Goal: Task Accomplishment & Management: Complete application form

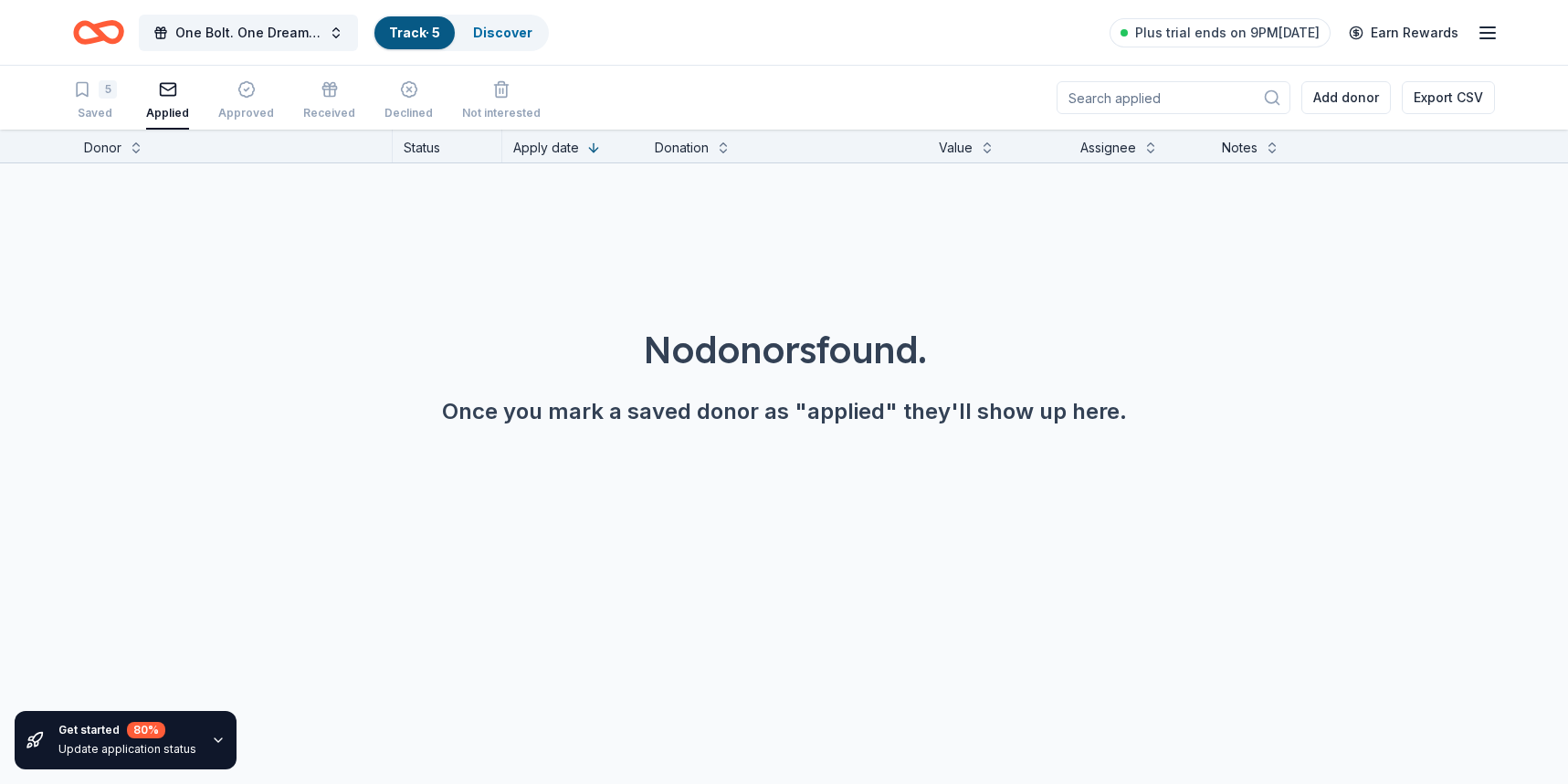
click at [119, 9] on div "One Bolt. One Dream. Cooperstown Bound Track · 5 Discover Plus trial ends on 9P…" at bounding box center [784, 32] width 1568 height 65
click at [99, 35] on icon "Home" at bounding box center [107, 31] width 28 height 18
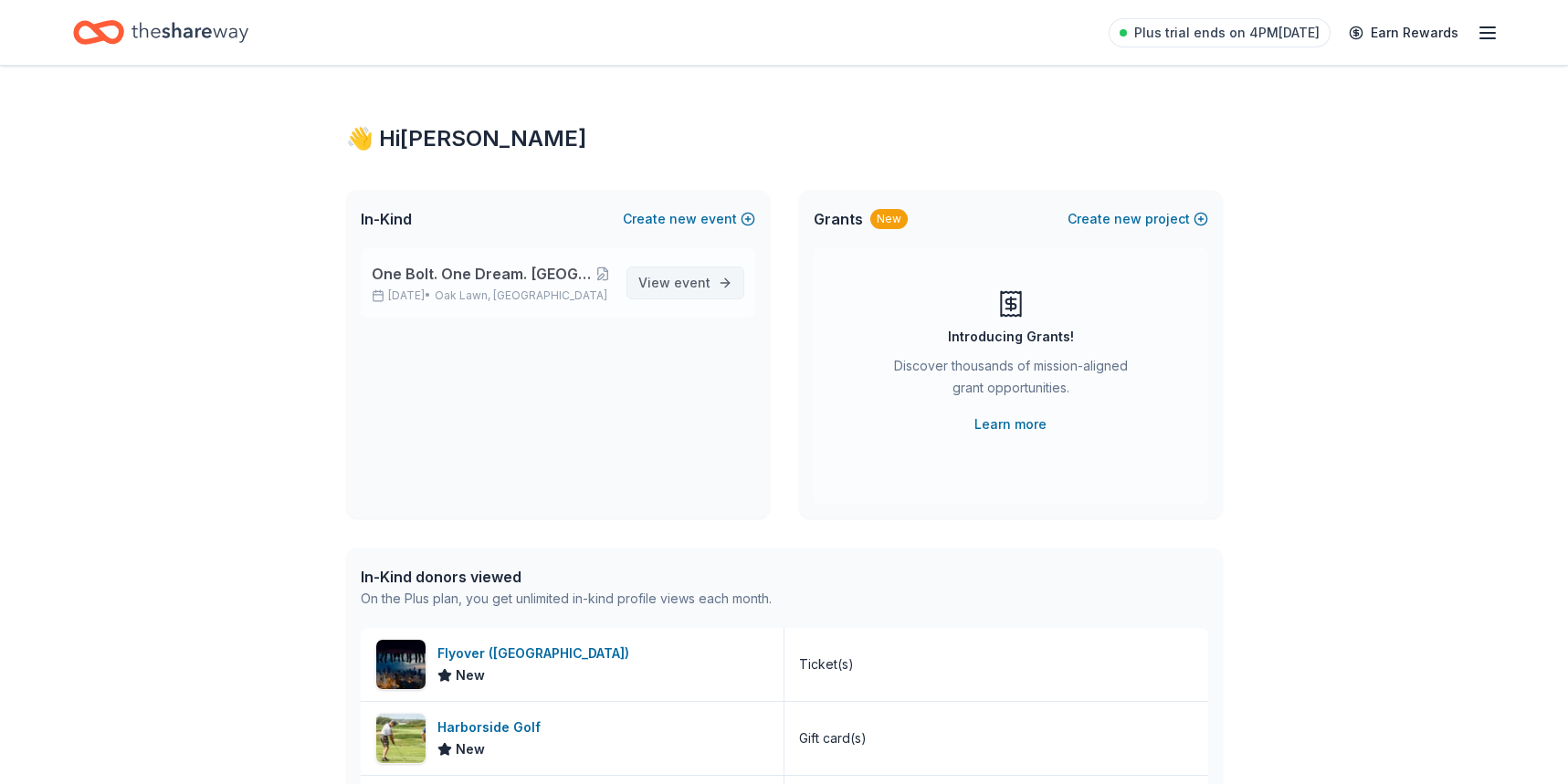
click at [676, 289] on span "event" at bounding box center [693, 283] width 37 height 16
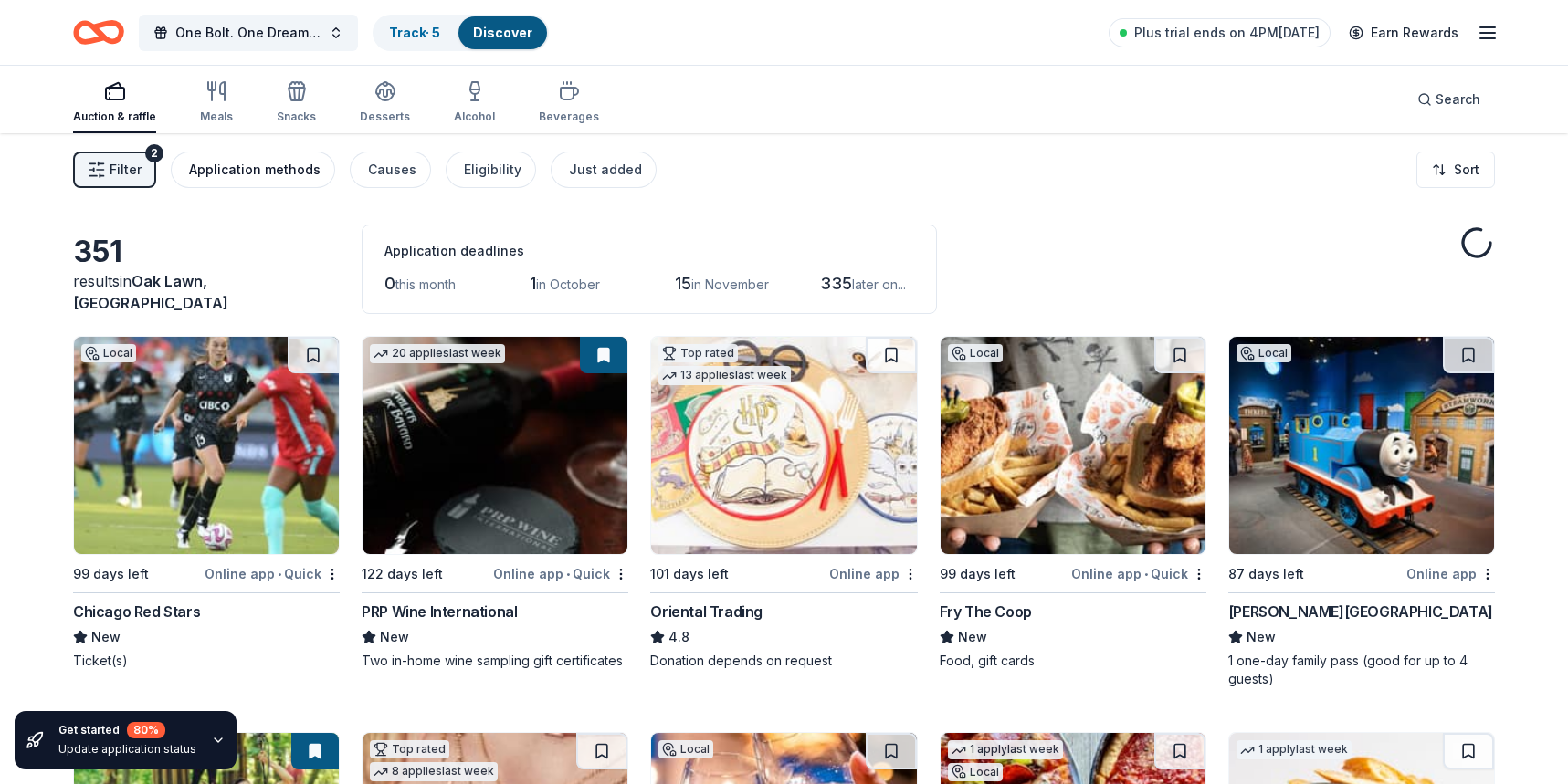
click at [292, 169] on div "Application methods" at bounding box center [254, 169] width 131 height 22
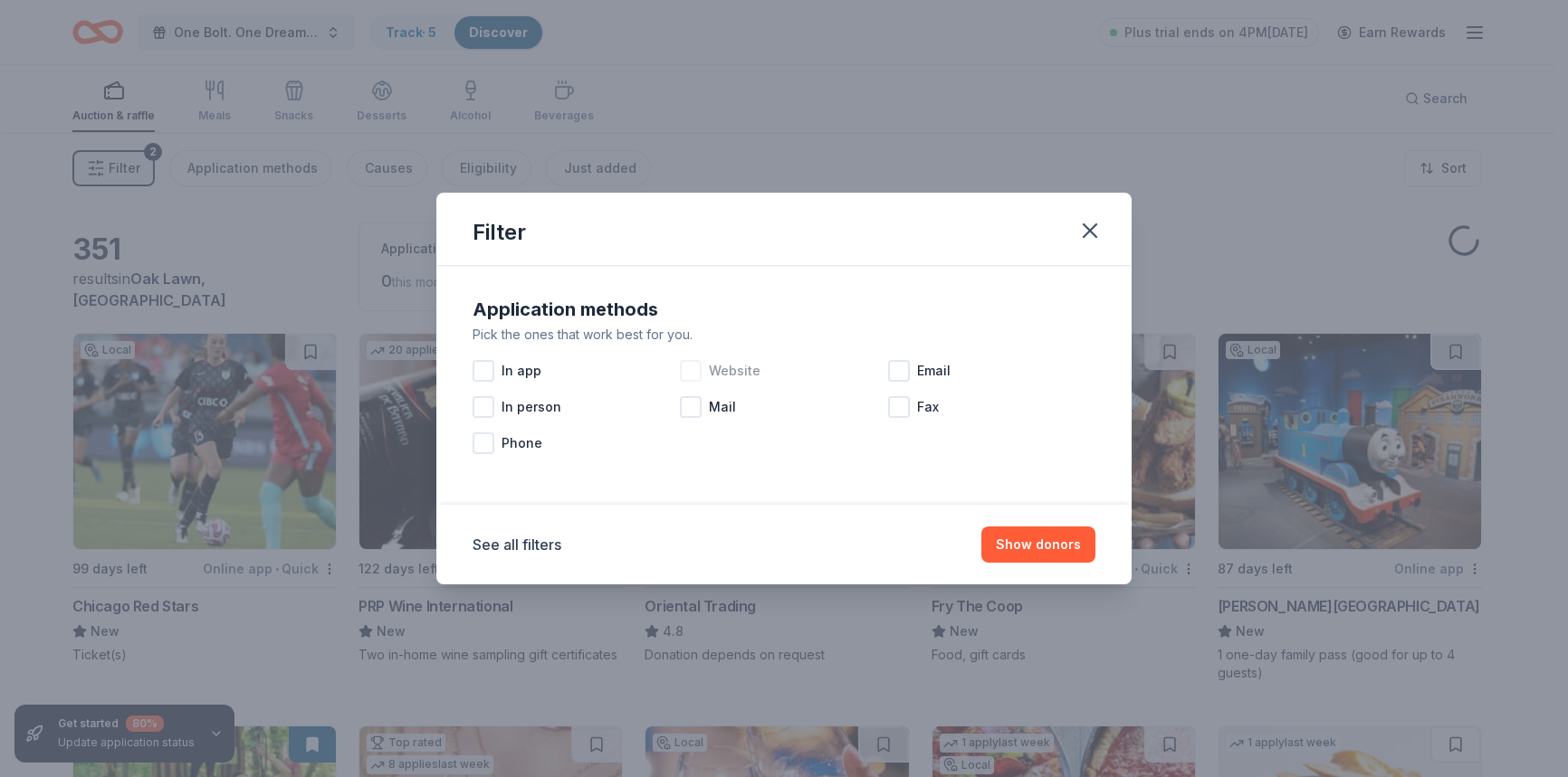
click at [691, 371] on div at bounding box center [690, 371] width 22 height 22
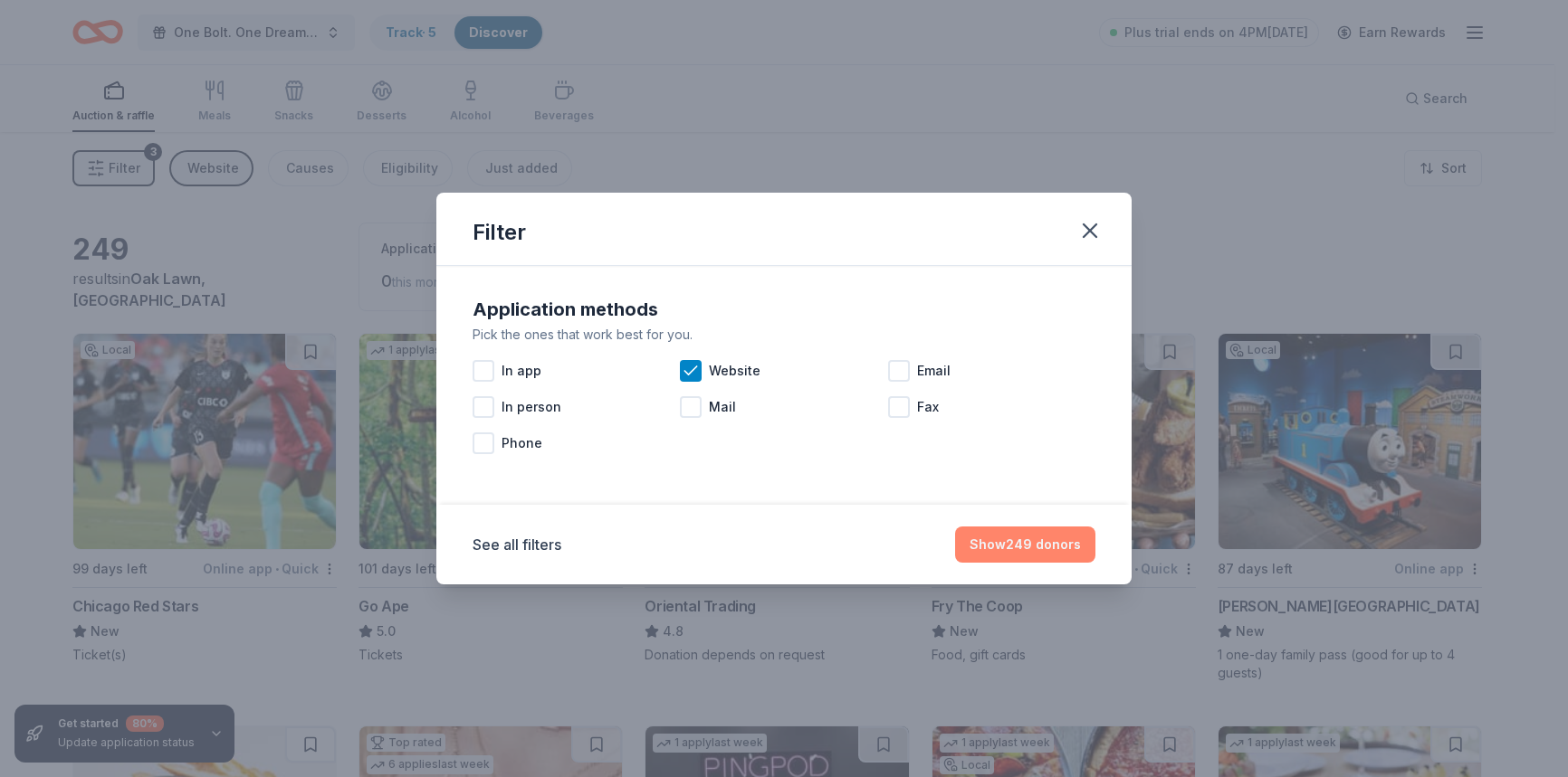
click at [1015, 553] on button "Show 249 donors" at bounding box center [1025, 545] width 141 height 37
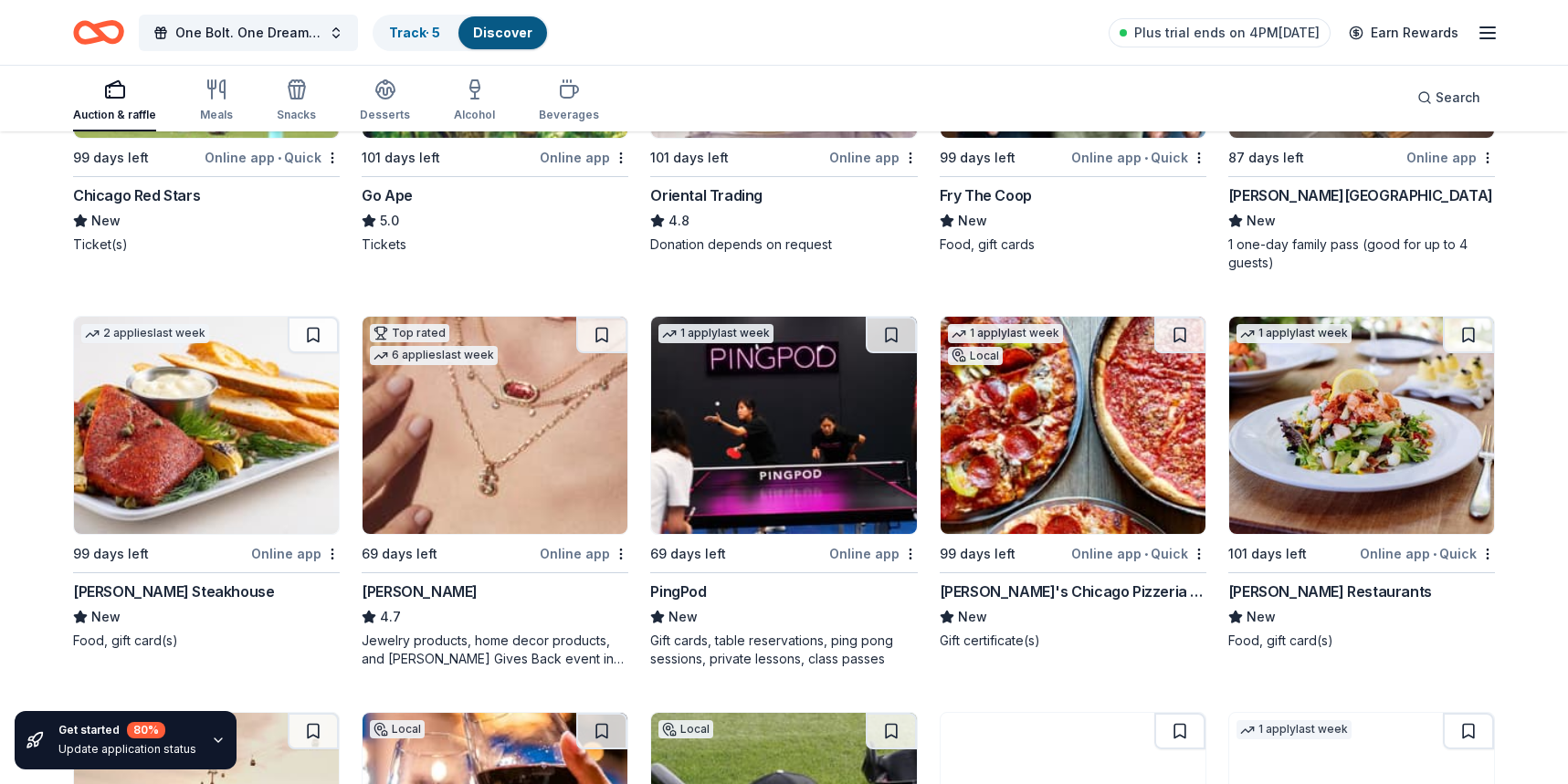
scroll to position [653, 0]
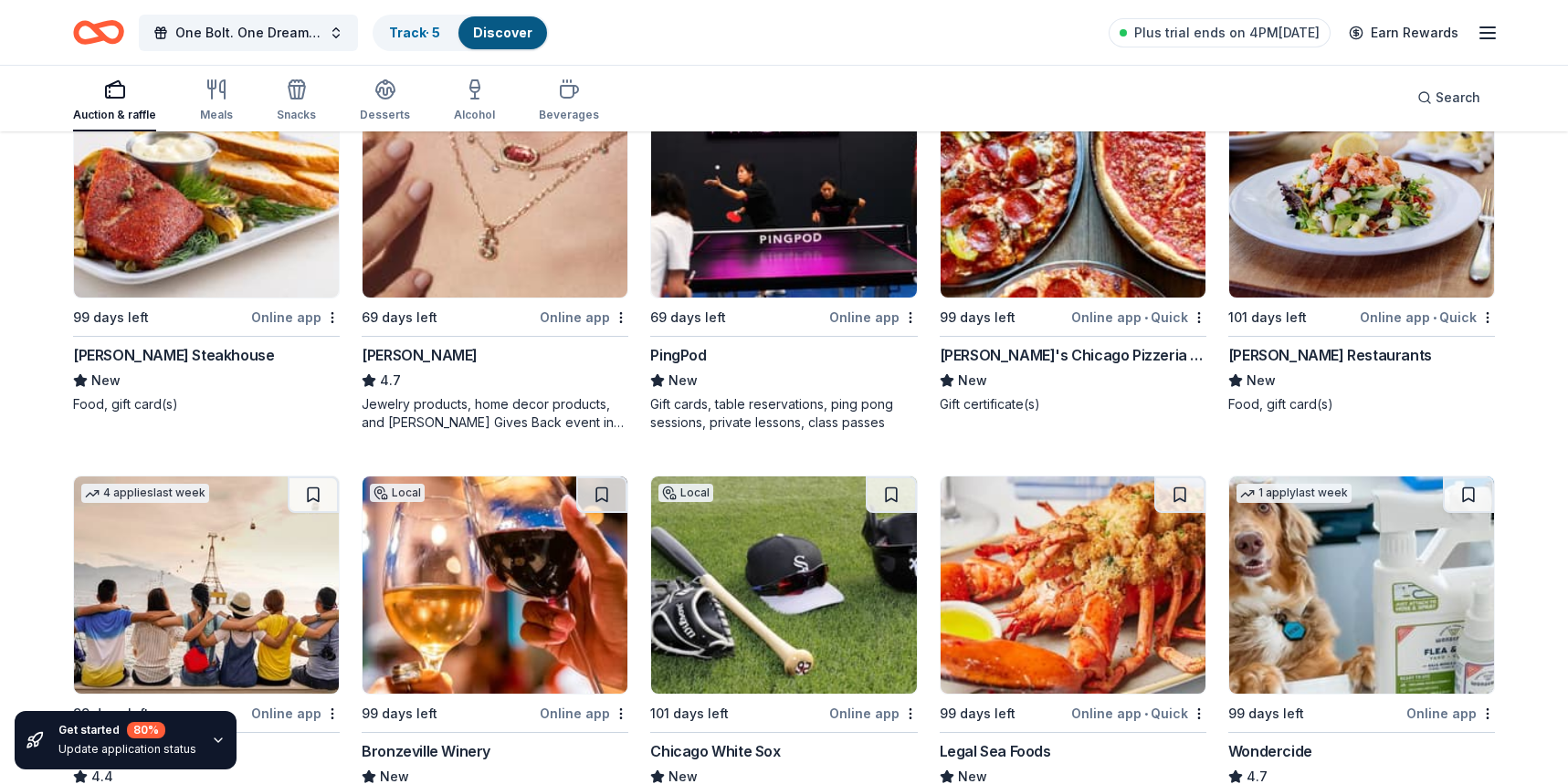
click at [803, 245] on img at bounding box center [783, 189] width 265 height 217
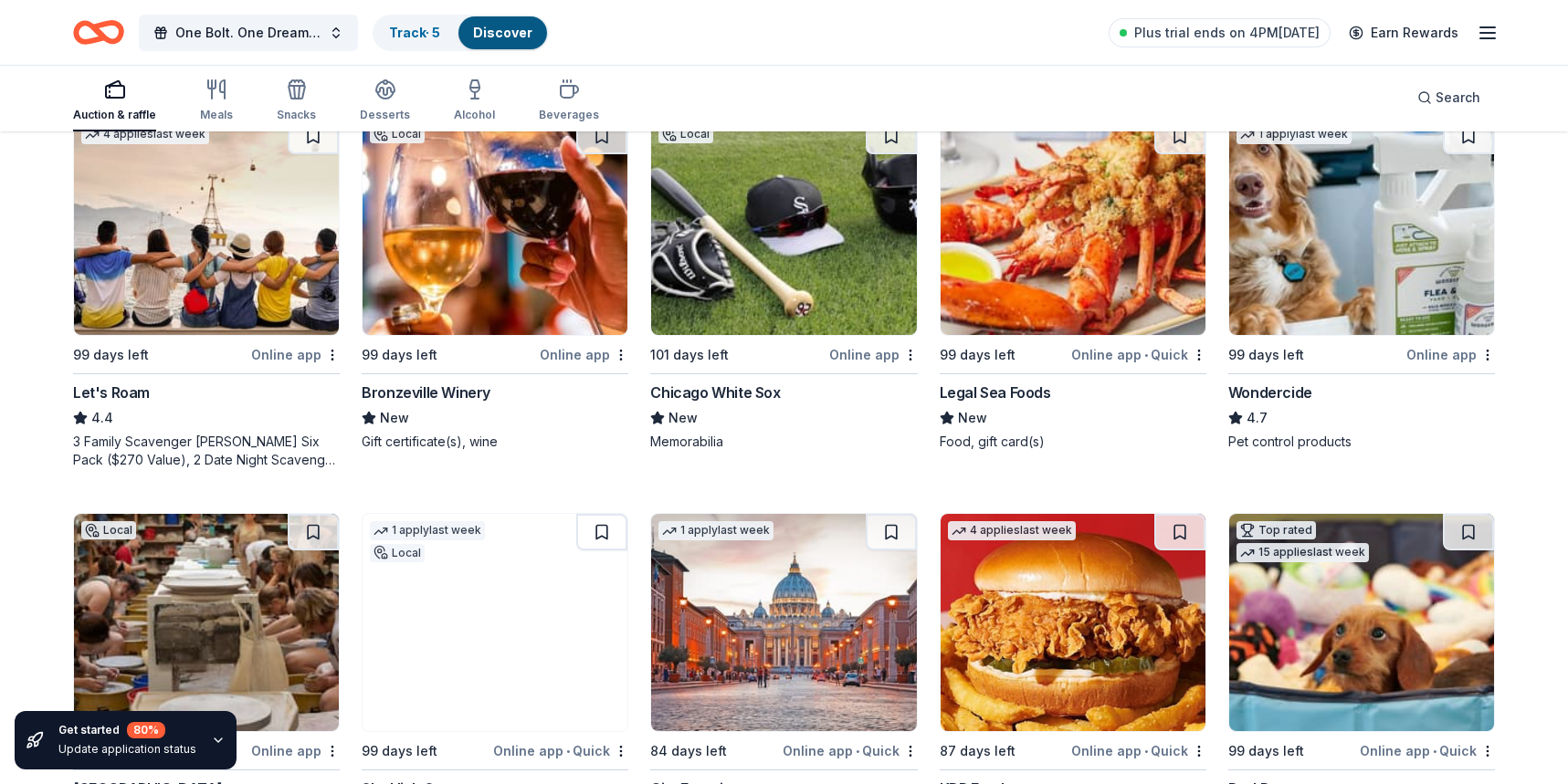
scroll to position [1239, 0]
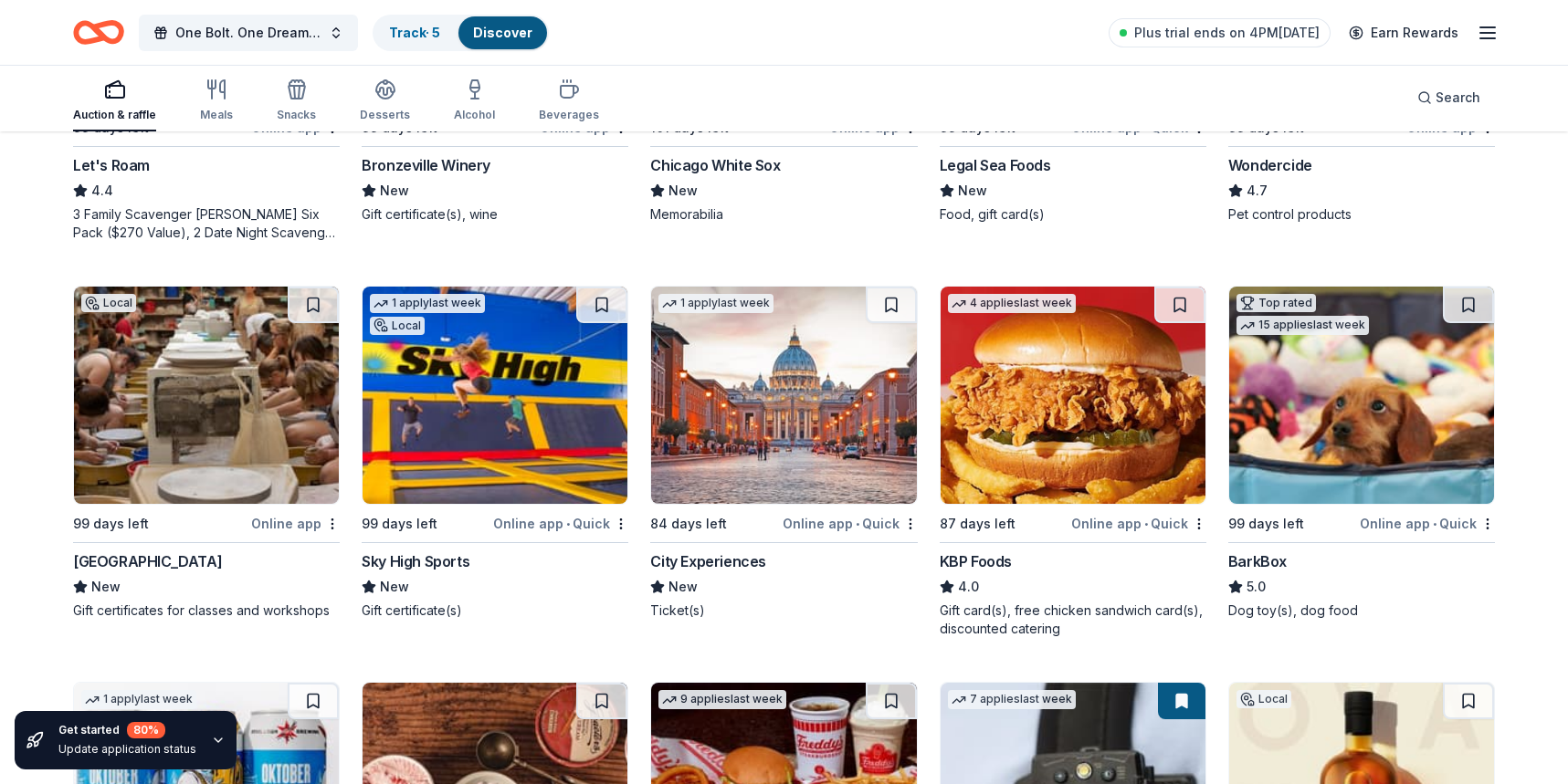
click at [787, 424] on img at bounding box center [783, 395] width 265 height 217
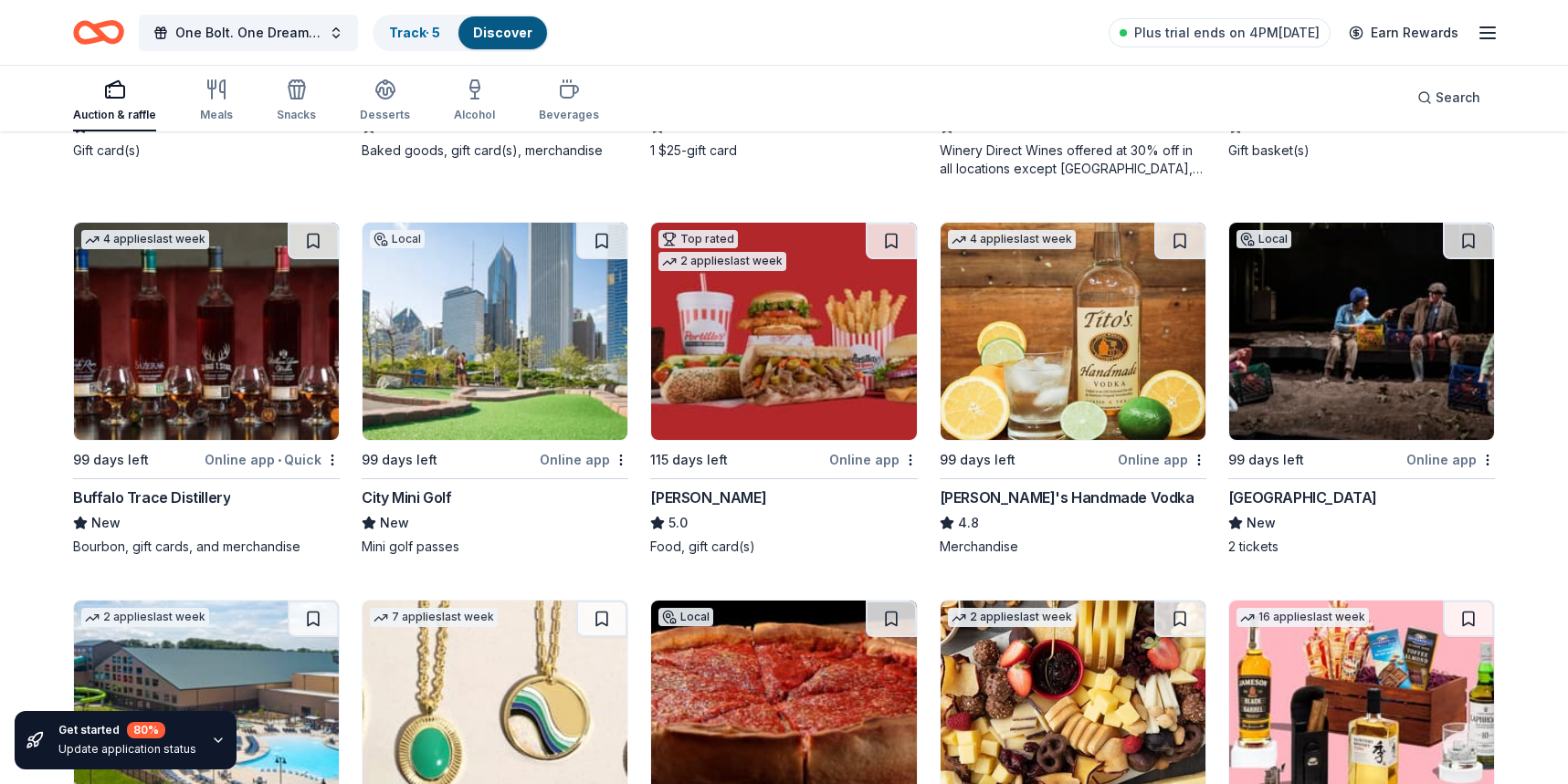
scroll to position [2902, 0]
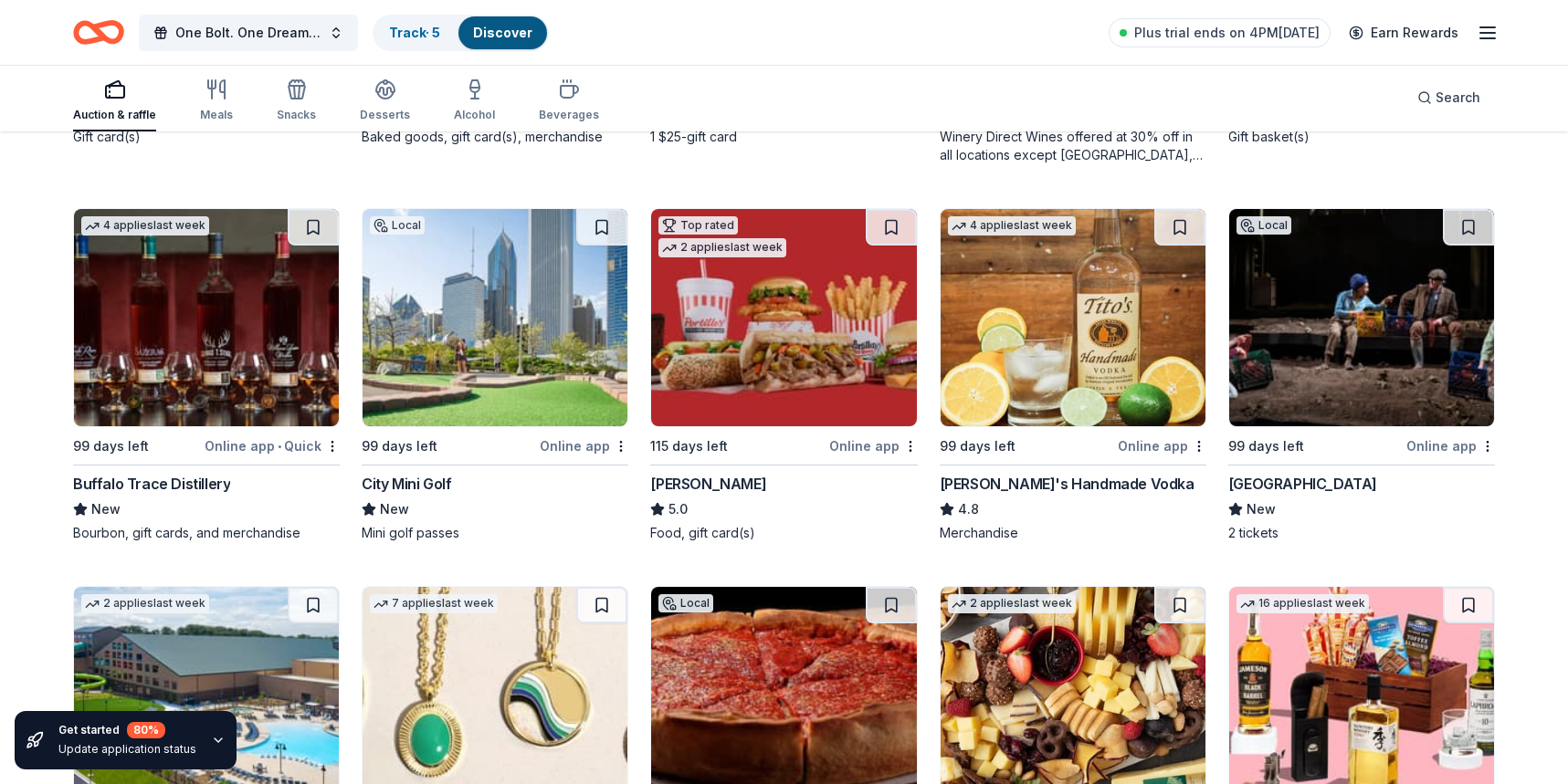
click at [1345, 367] on img at bounding box center [1362, 317] width 265 height 217
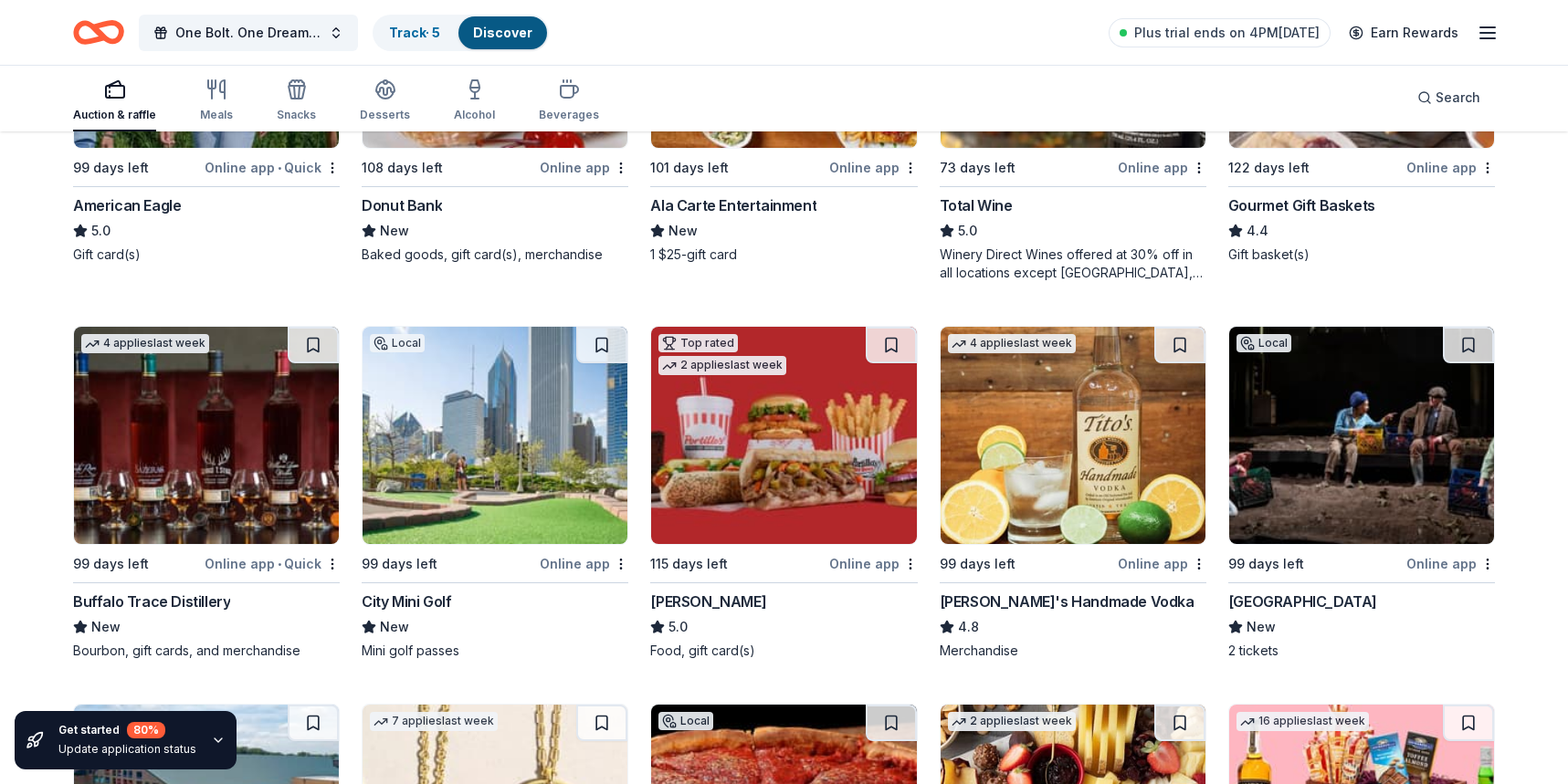
scroll to position [2788, 0]
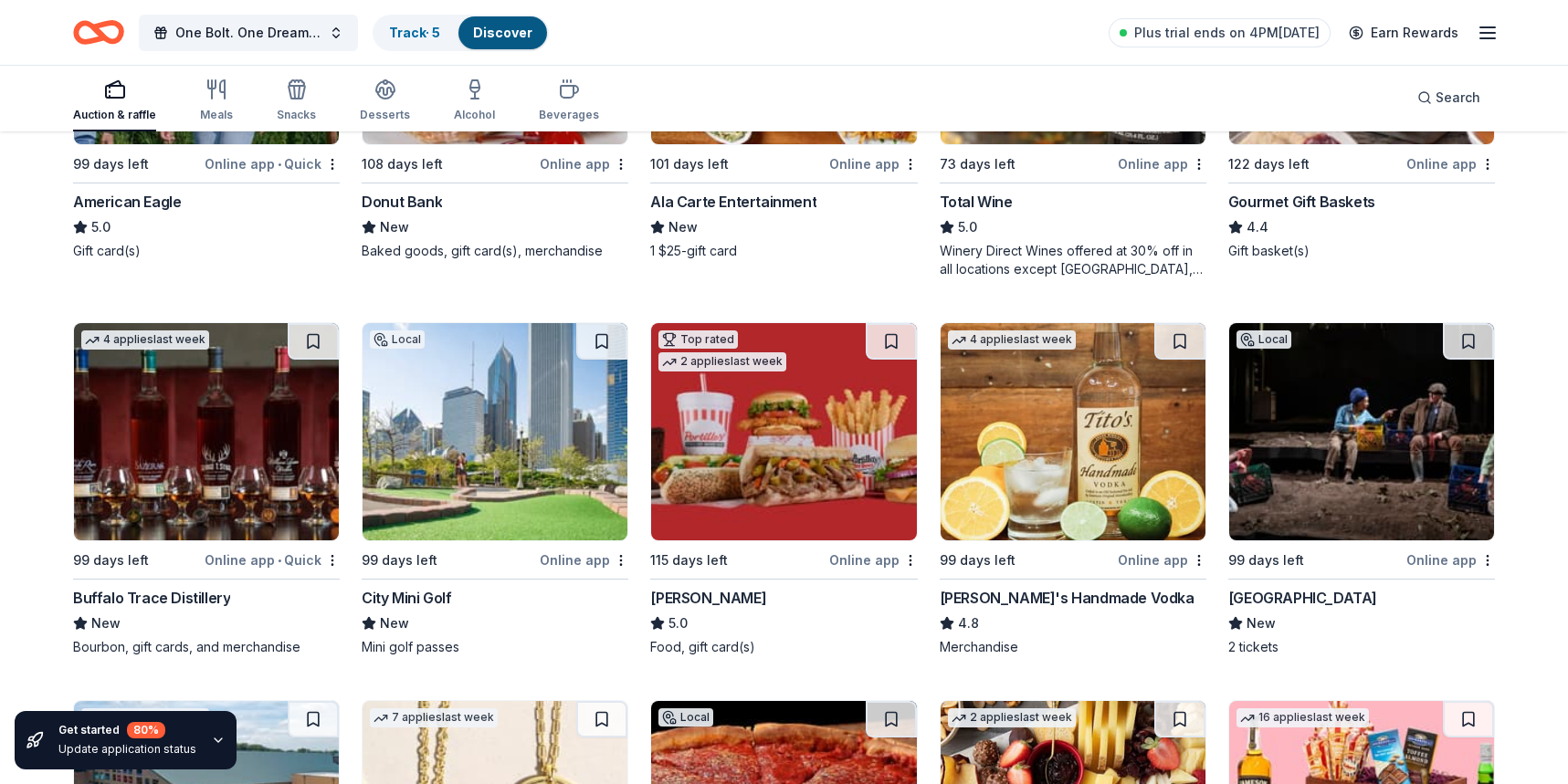
click at [1052, 439] on img at bounding box center [1073, 431] width 265 height 217
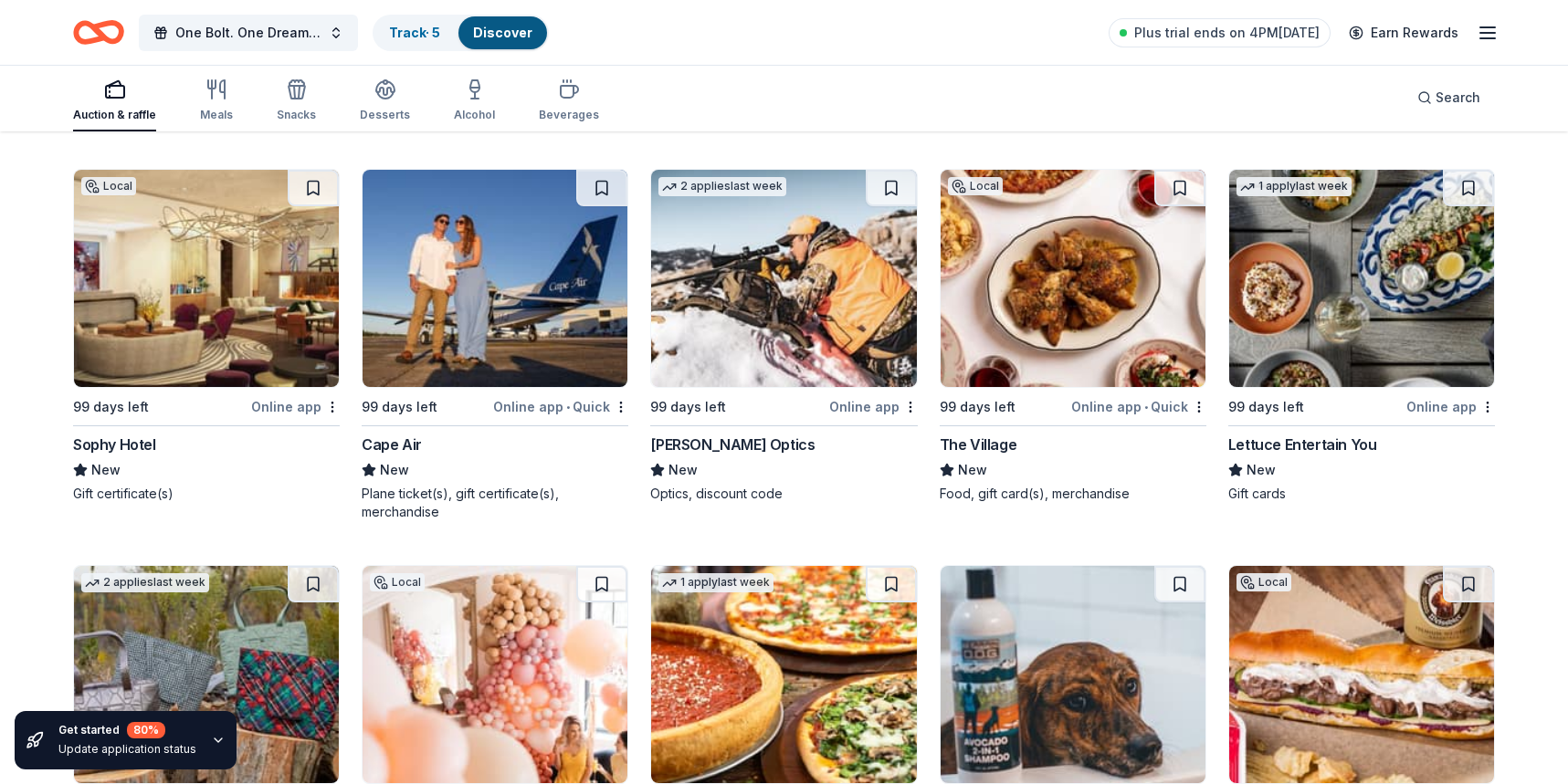
scroll to position [8422, 0]
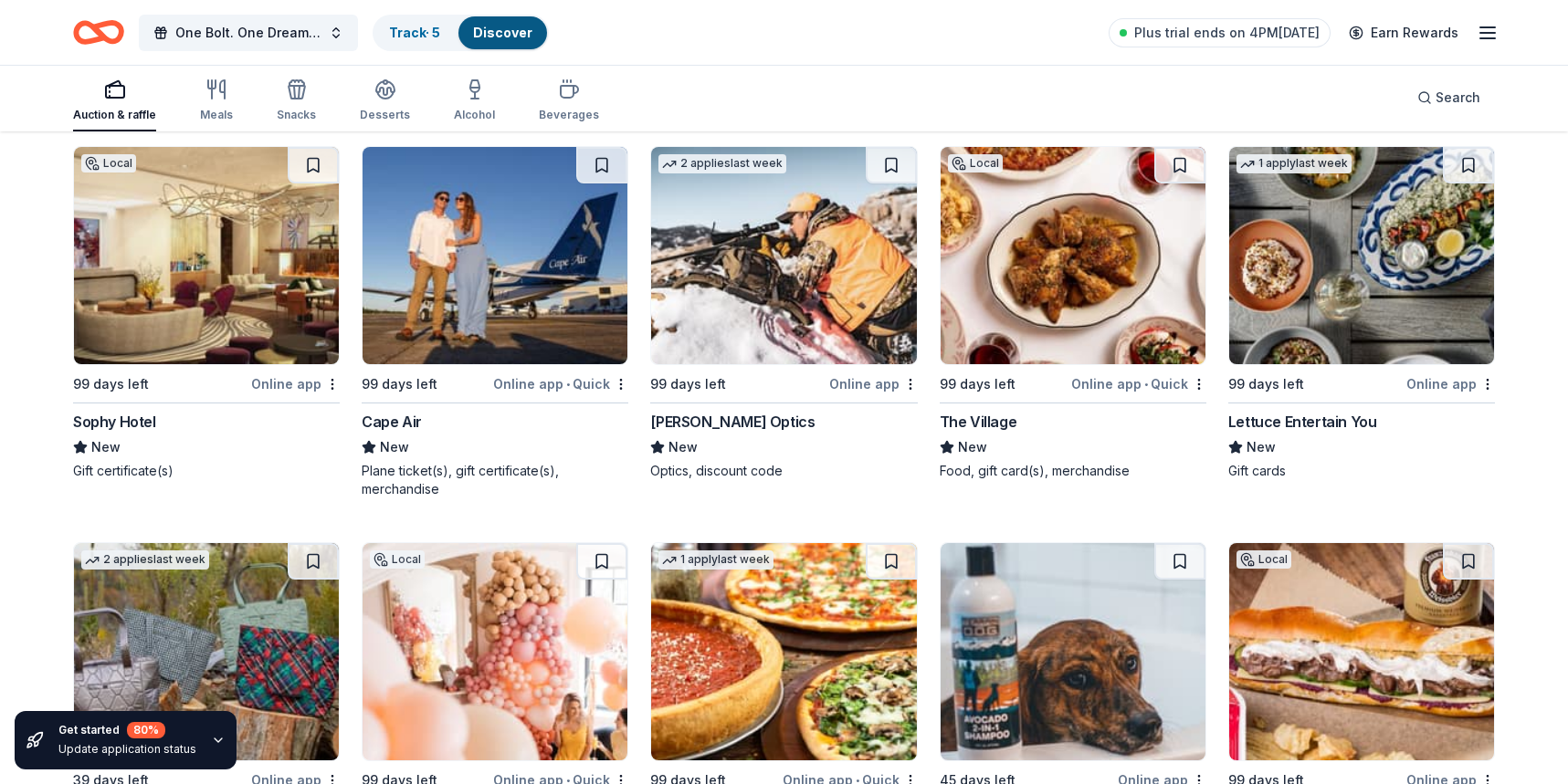
click at [1325, 329] on img at bounding box center [1362, 255] width 265 height 217
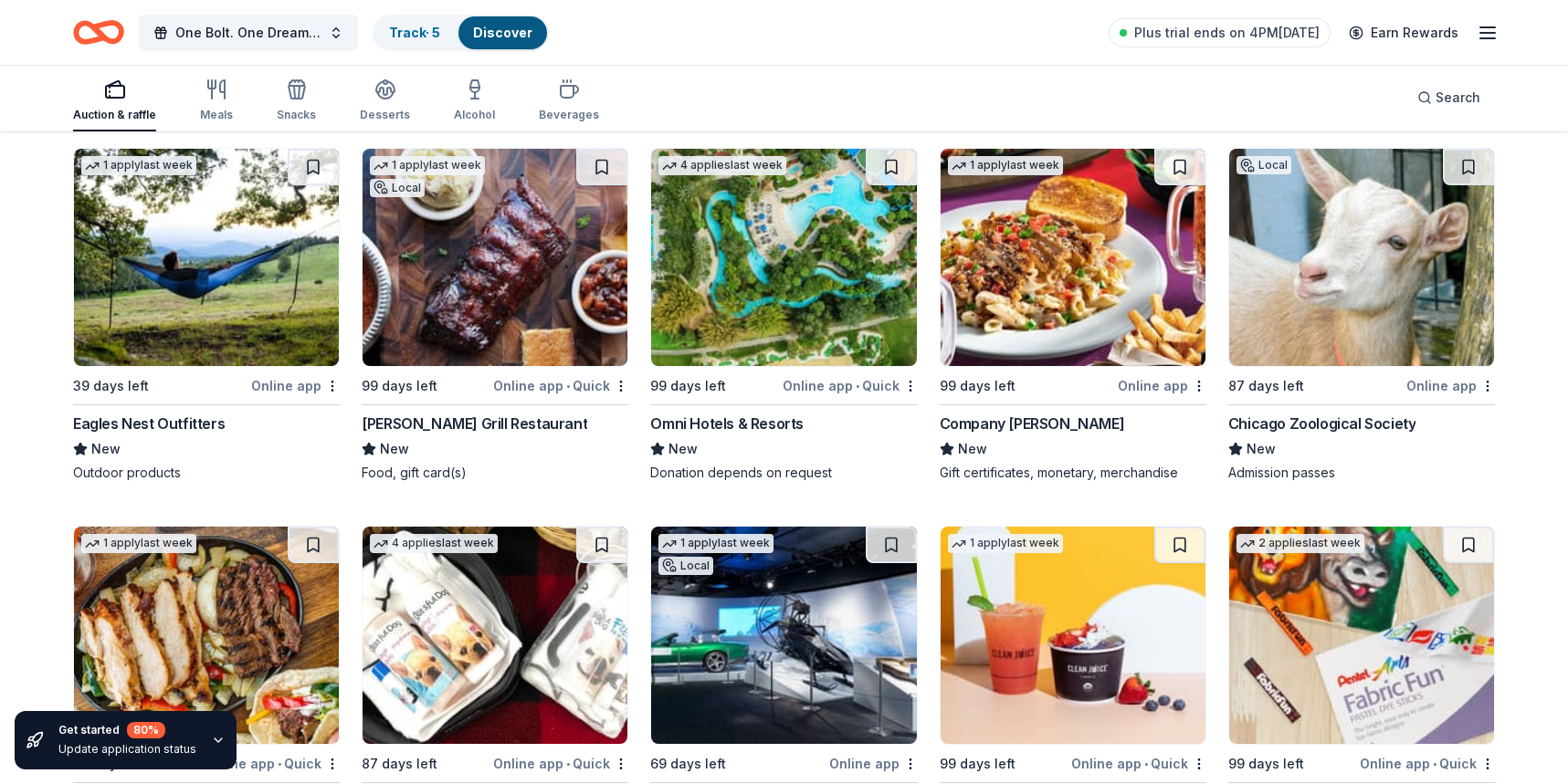
scroll to position [13498, 0]
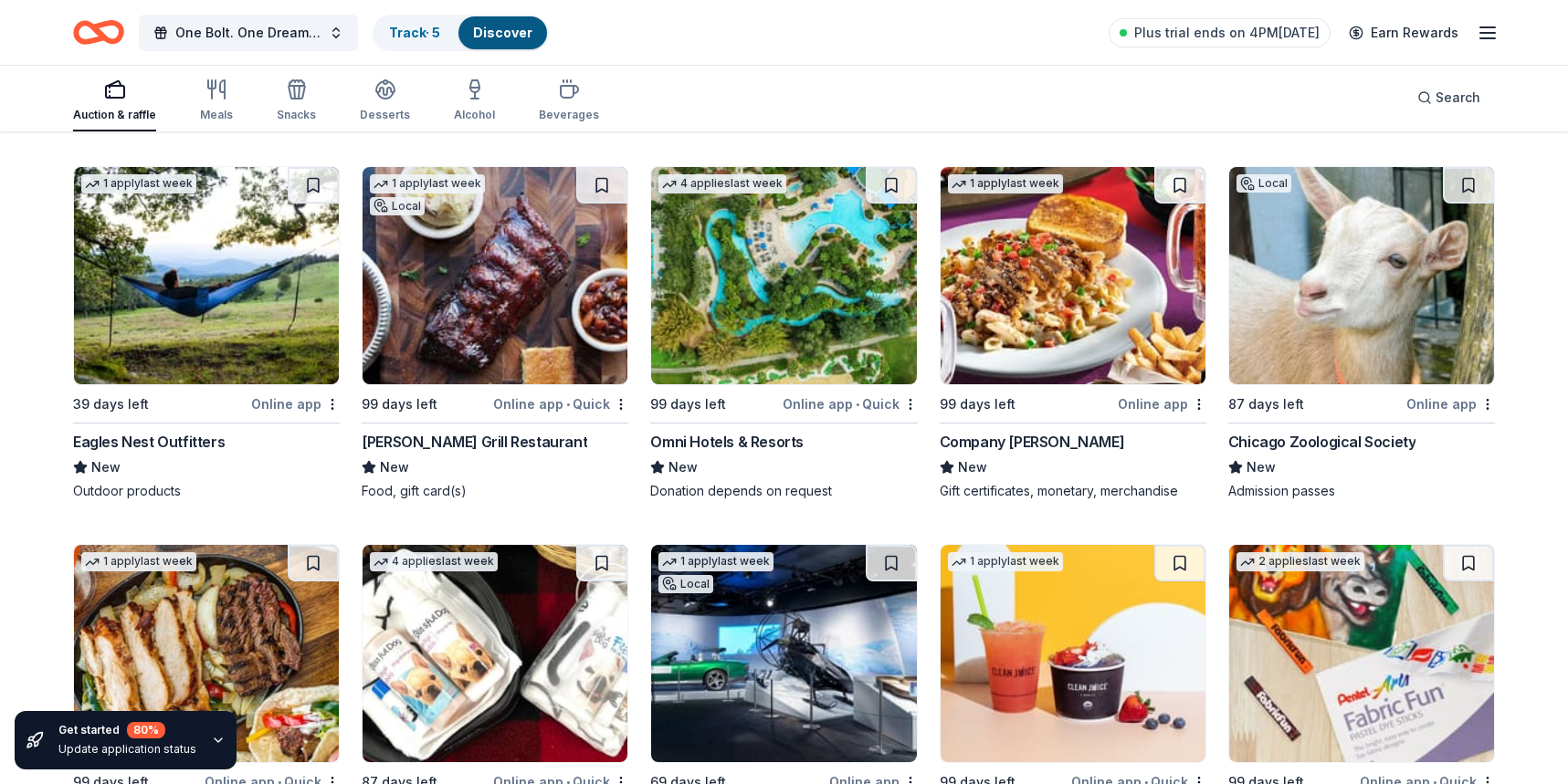
click at [806, 319] on img at bounding box center [783, 275] width 265 height 217
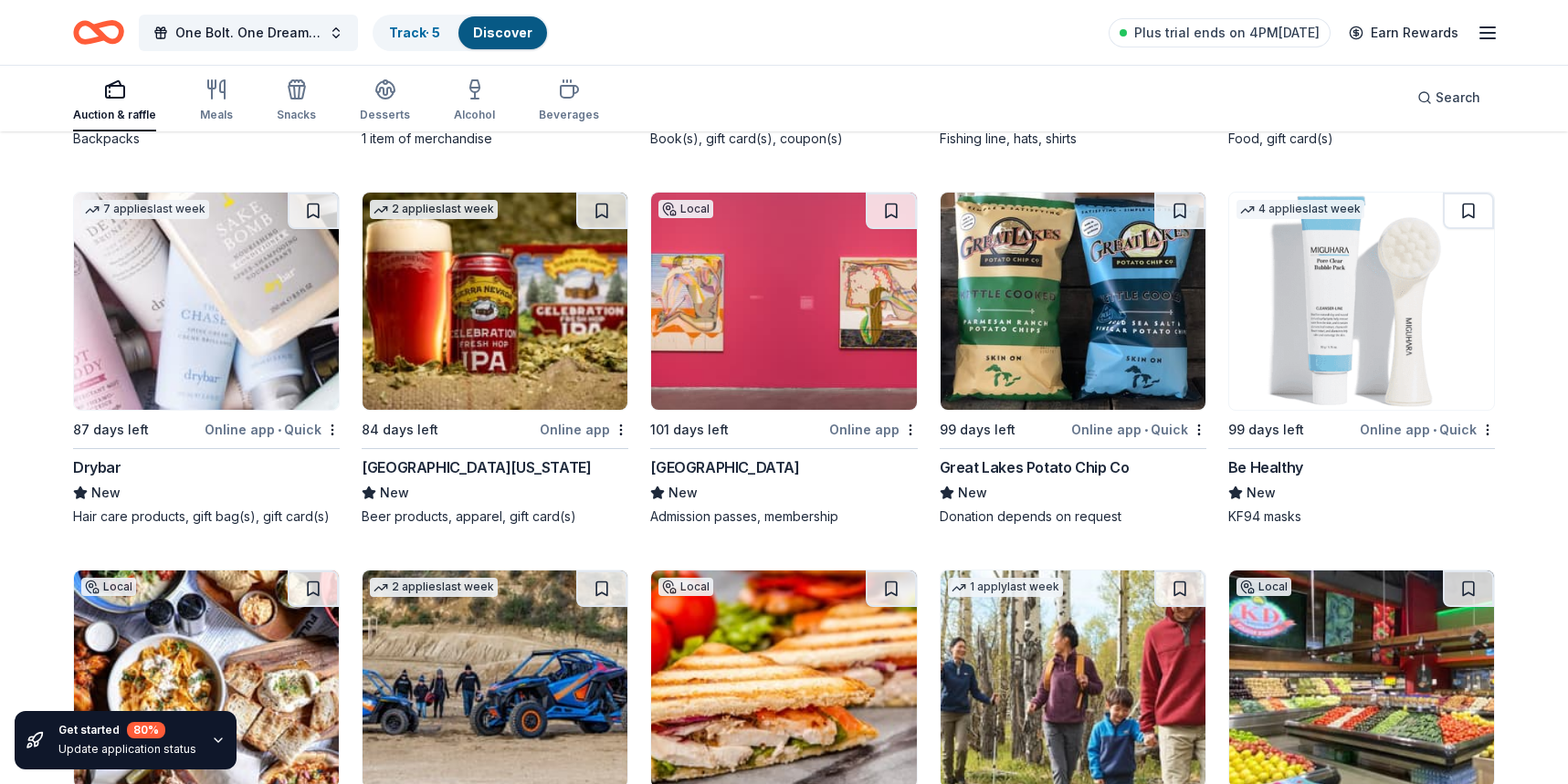
scroll to position [15020, 0]
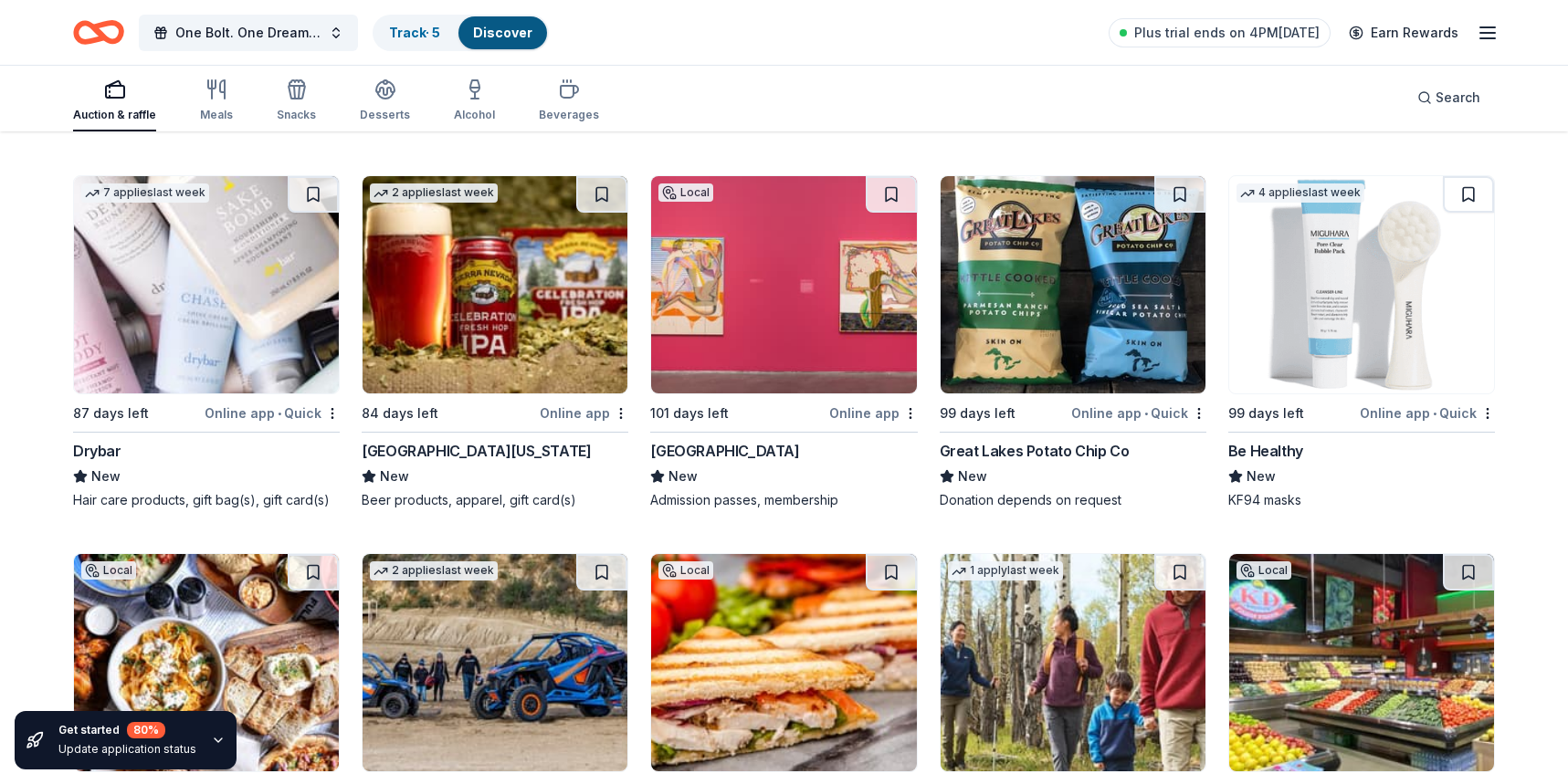
click at [791, 317] on img at bounding box center [783, 284] width 265 height 217
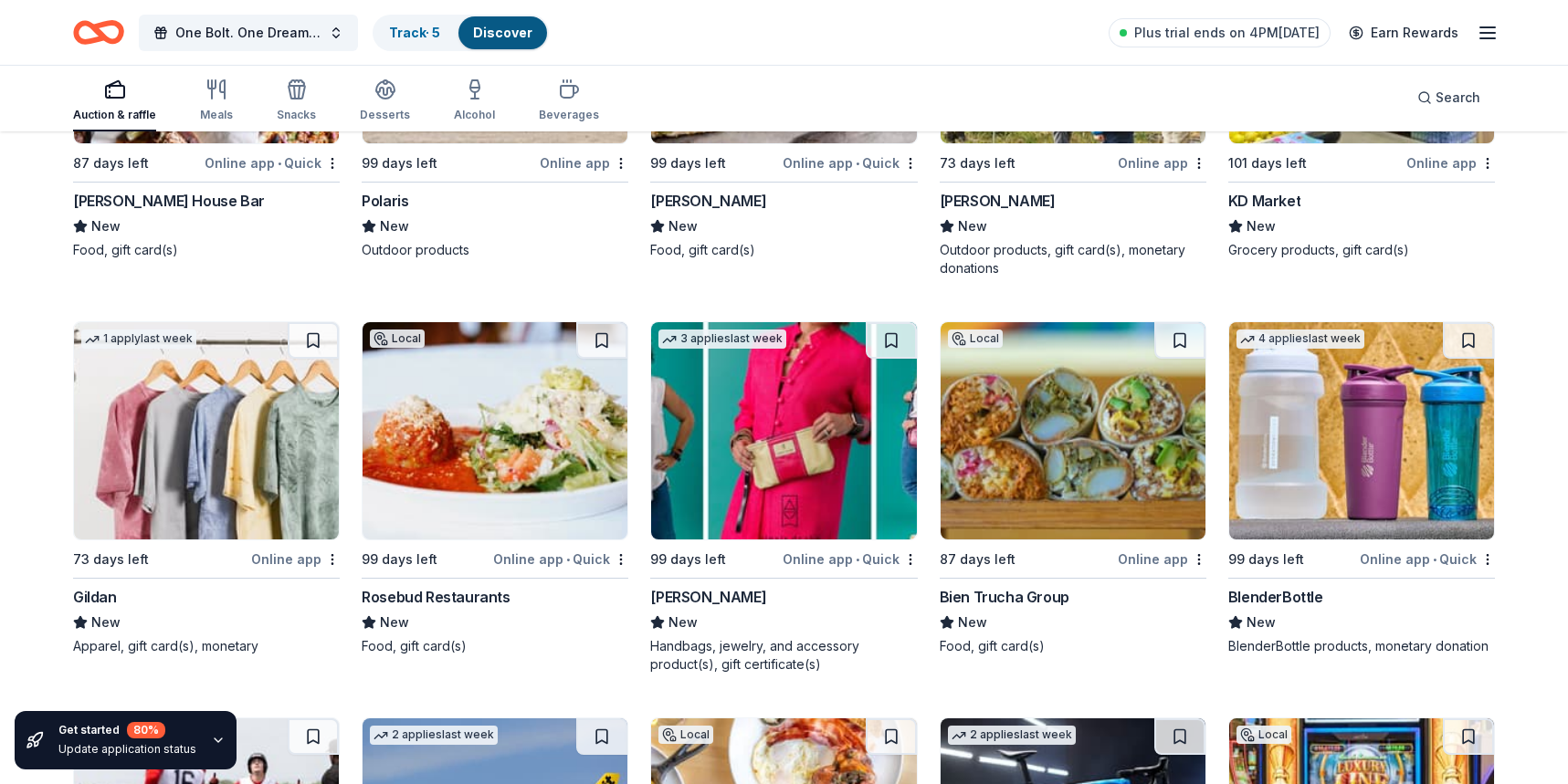
scroll to position [15746, 0]
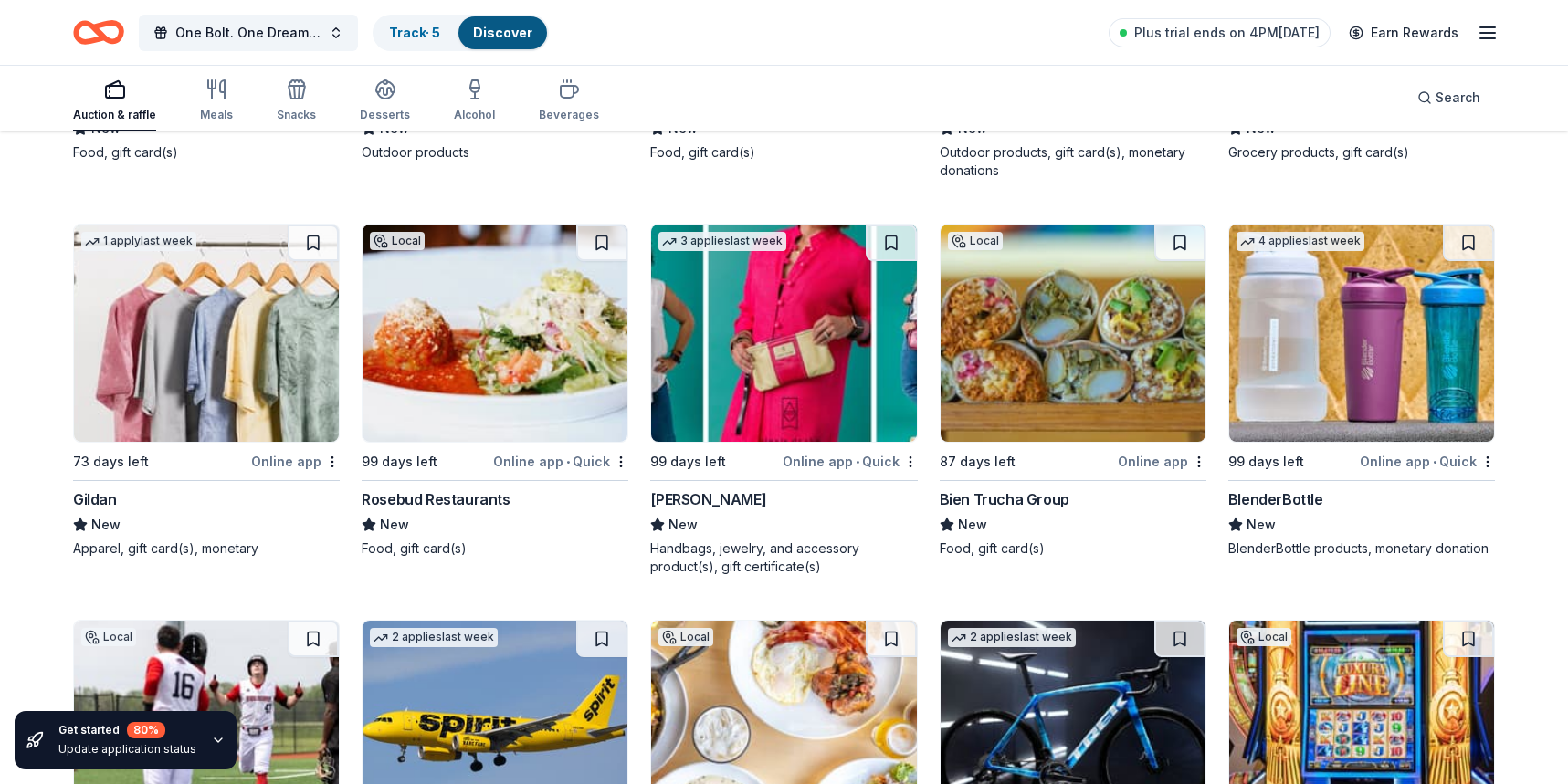
click at [783, 376] on img at bounding box center [783, 333] width 265 height 217
click at [211, 339] on img at bounding box center [206, 333] width 265 height 217
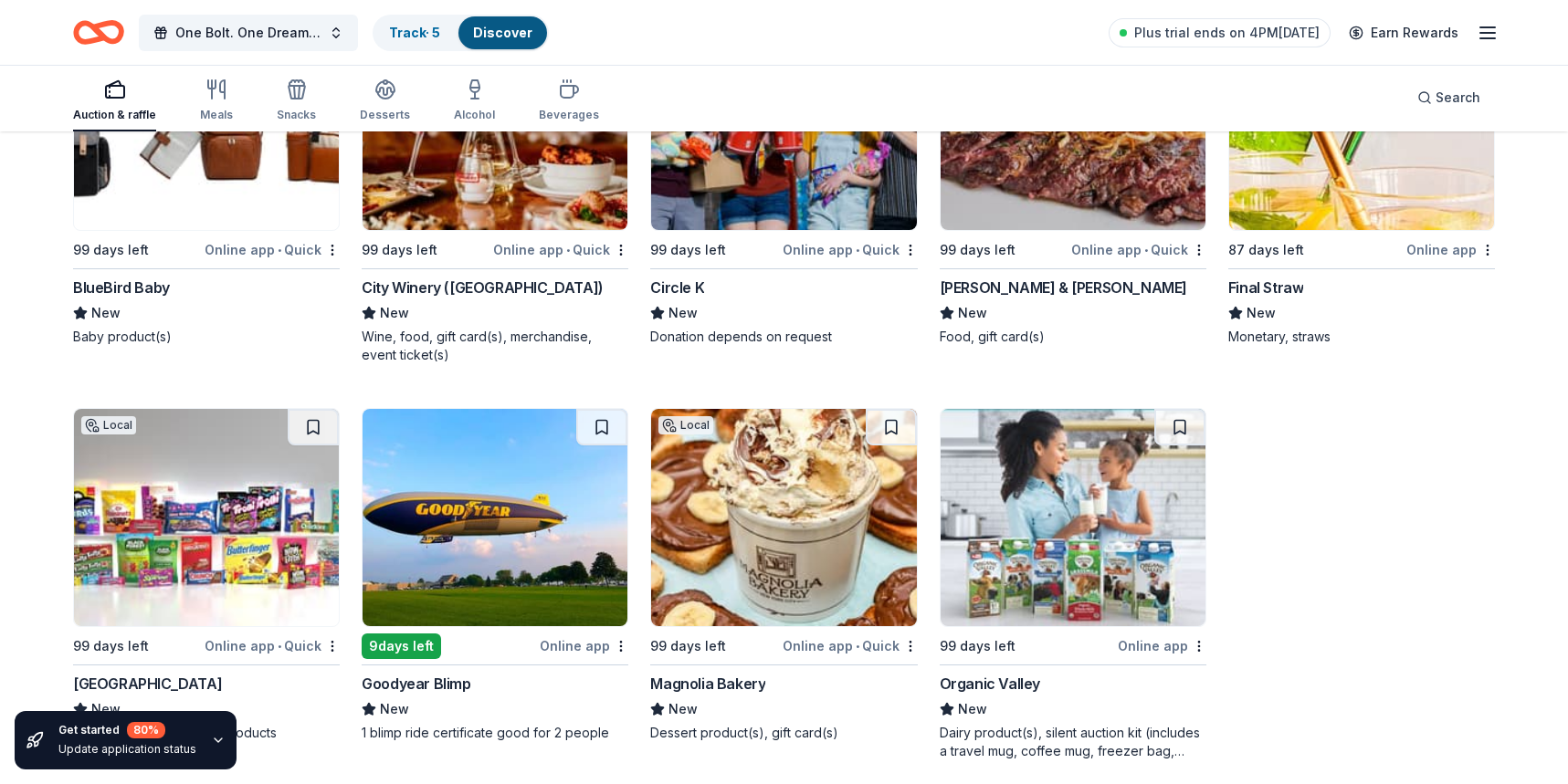
scroll to position [19068, 0]
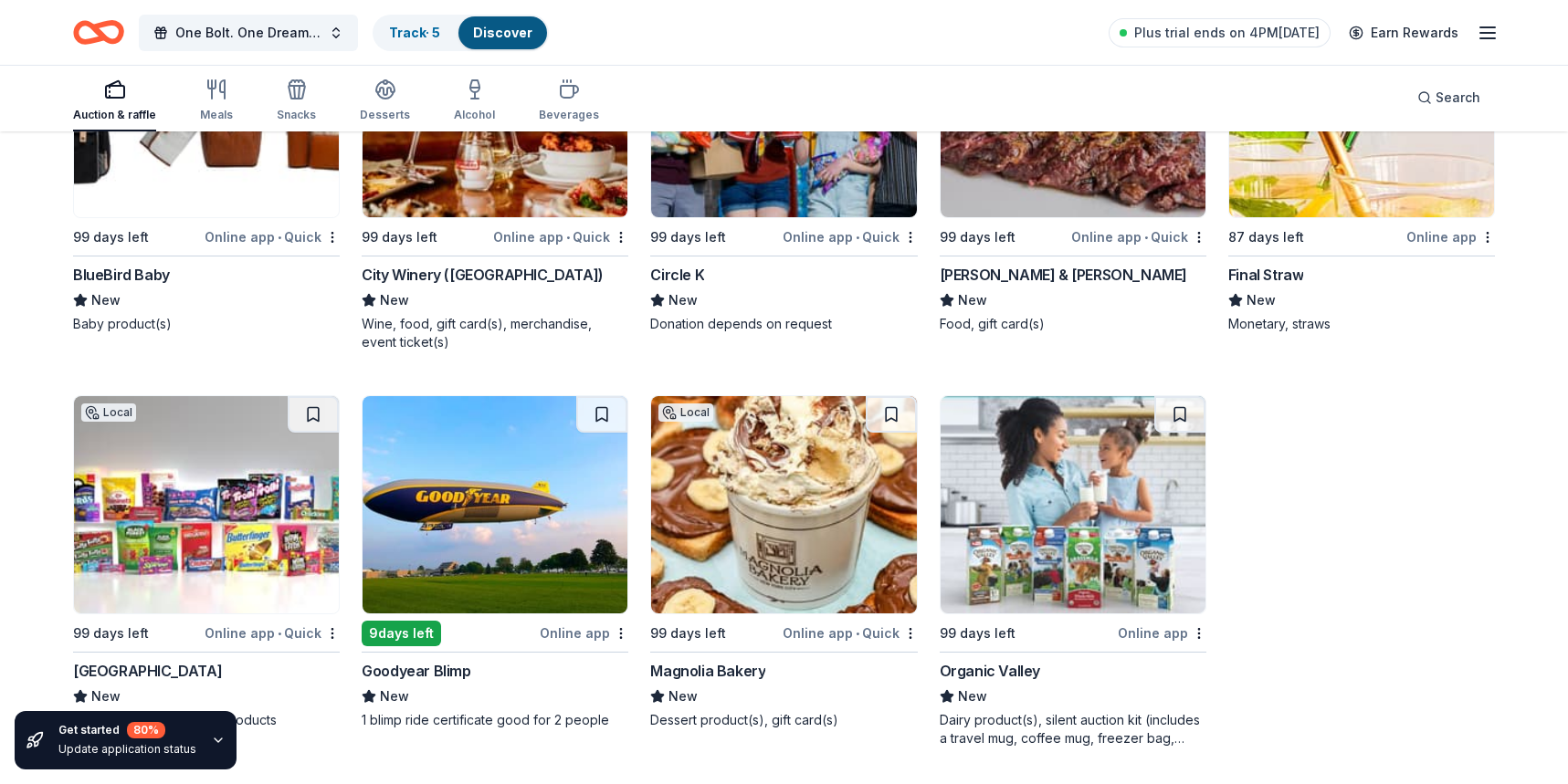
click at [782, 428] on img at bounding box center [783, 504] width 265 height 217
click at [463, 510] on img at bounding box center [495, 504] width 265 height 217
click at [1079, 573] on img at bounding box center [1073, 504] width 265 height 217
click at [226, 511] on img at bounding box center [206, 504] width 265 height 217
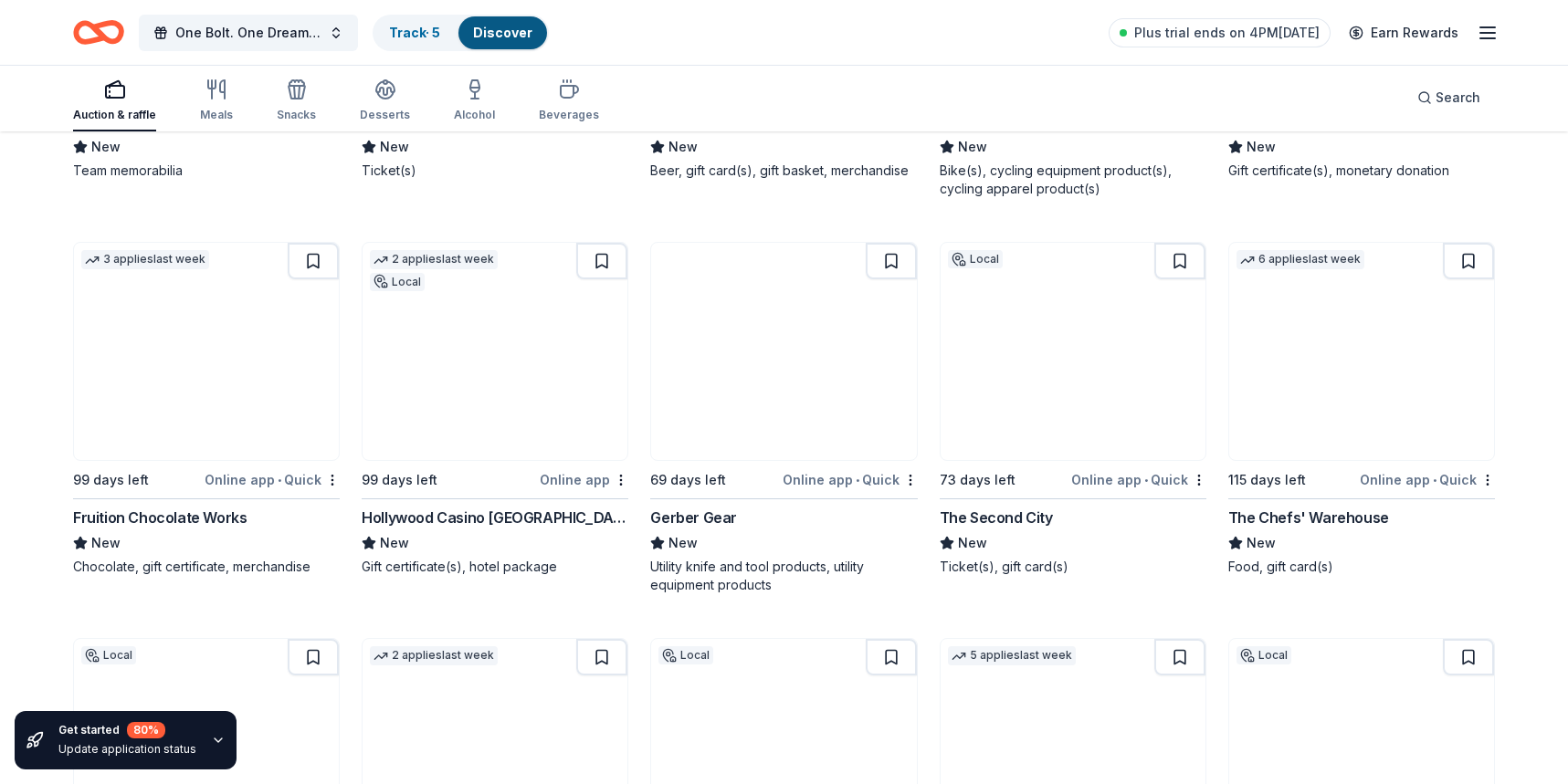
scroll to position [16983, 0]
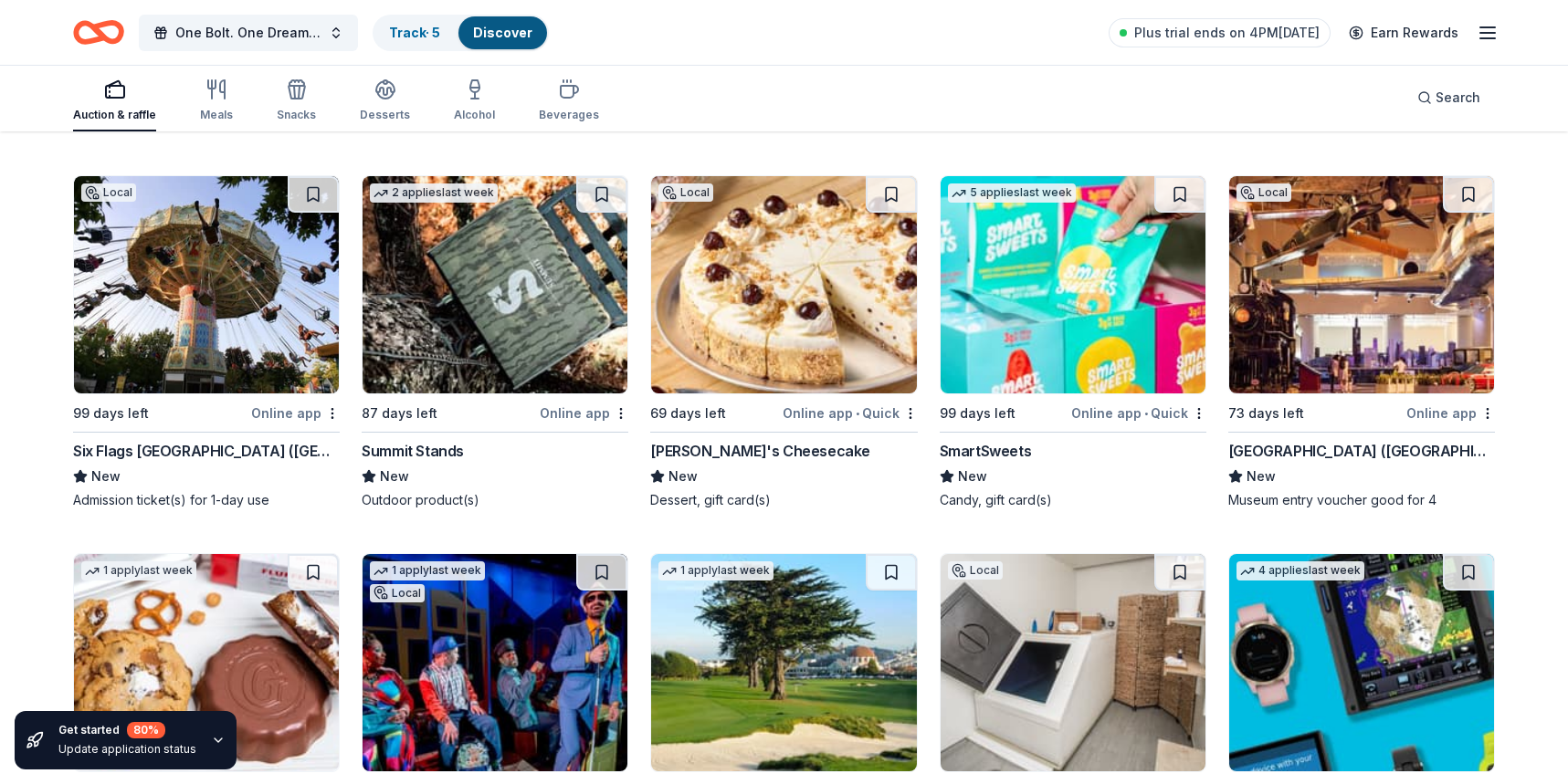
click at [252, 288] on img at bounding box center [206, 284] width 265 height 217
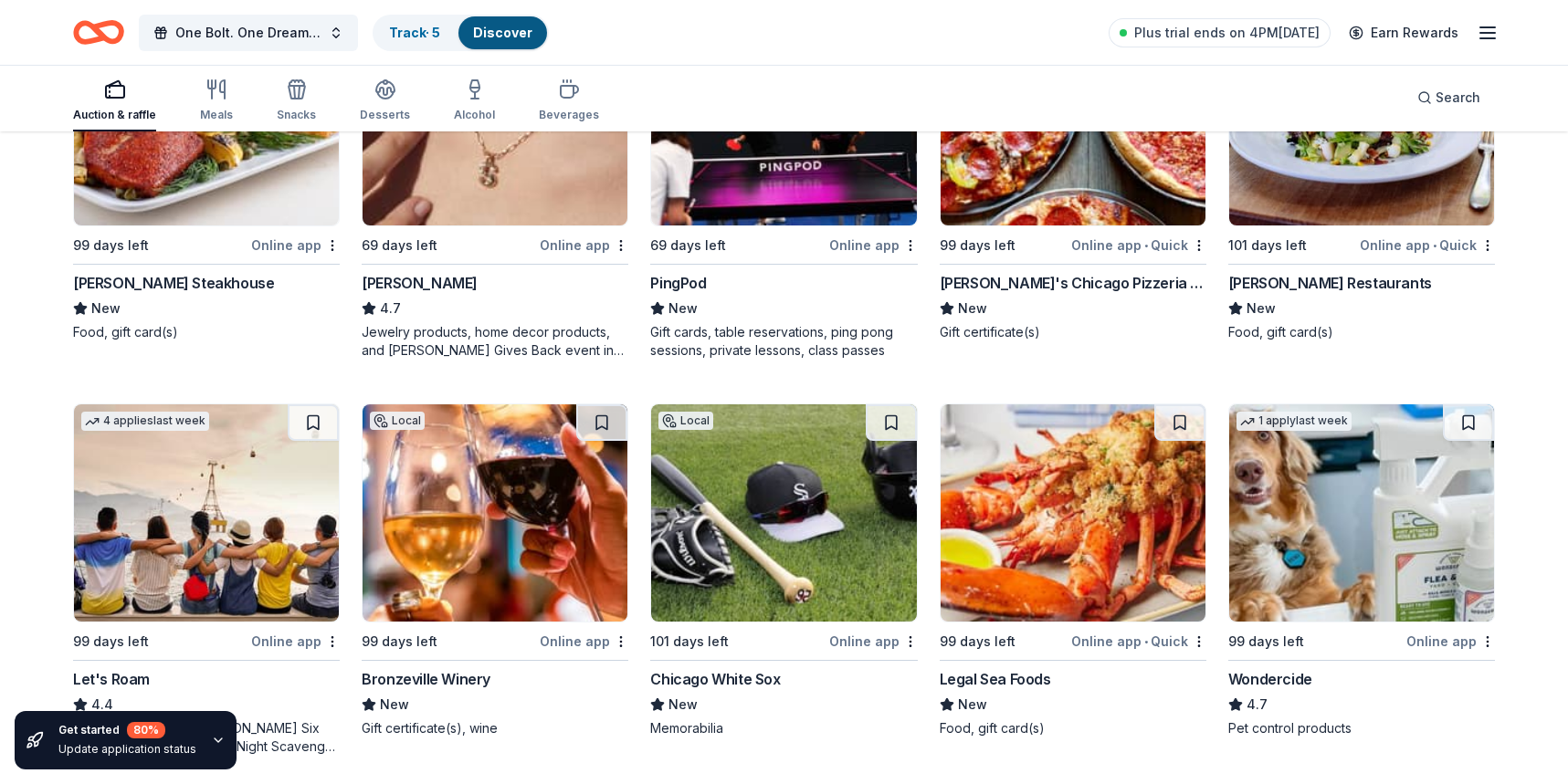
scroll to position [731, 0]
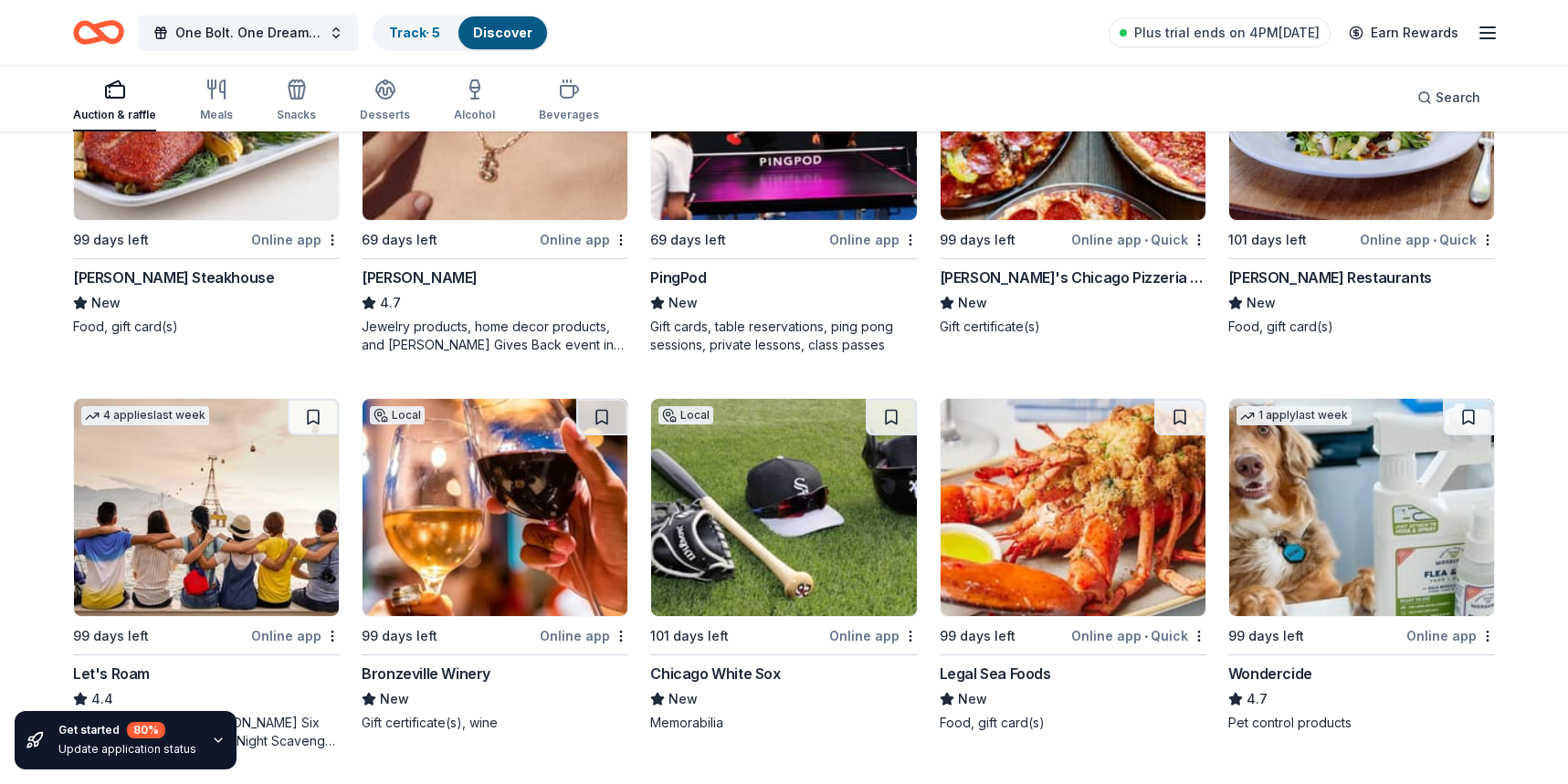
click at [781, 310] on div "New" at bounding box center [783, 303] width 267 height 22
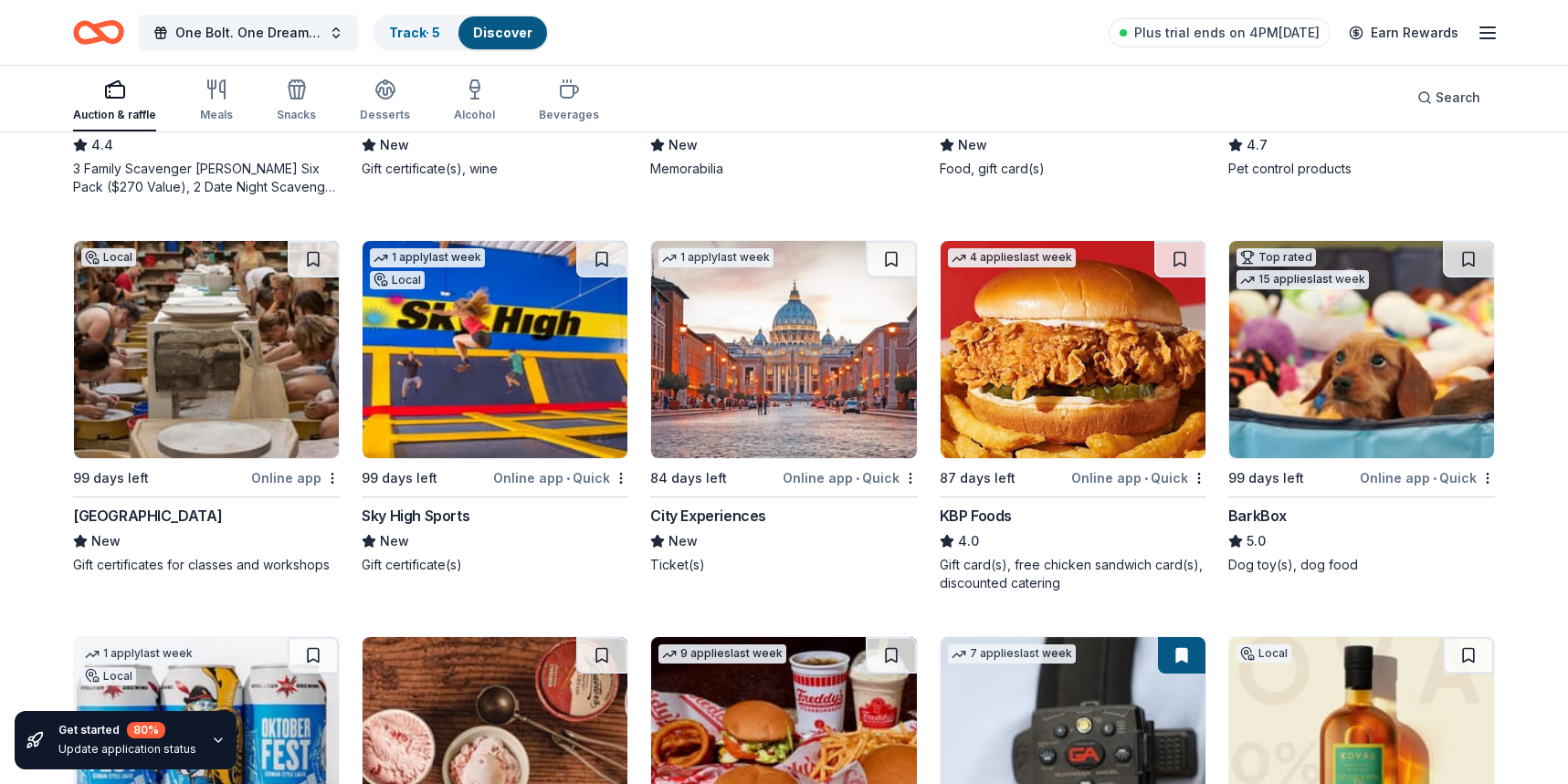
scroll to position [1320, 0]
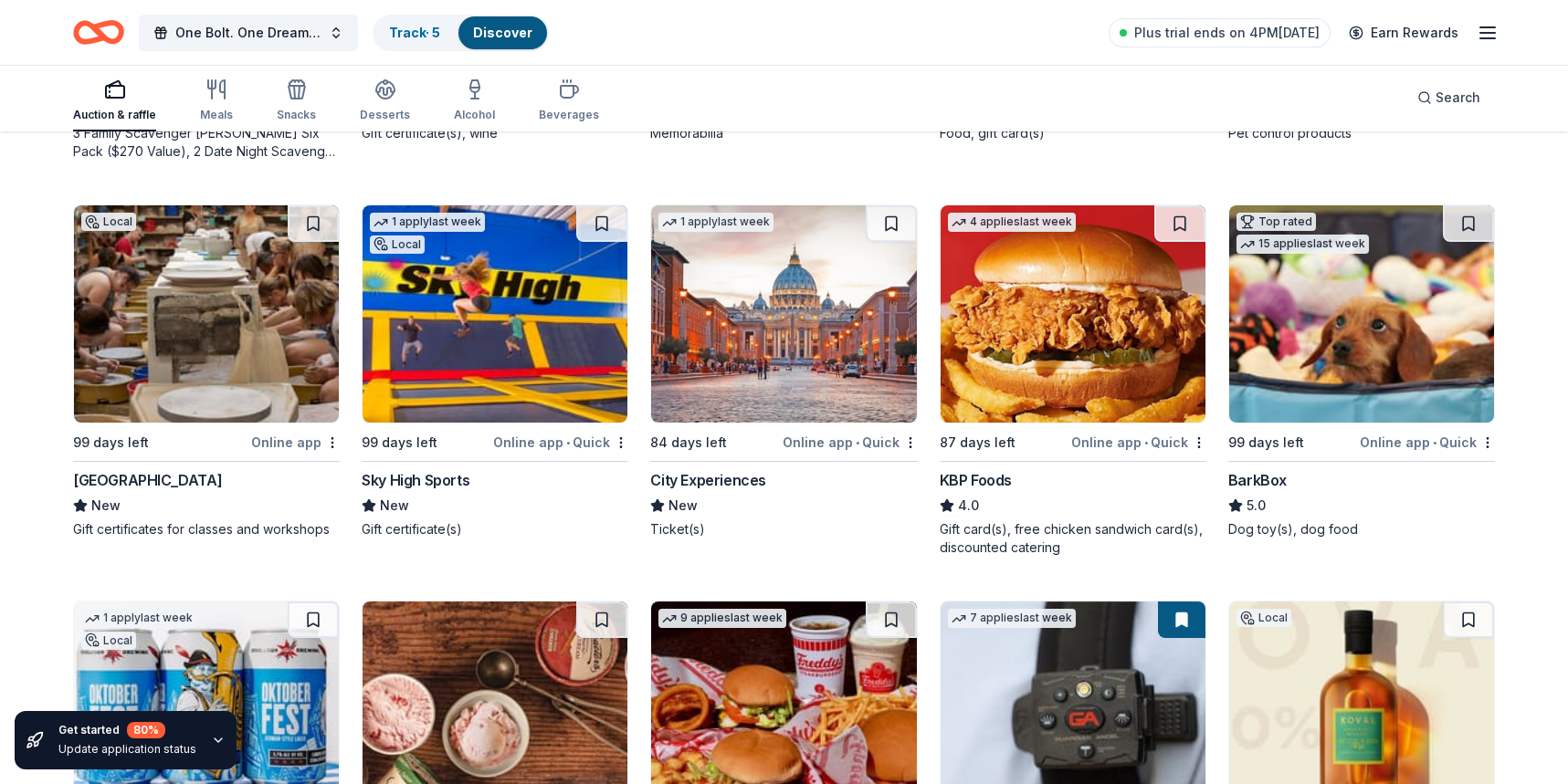
click at [717, 391] on img at bounding box center [783, 313] width 265 height 217
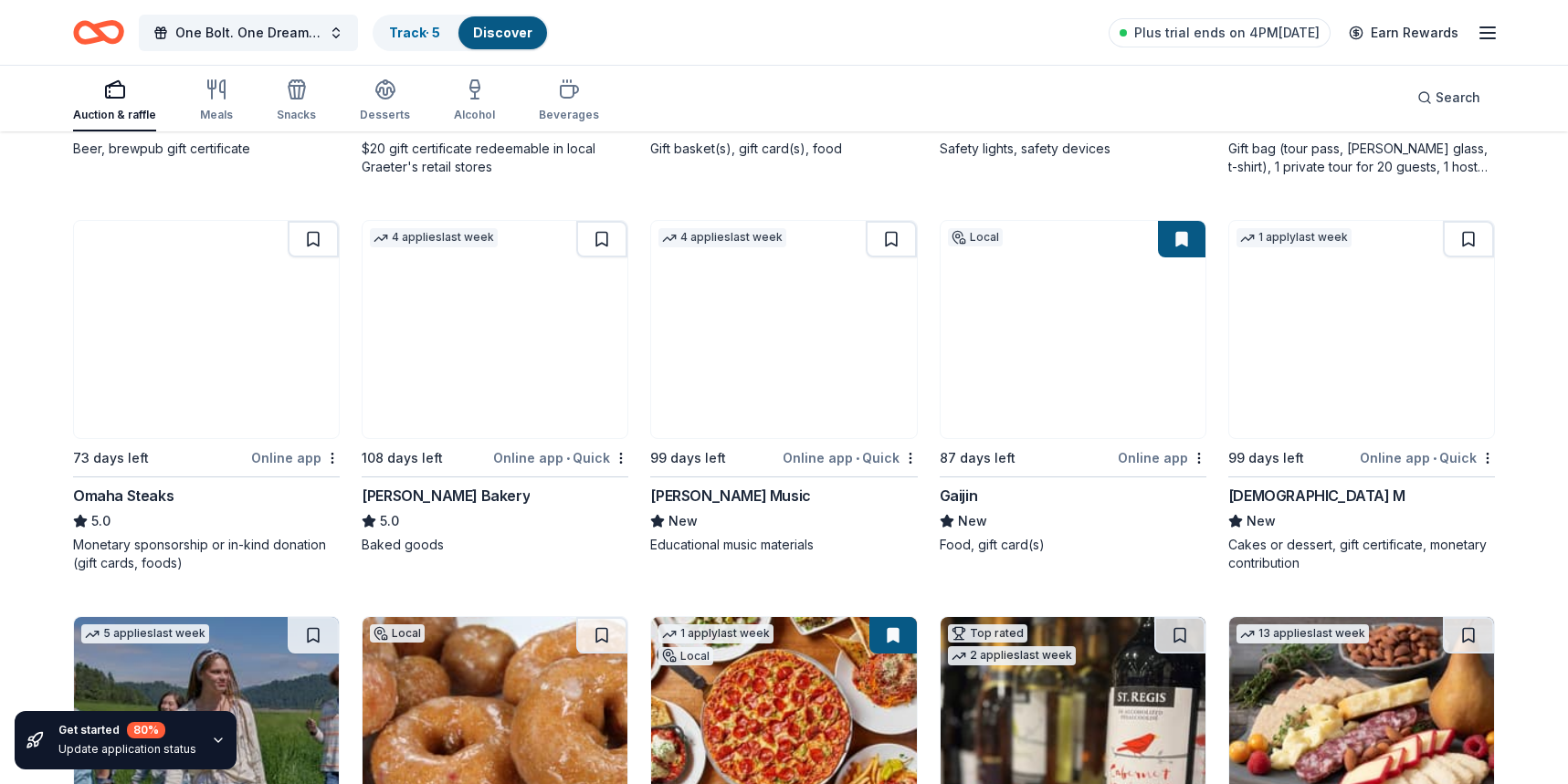
scroll to position [2213, 0]
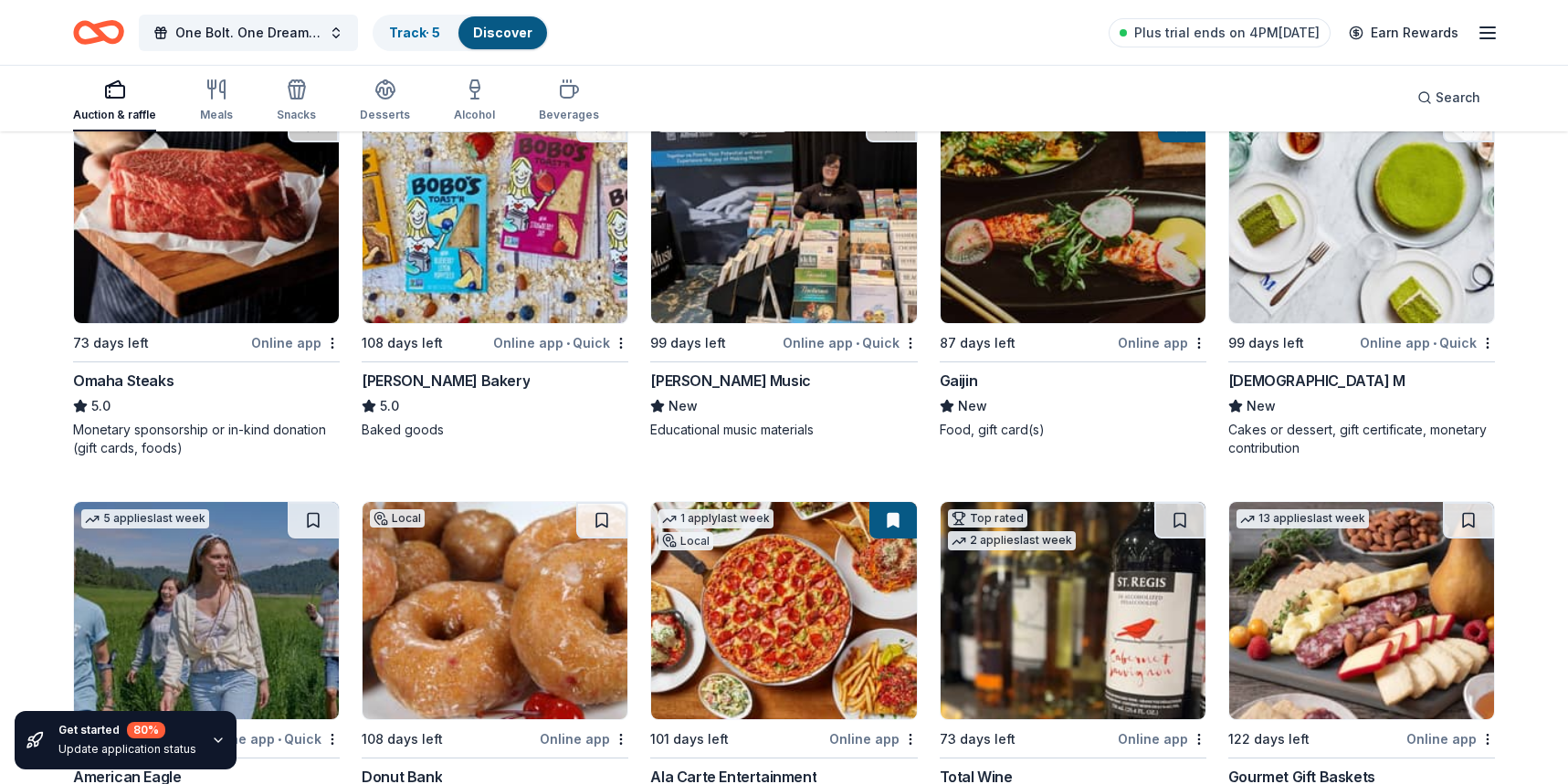
click at [185, 256] on img at bounding box center [206, 214] width 265 height 217
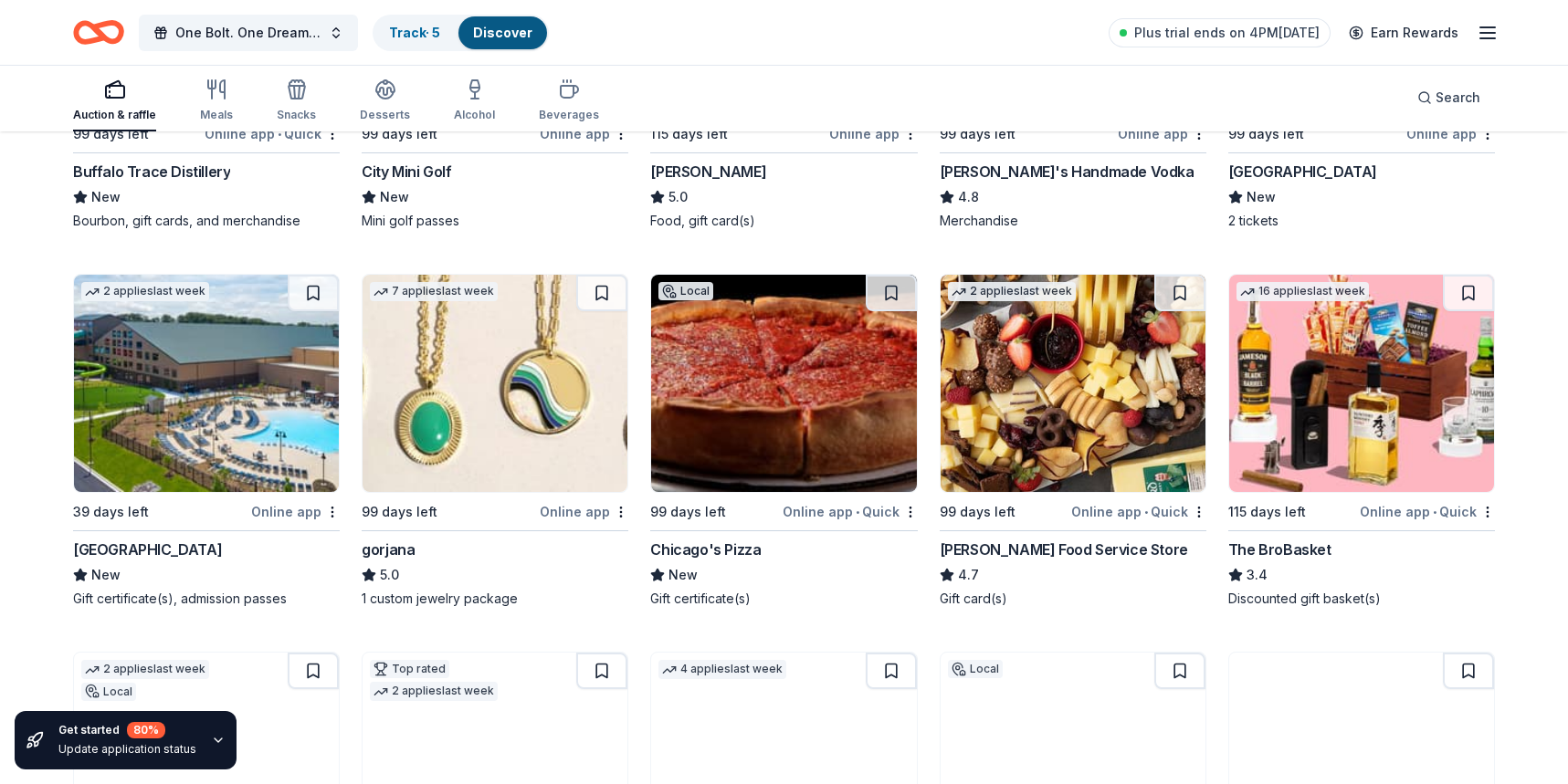
scroll to position [3229, 0]
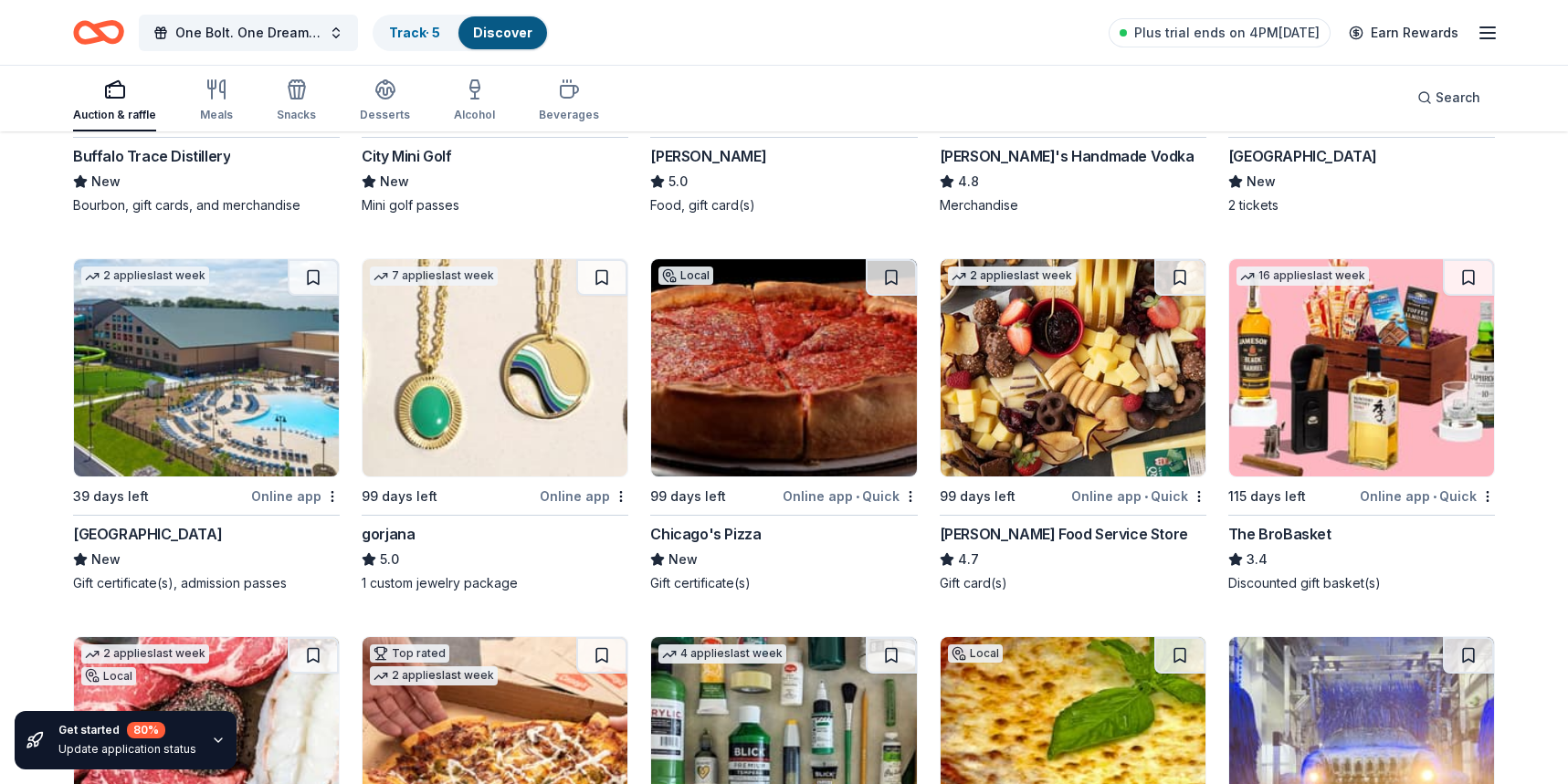
click at [221, 403] on img at bounding box center [206, 368] width 265 height 217
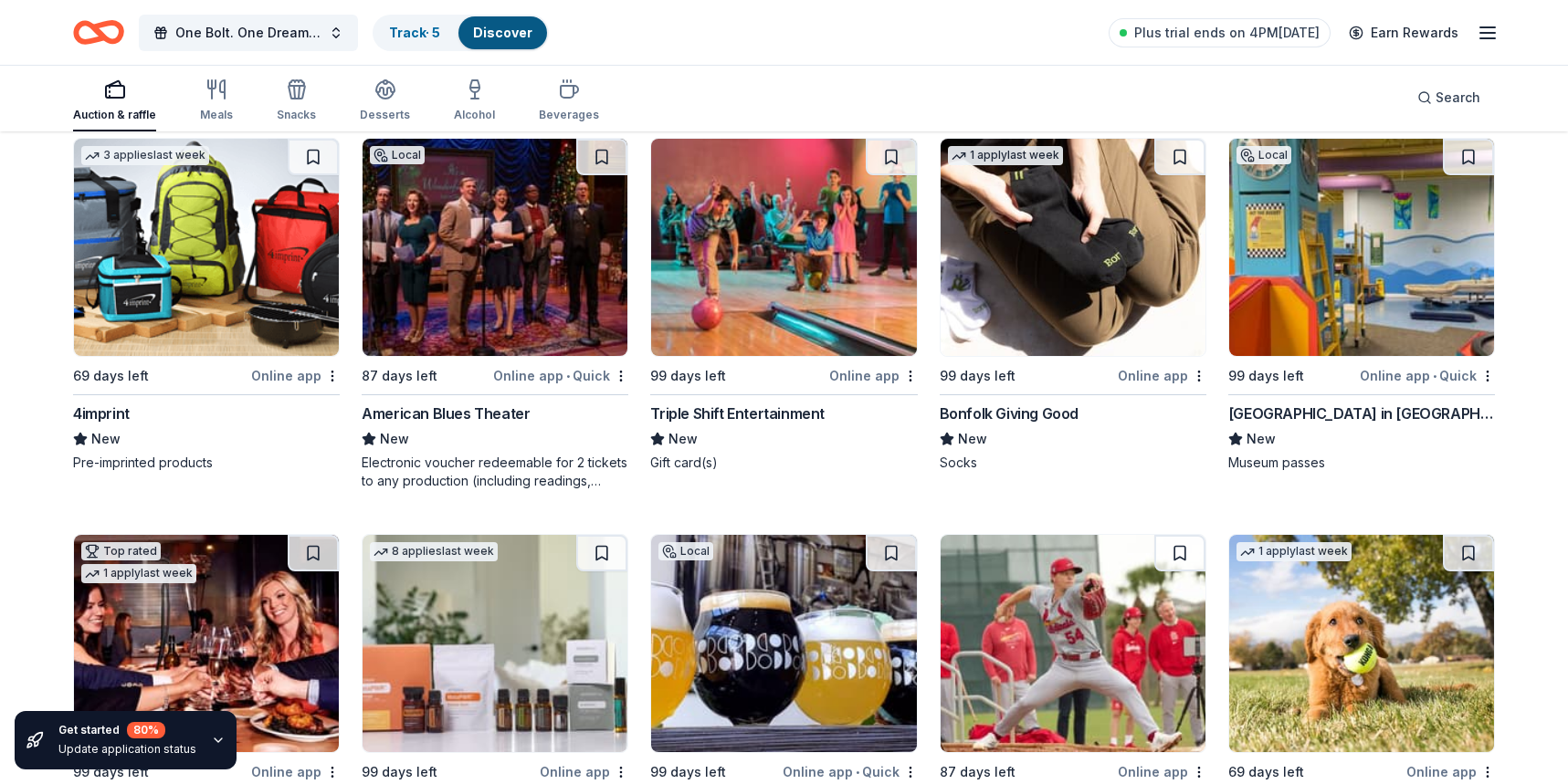
scroll to position [4135, 0]
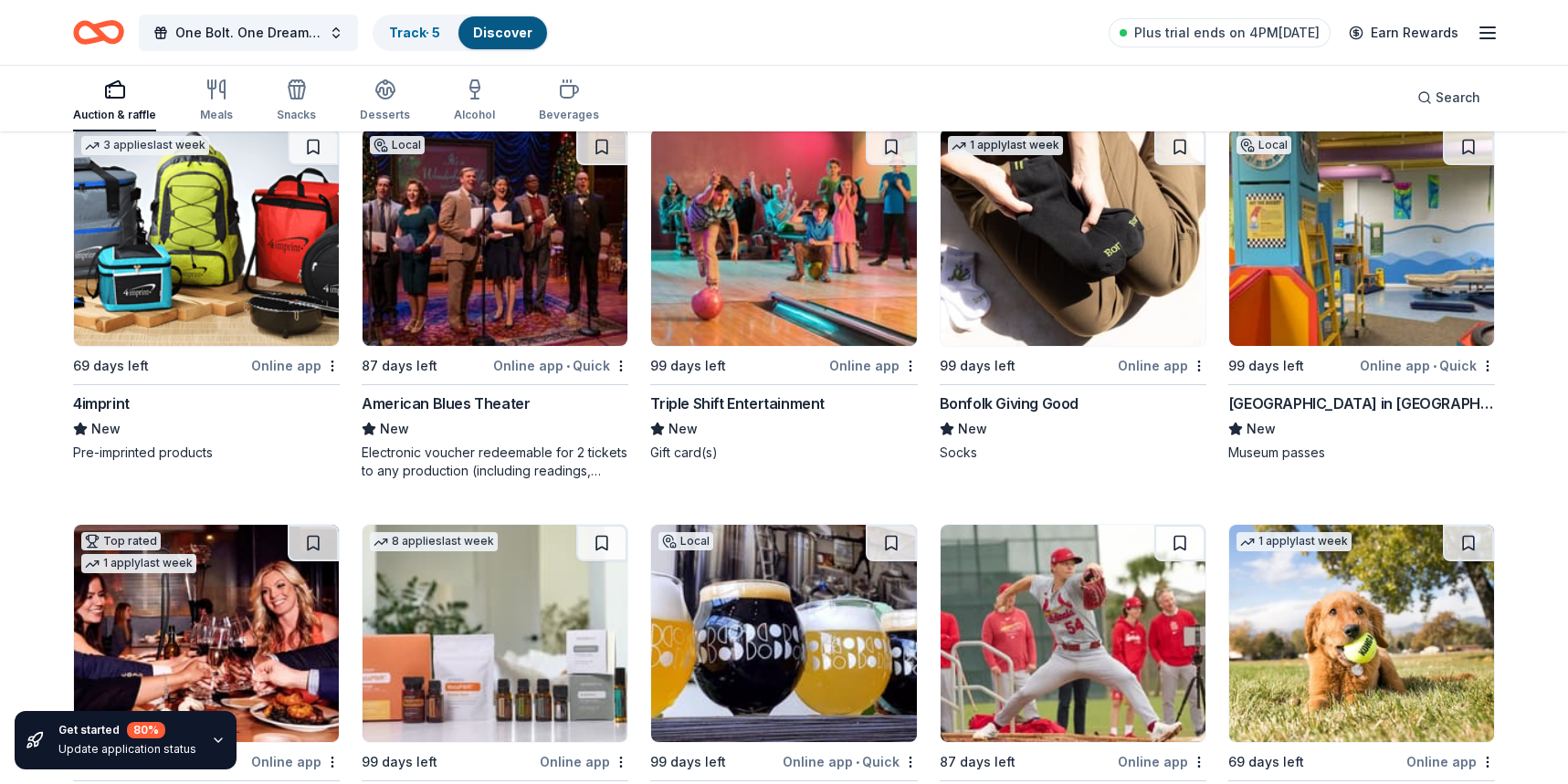
click at [1069, 279] on img at bounding box center [1073, 236] width 265 height 217
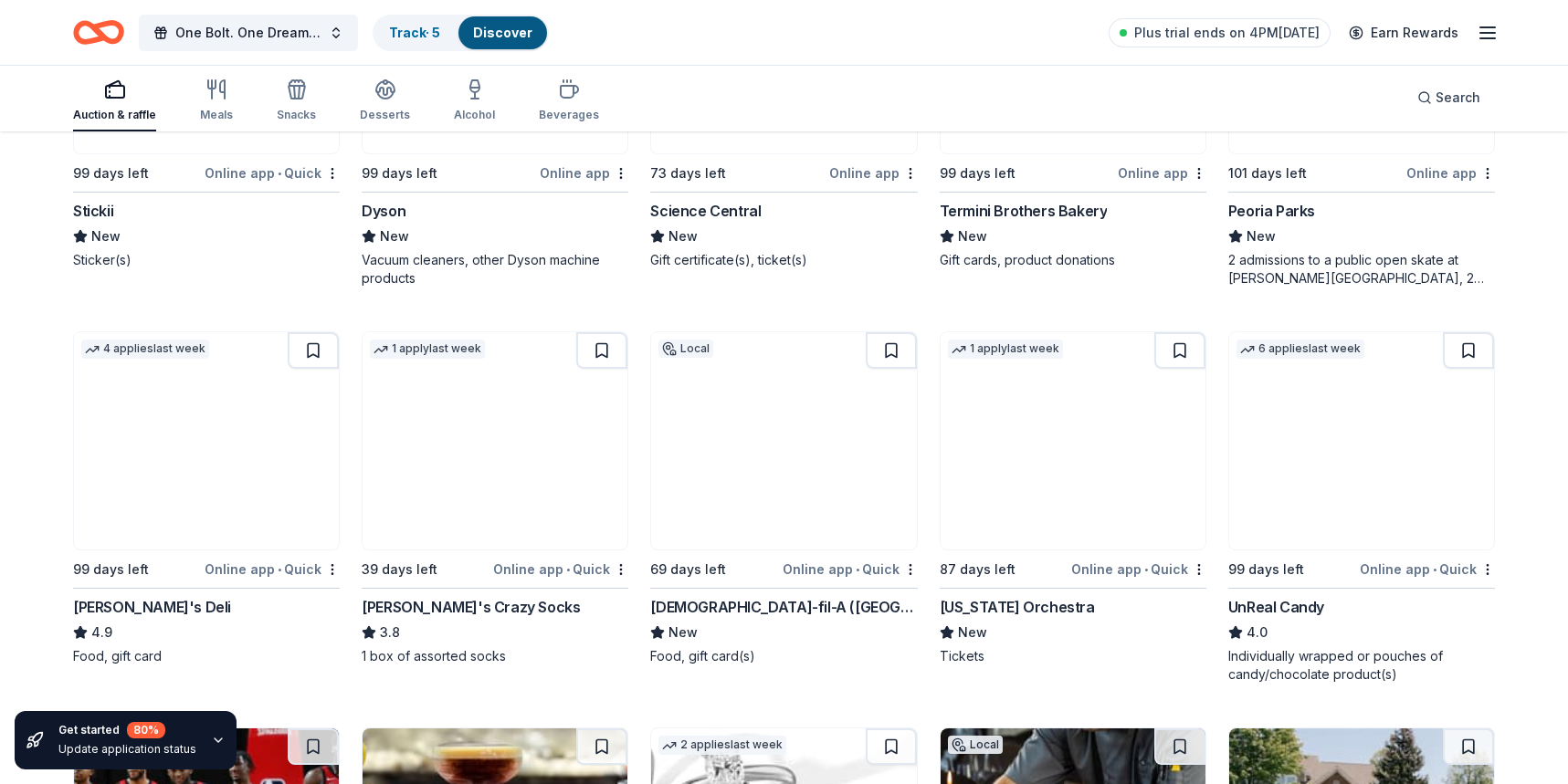
scroll to position [6673, 0]
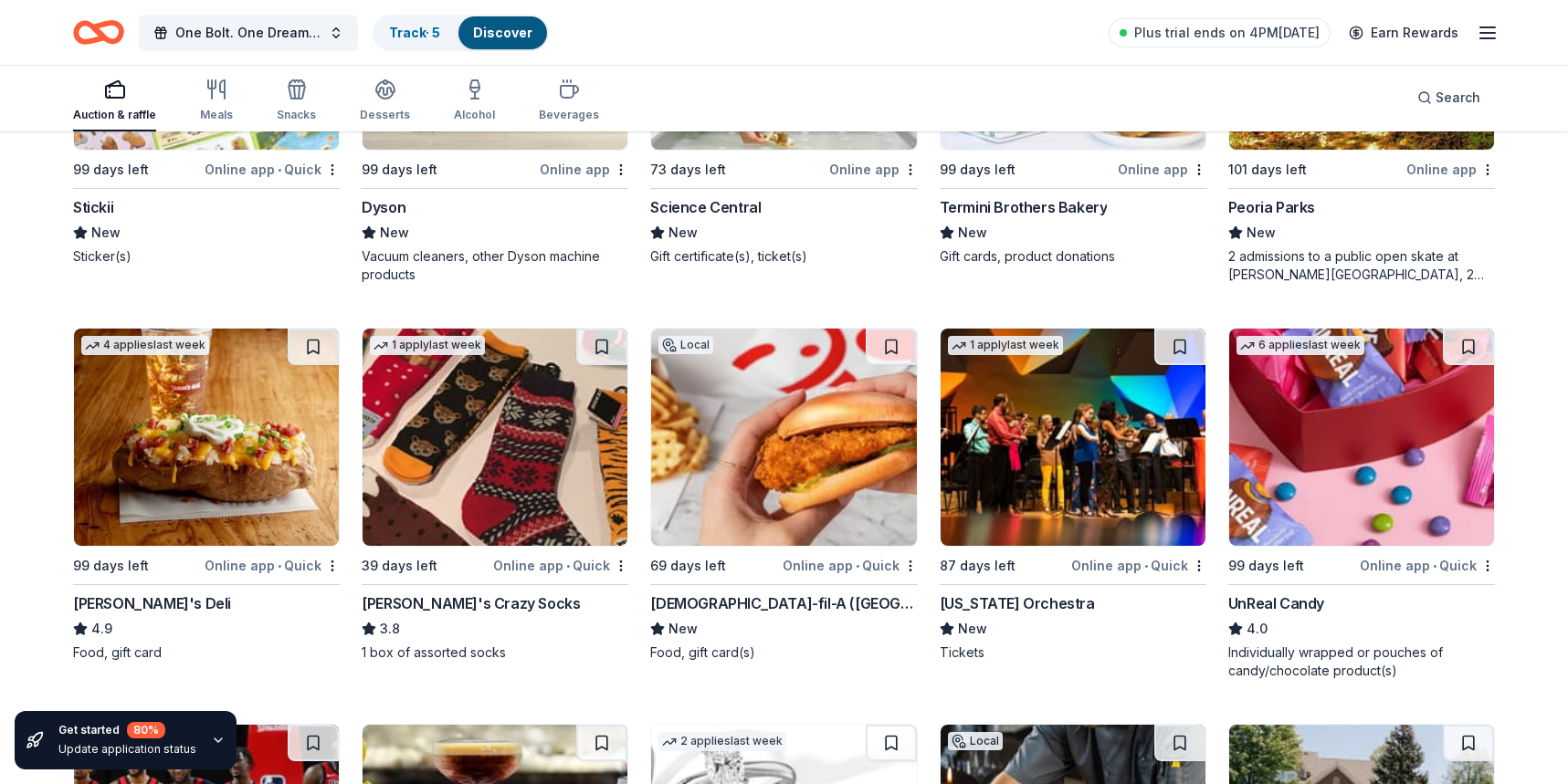
click at [543, 497] on img at bounding box center [495, 437] width 265 height 217
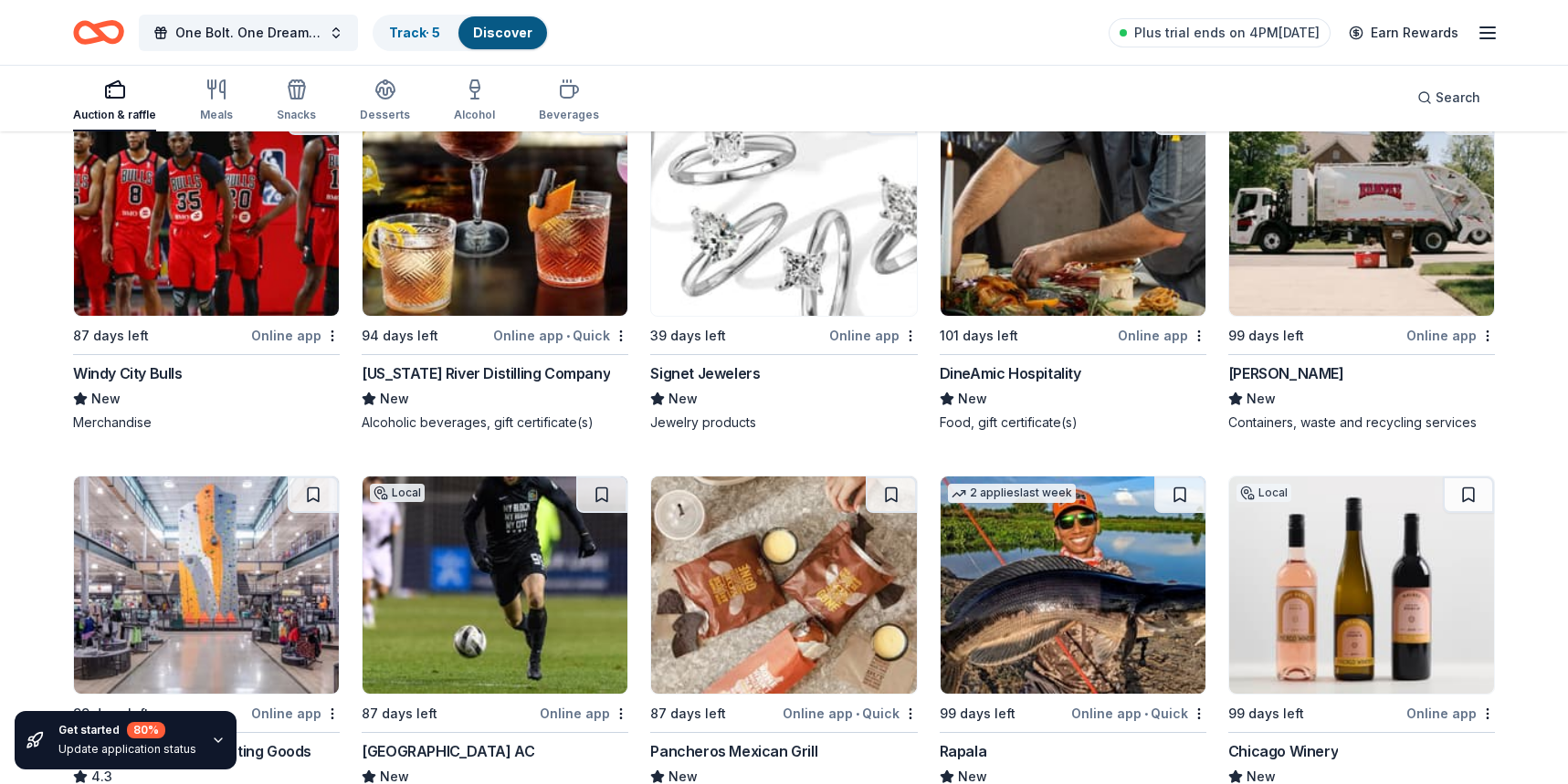
scroll to position [7377, 0]
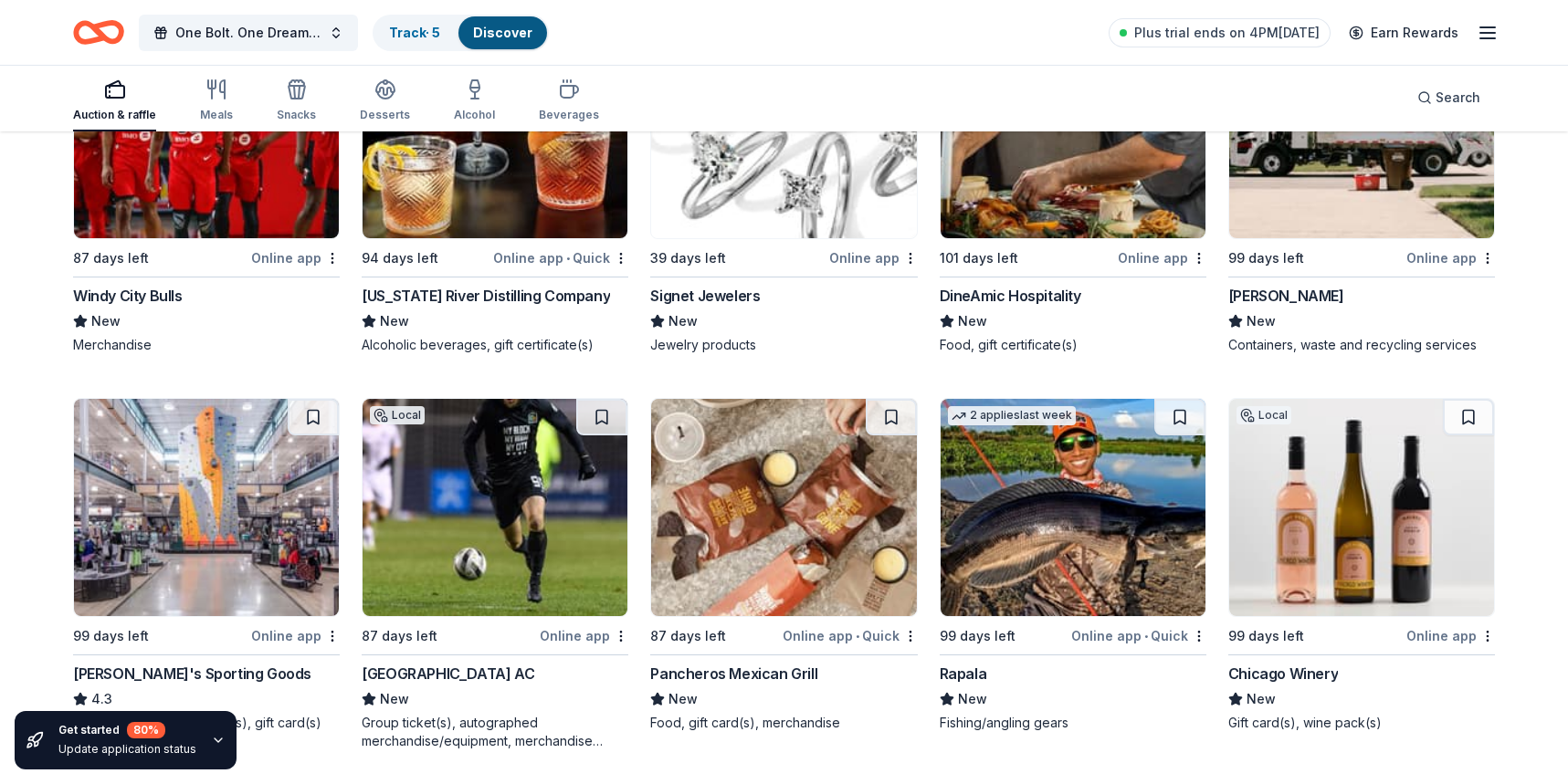
click at [1045, 538] on img at bounding box center [1073, 507] width 265 height 217
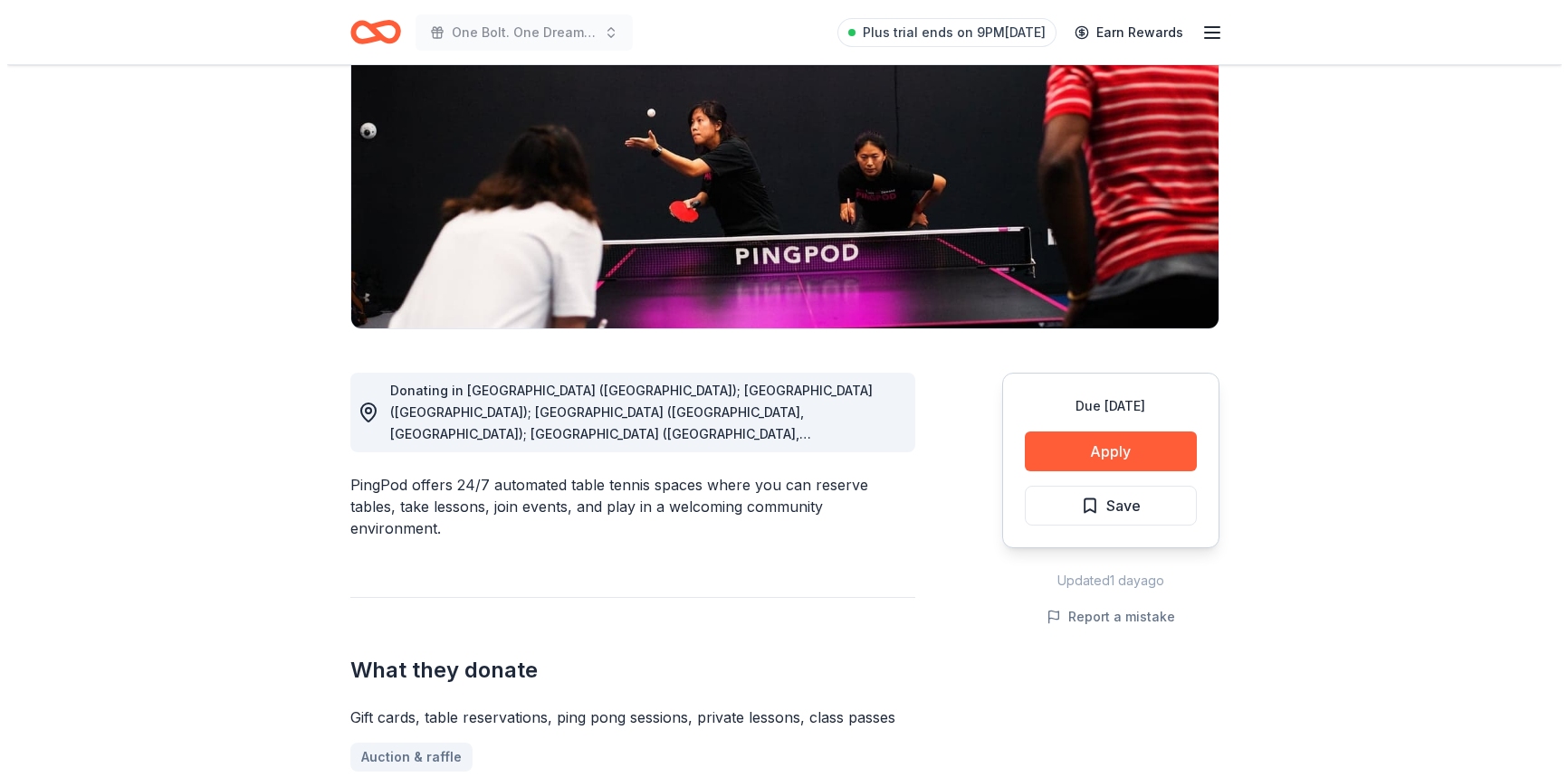
scroll to position [204, 0]
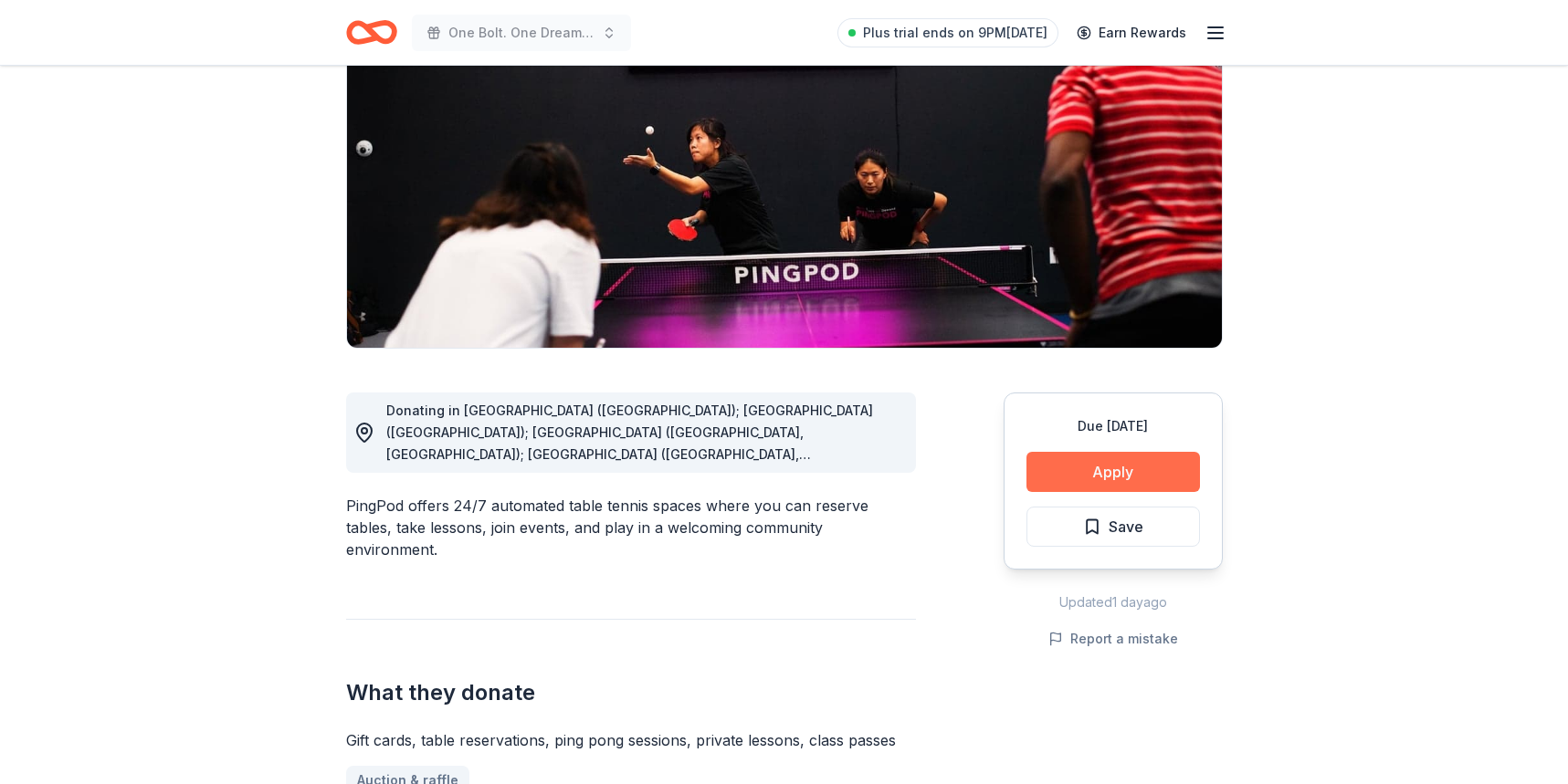
click at [1117, 462] on button "Apply" at bounding box center [1113, 472] width 173 height 40
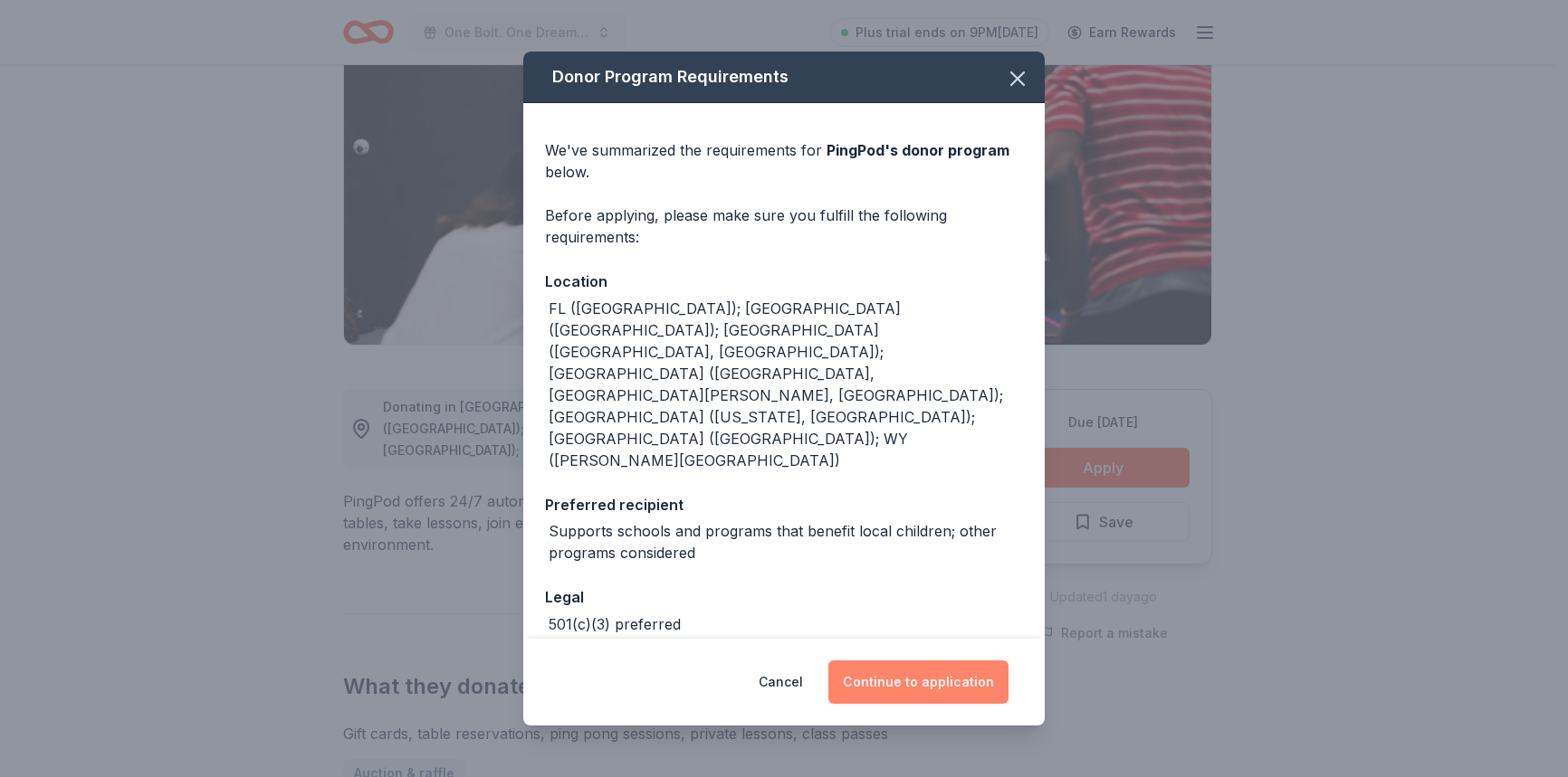
click at [926, 677] on button "Continue to application" at bounding box center [918, 682] width 180 height 43
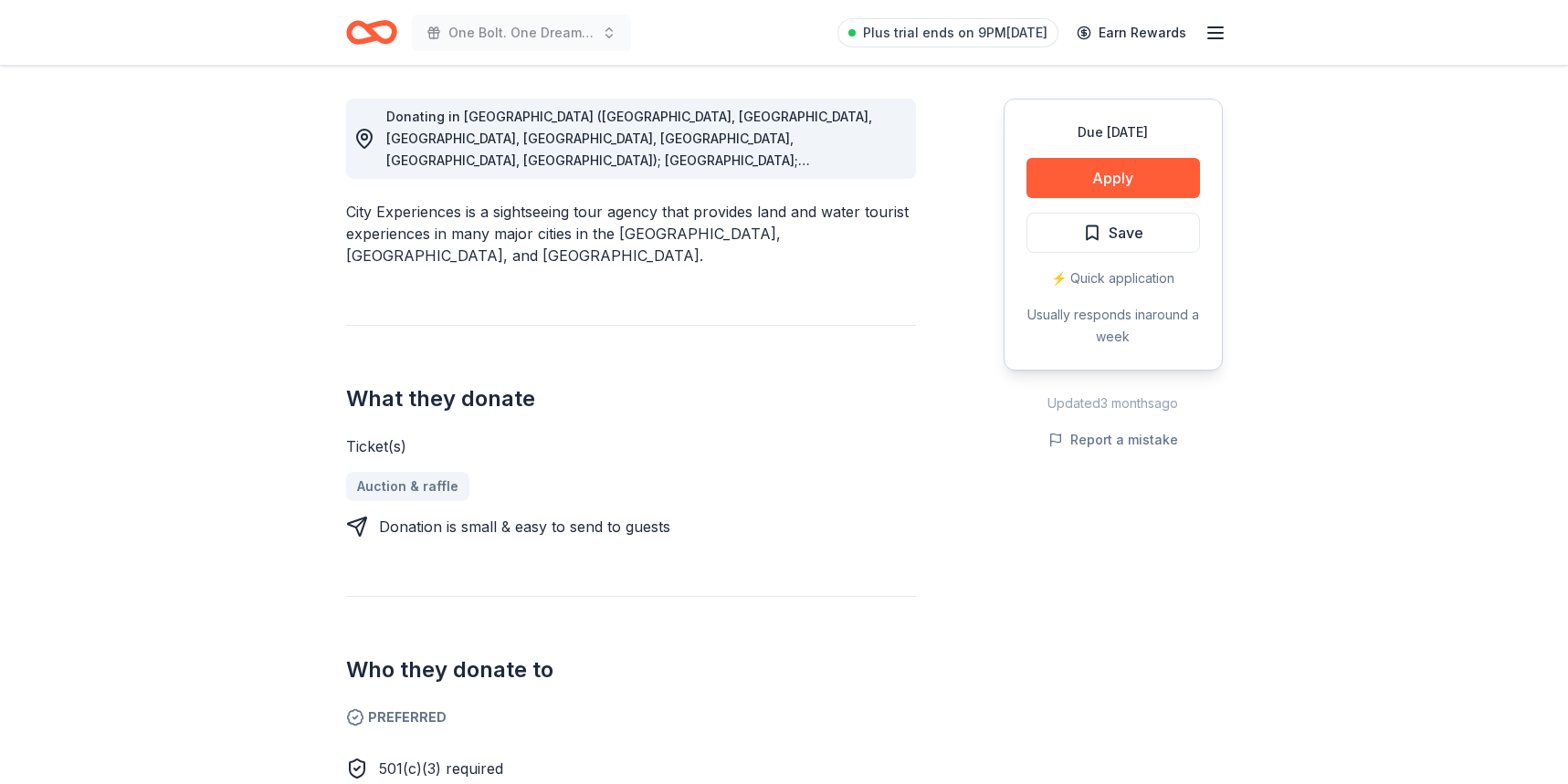
scroll to position [500, 0]
click at [1093, 173] on button "Apply" at bounding box center [1113, 178] width 173 height 40
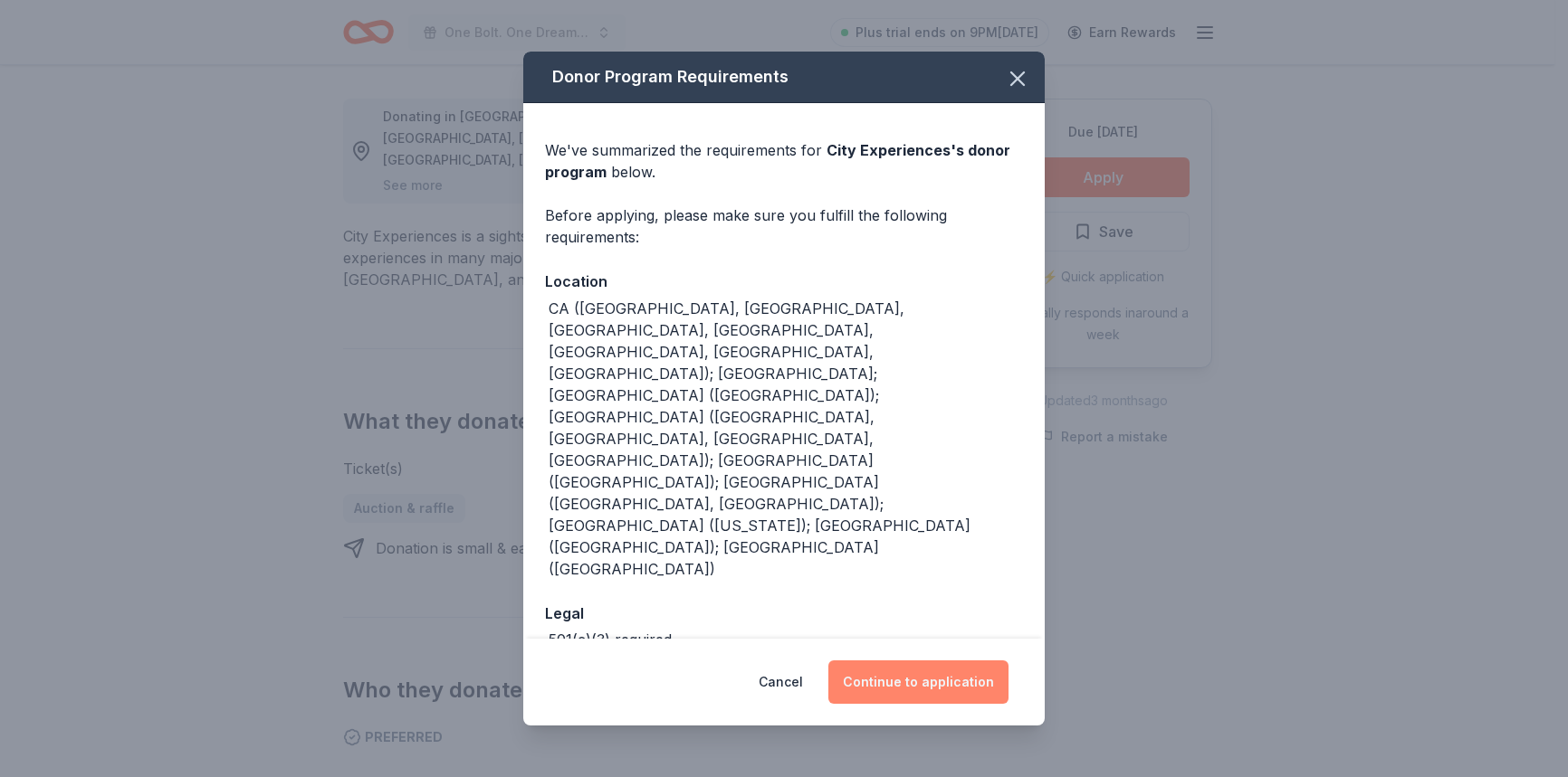
click at [933, 660] on button "Continue to application" at bounding box center [918, 682] width 180 height 43
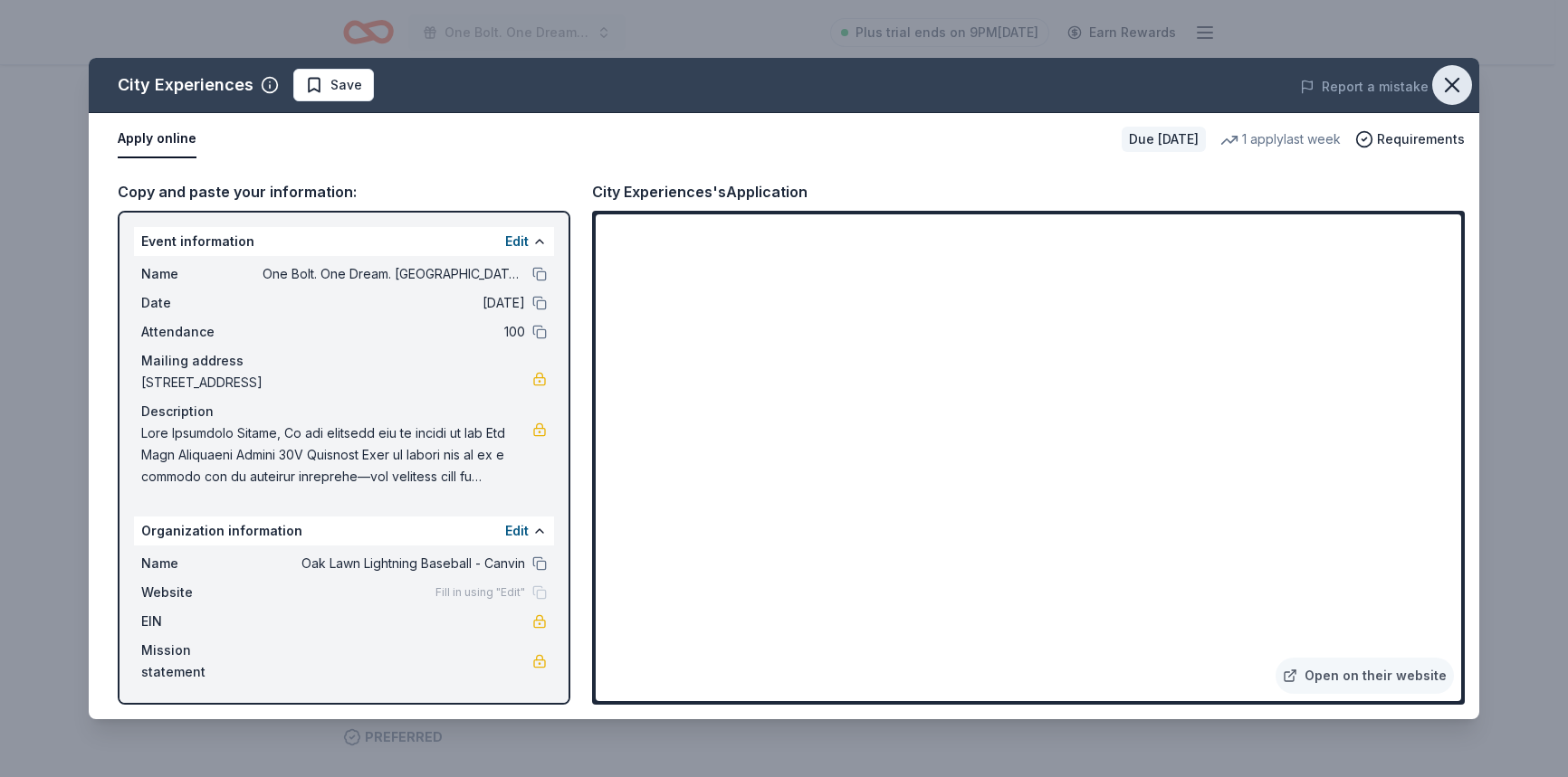
click at [1454, 82] on icon "button" at bounding box center [1451, 85] width 13 height 13
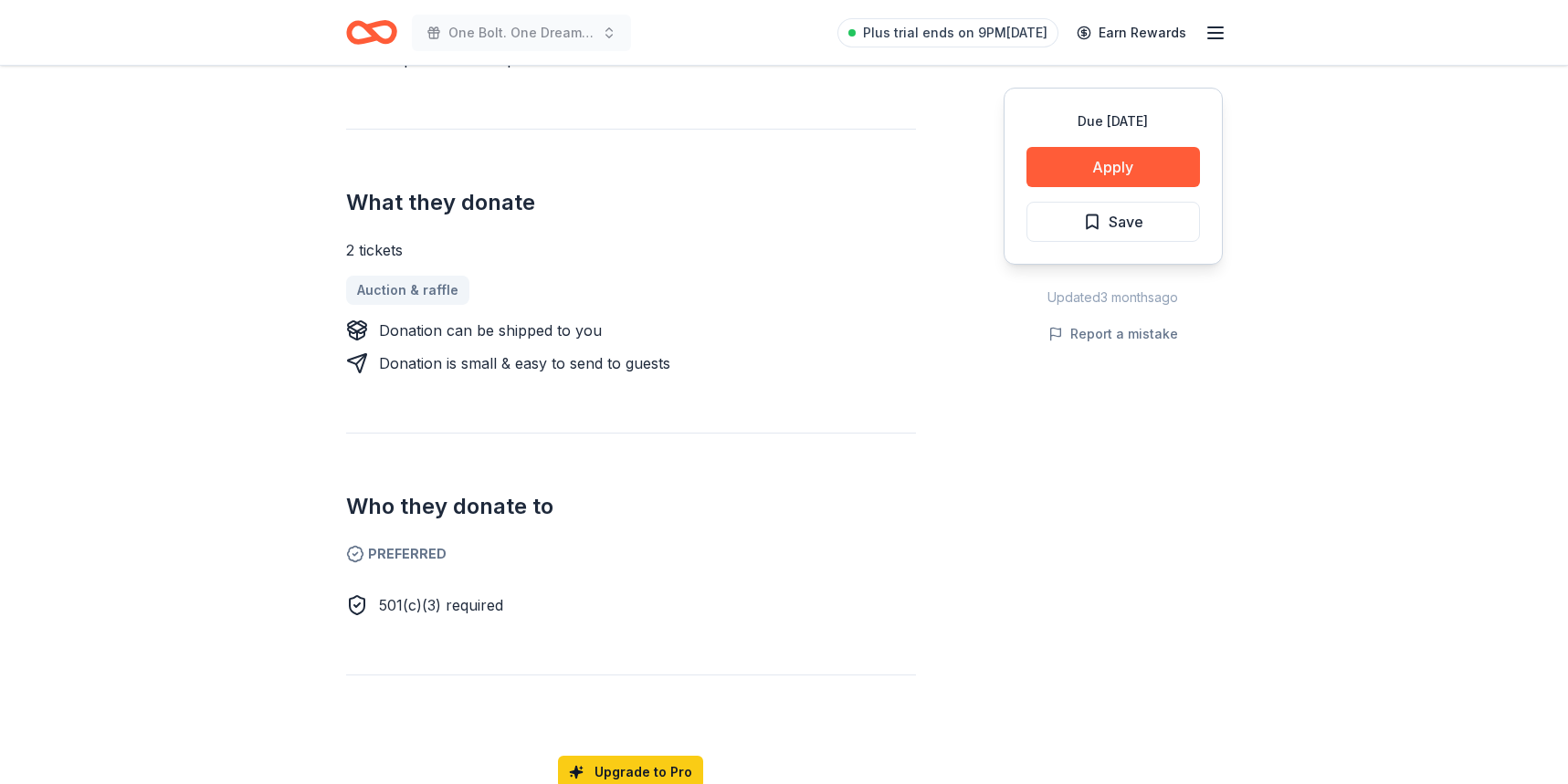
scroll to position [644, 0]
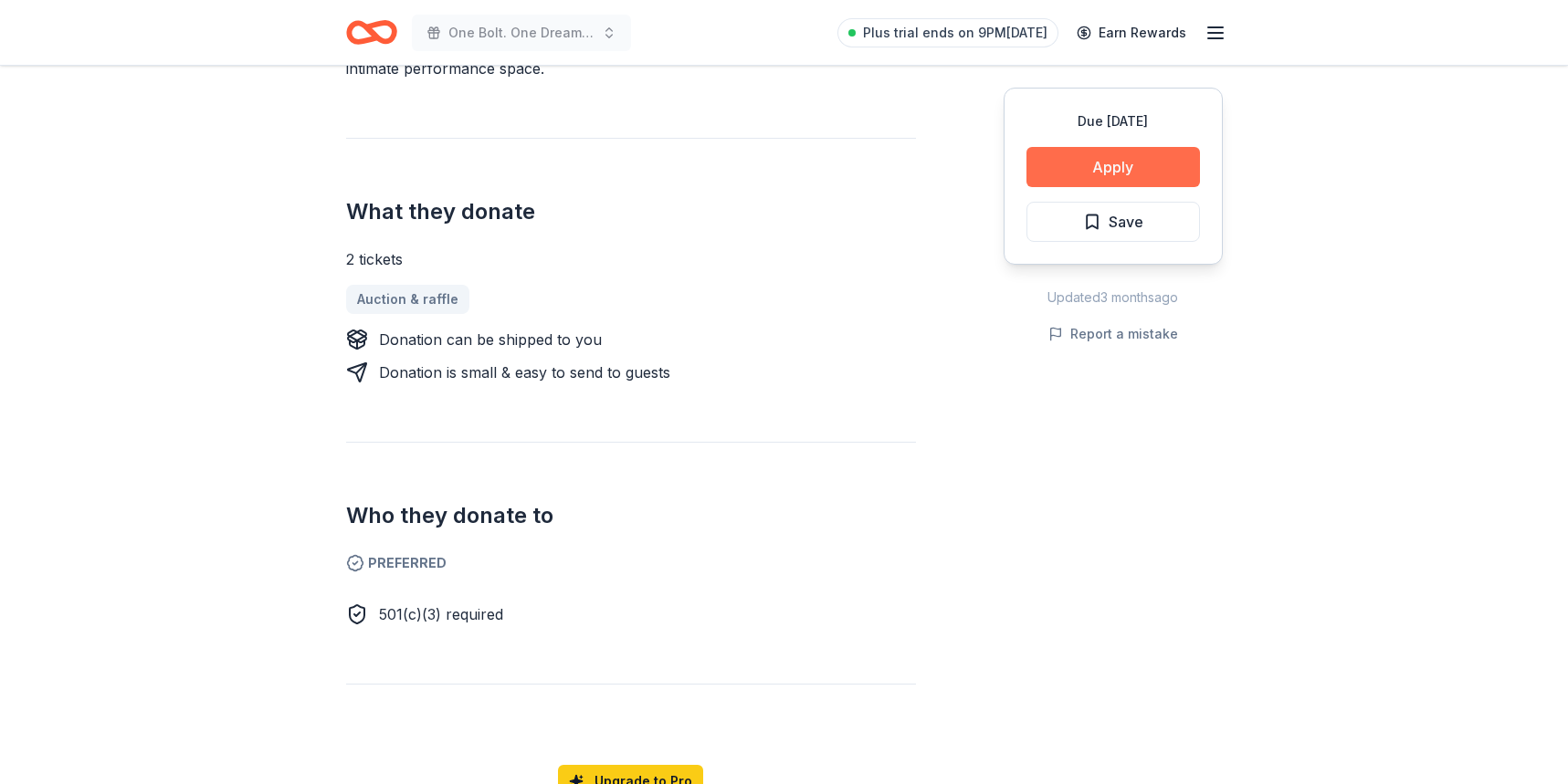
click at [1152, 168] on button "Apply" at bounding box center [1113, 166] width 173 height 40
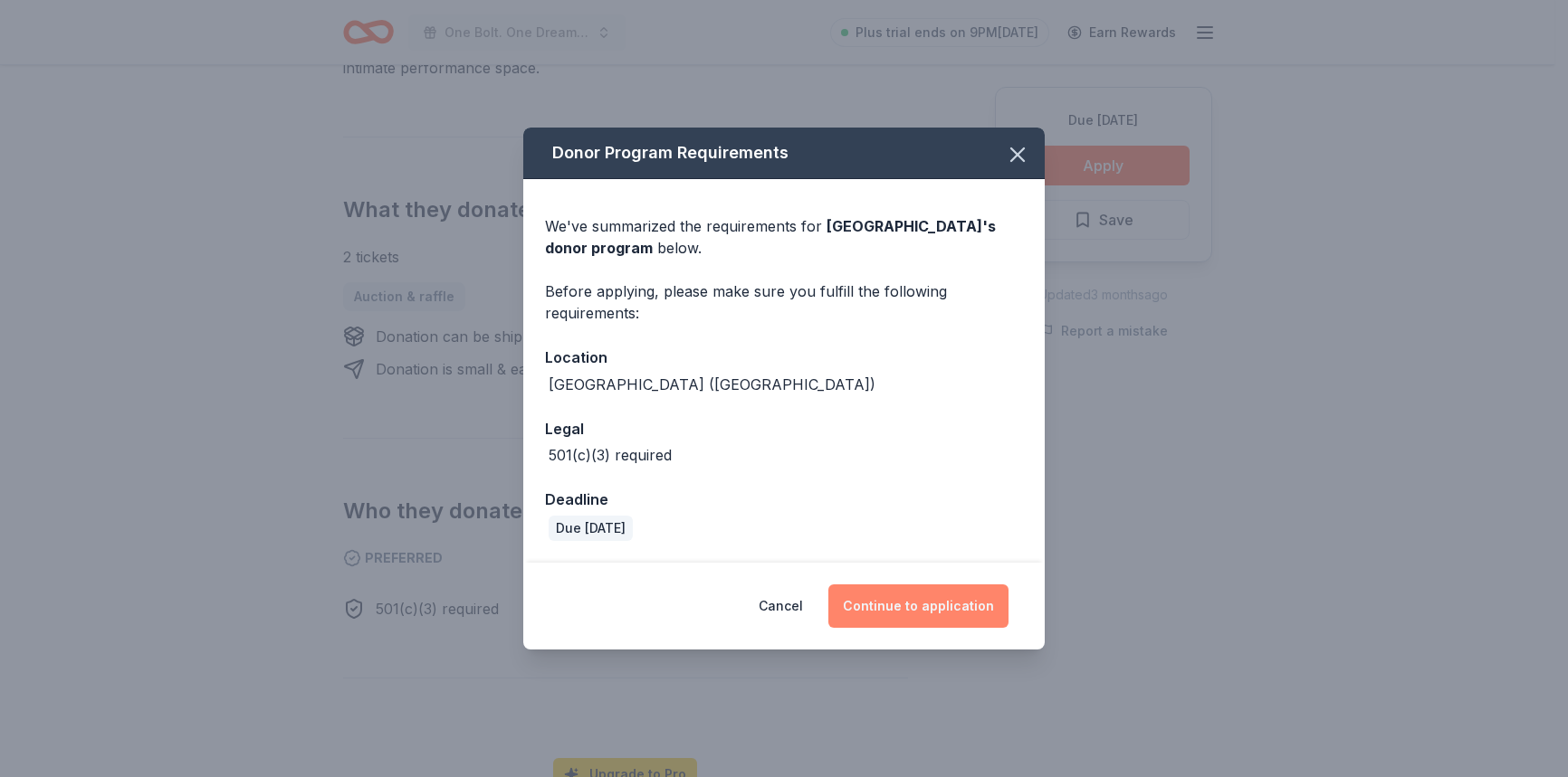
click at [920, 609] on button "Continue to application" at bounding box center [918, 605] width 180 height 43
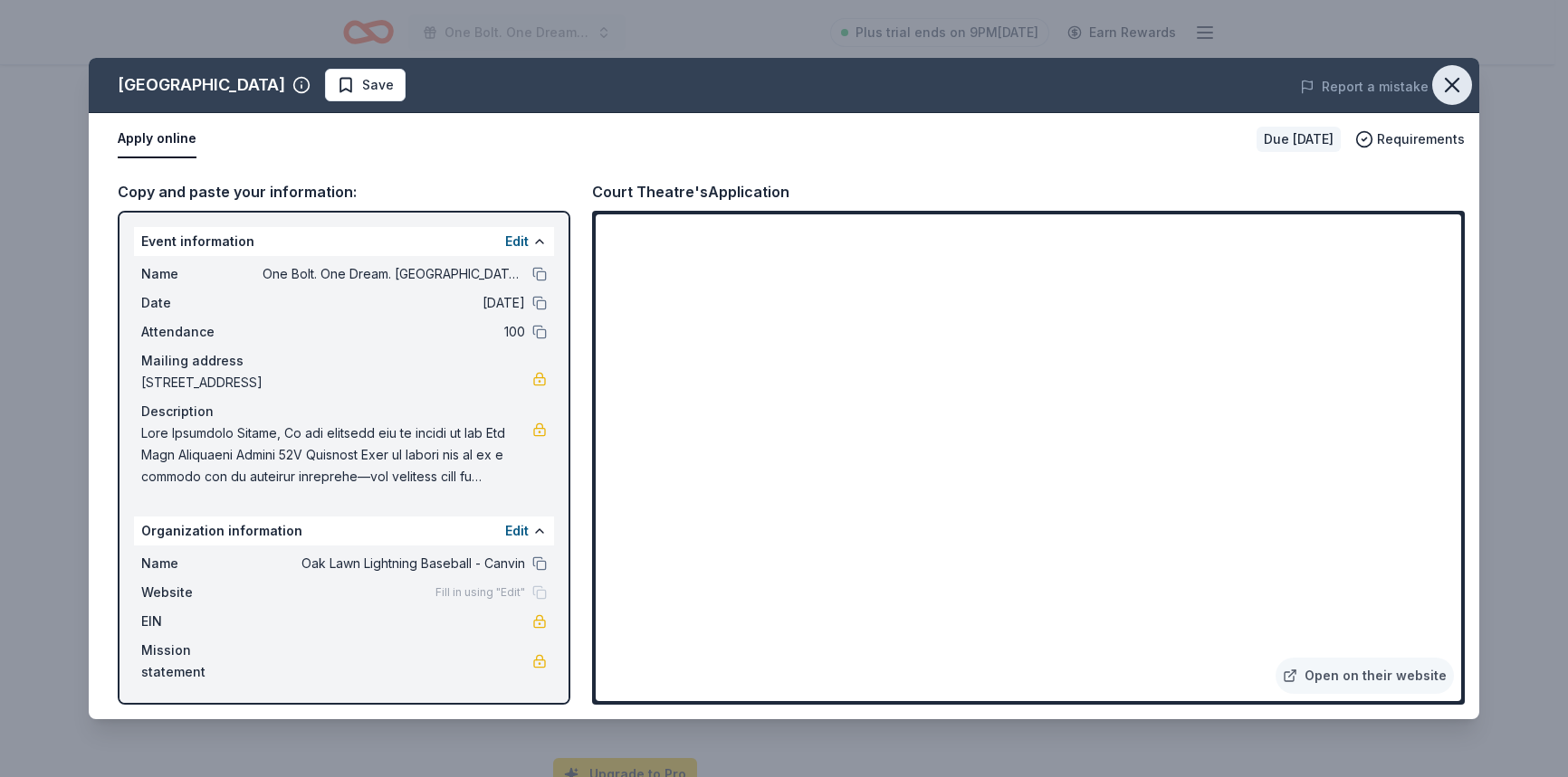
click at [1456, 89] on icon "button" at bounding box center [1451, 85] width 13 height 13
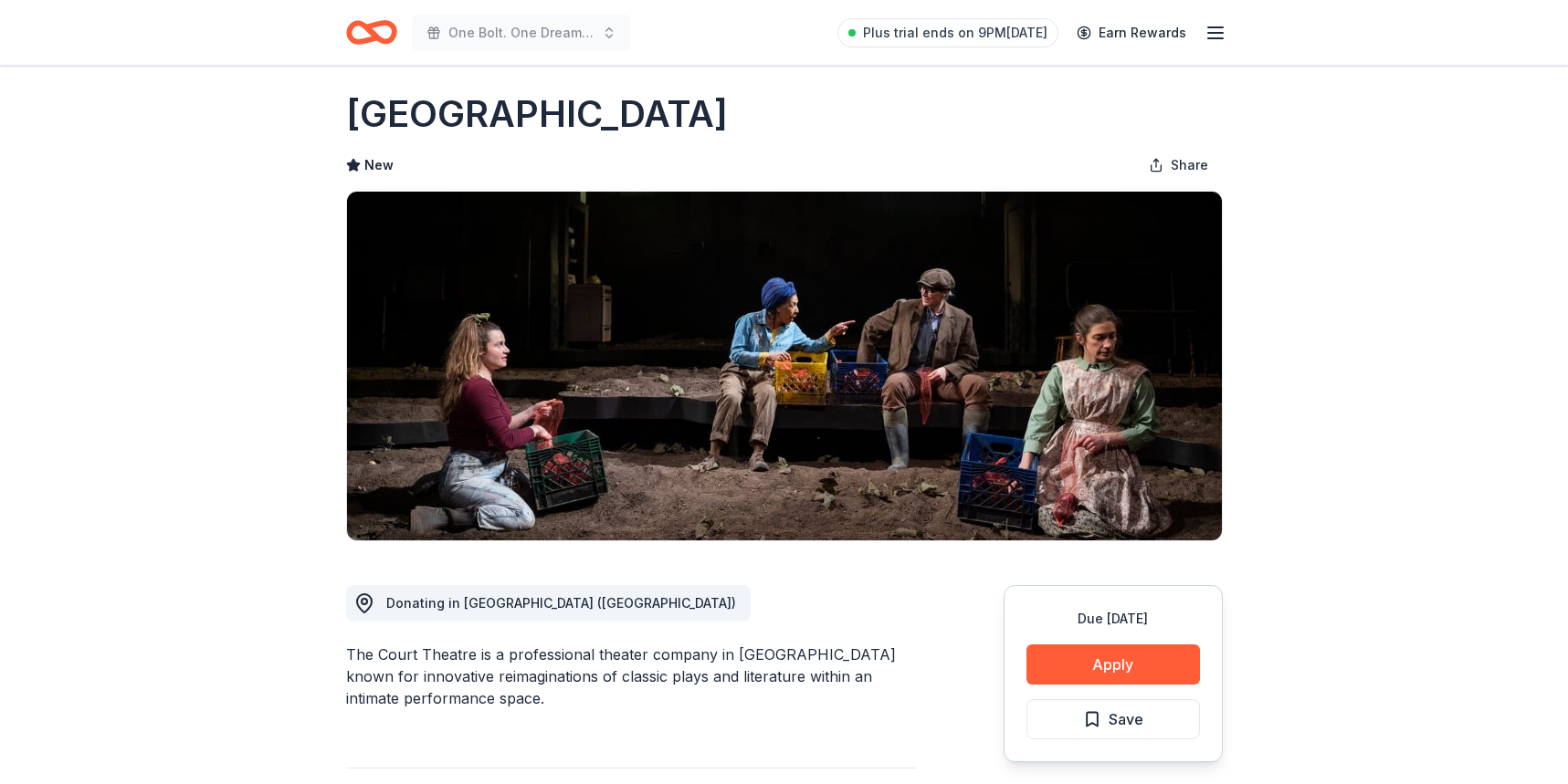
scroll to position [0, 0]
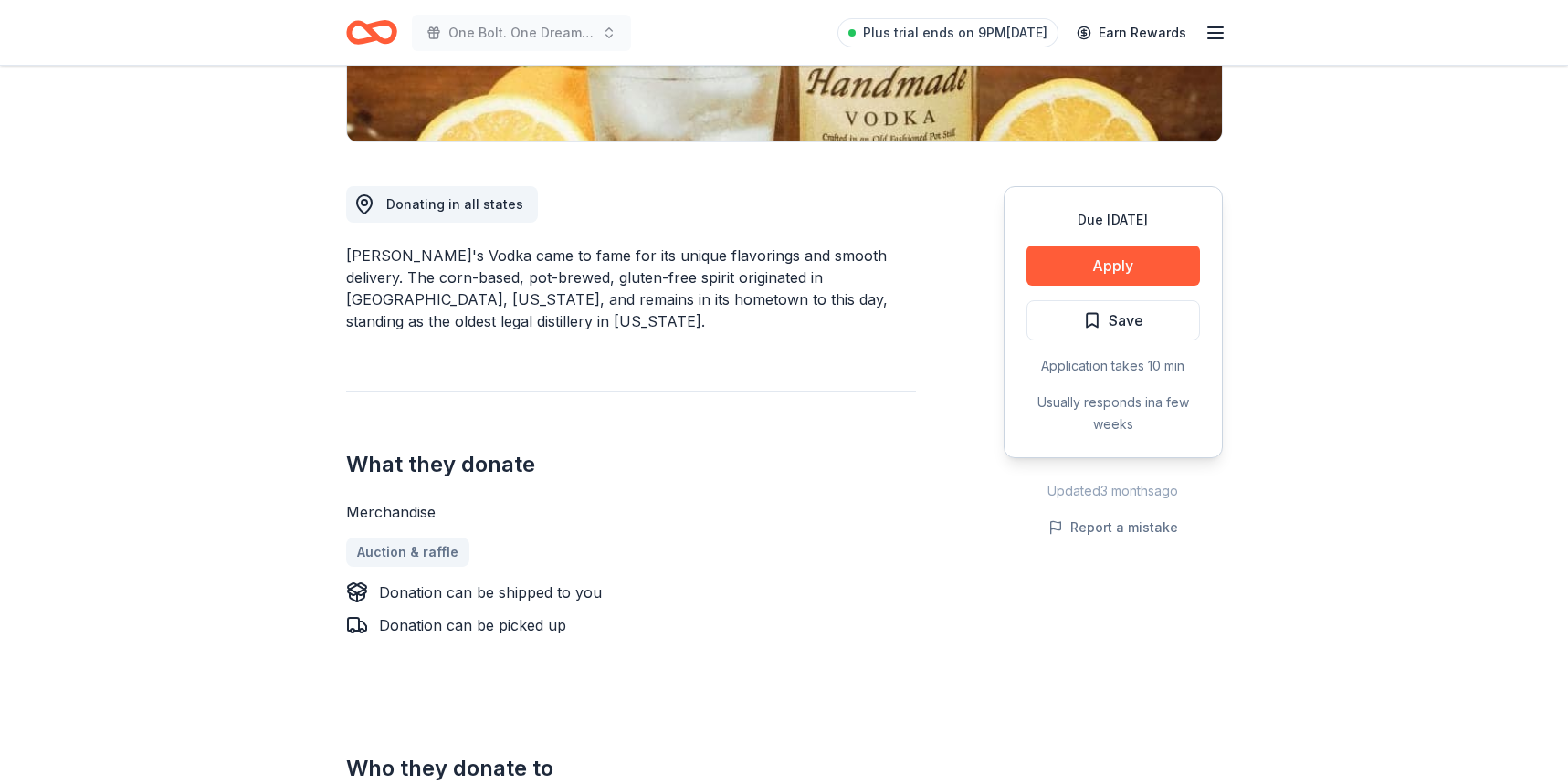
scroll to position [420, 0]
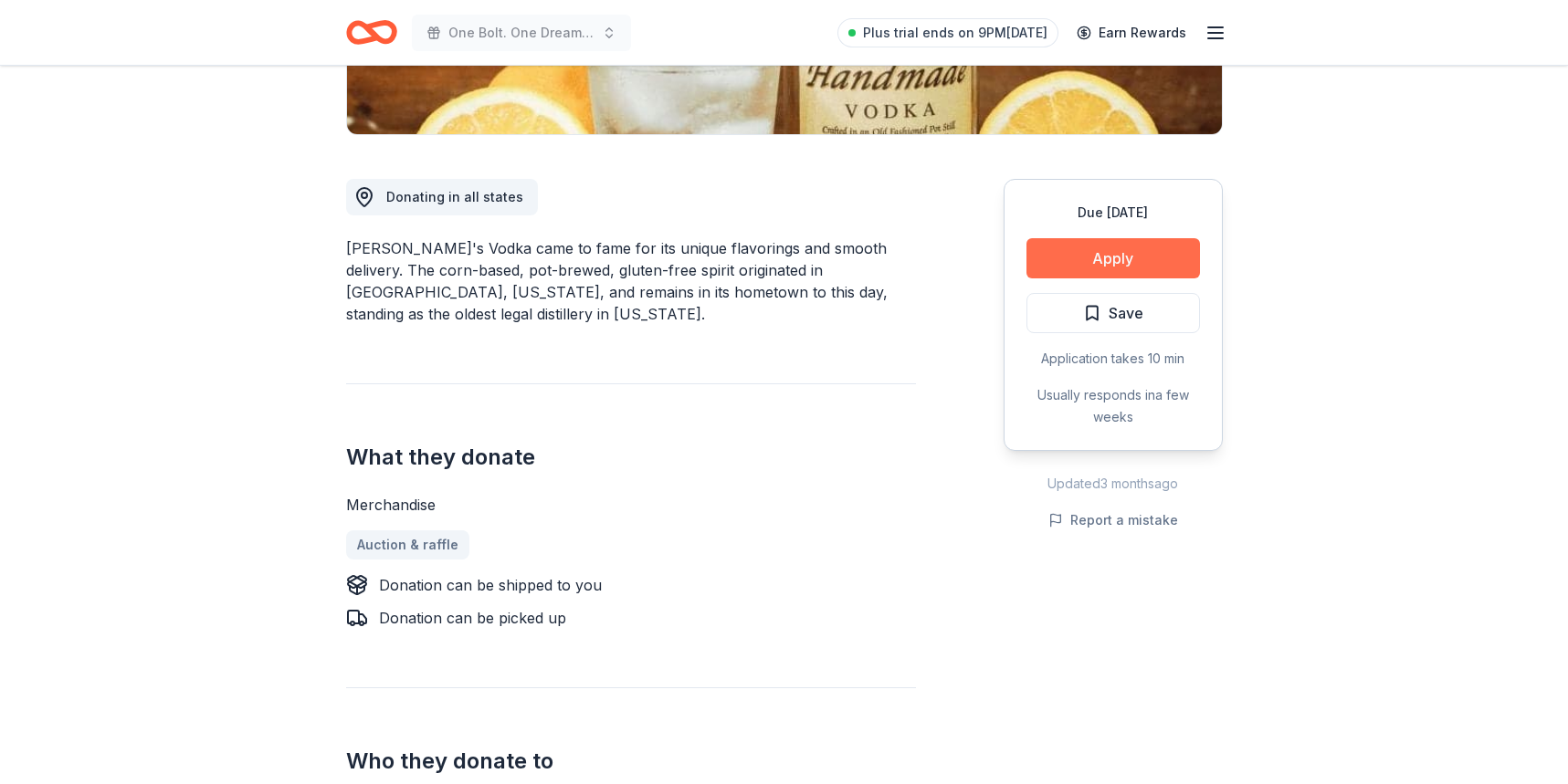
click at [1130, 261] on button "Apply" at bounding box center [1113, 258] width 173 height 40
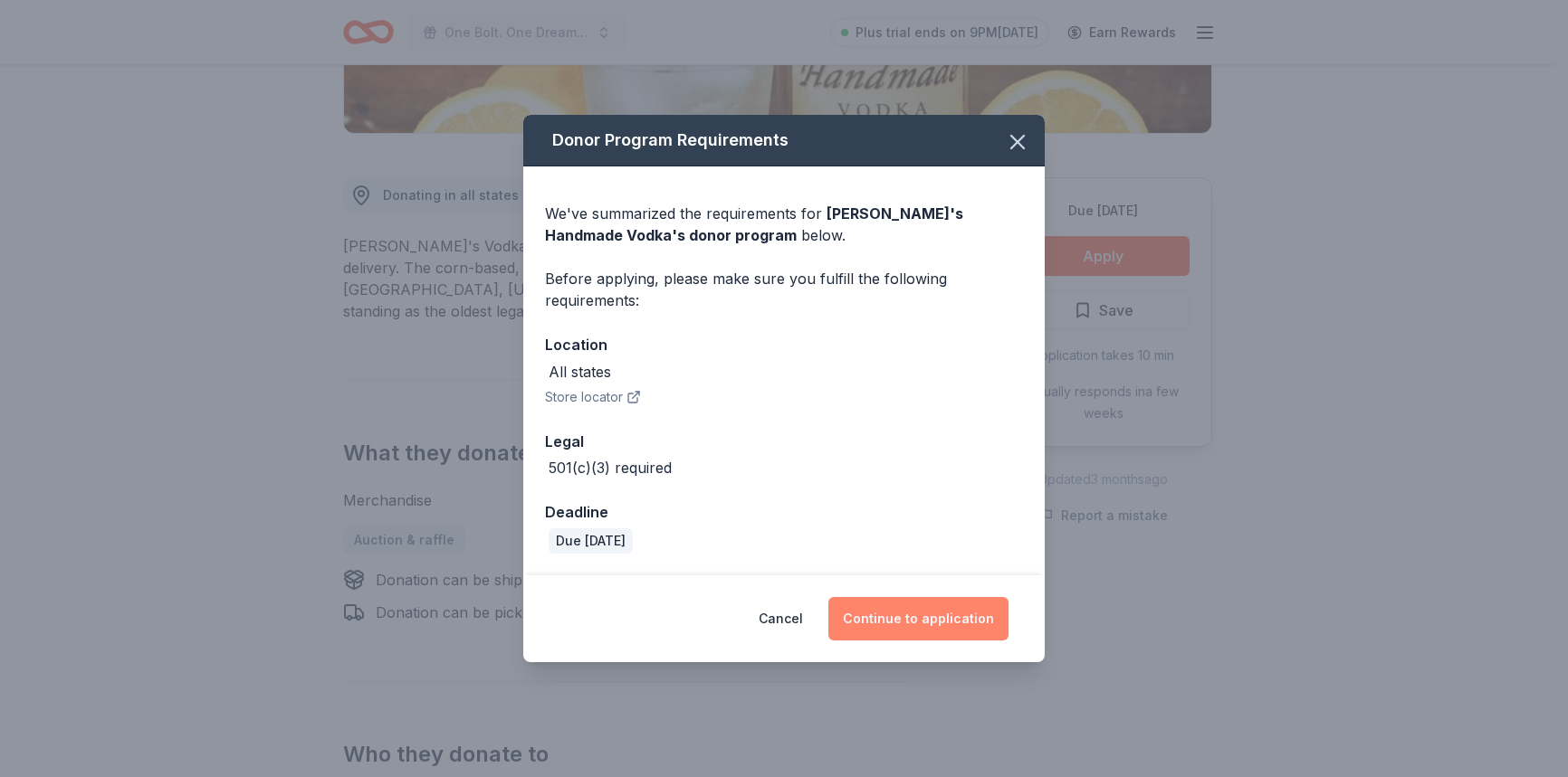
click at [911, 617] on button "Continue to application" at bounding box center [918, 619] width 180 height 43
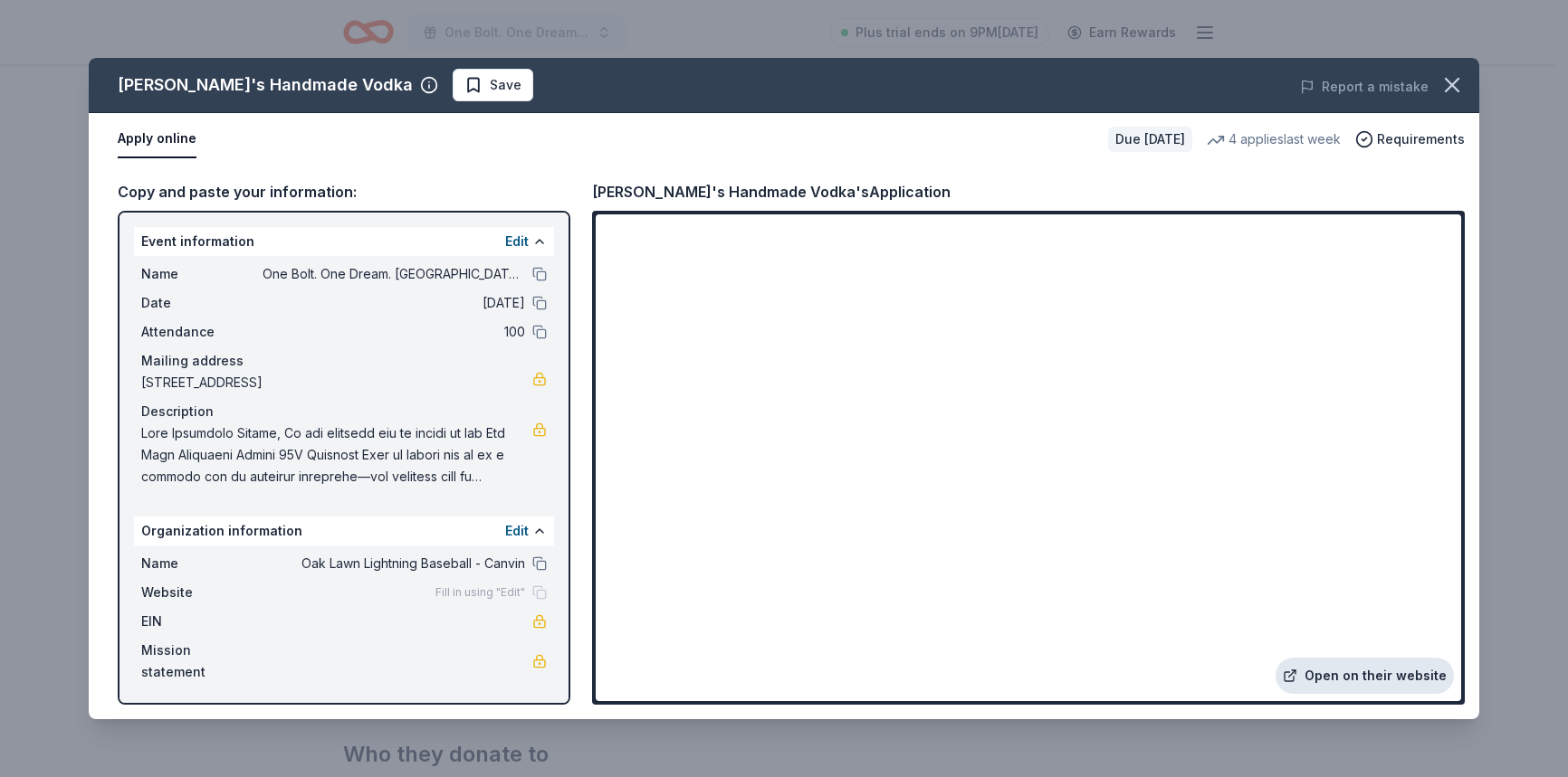
click at [1357, 681] on link "Open on their website" at bounding box center [1365, 676] width 178 height 37
click at [1459, 86] on icon "button" at bounding box center [1452, 85] width 25 height 25
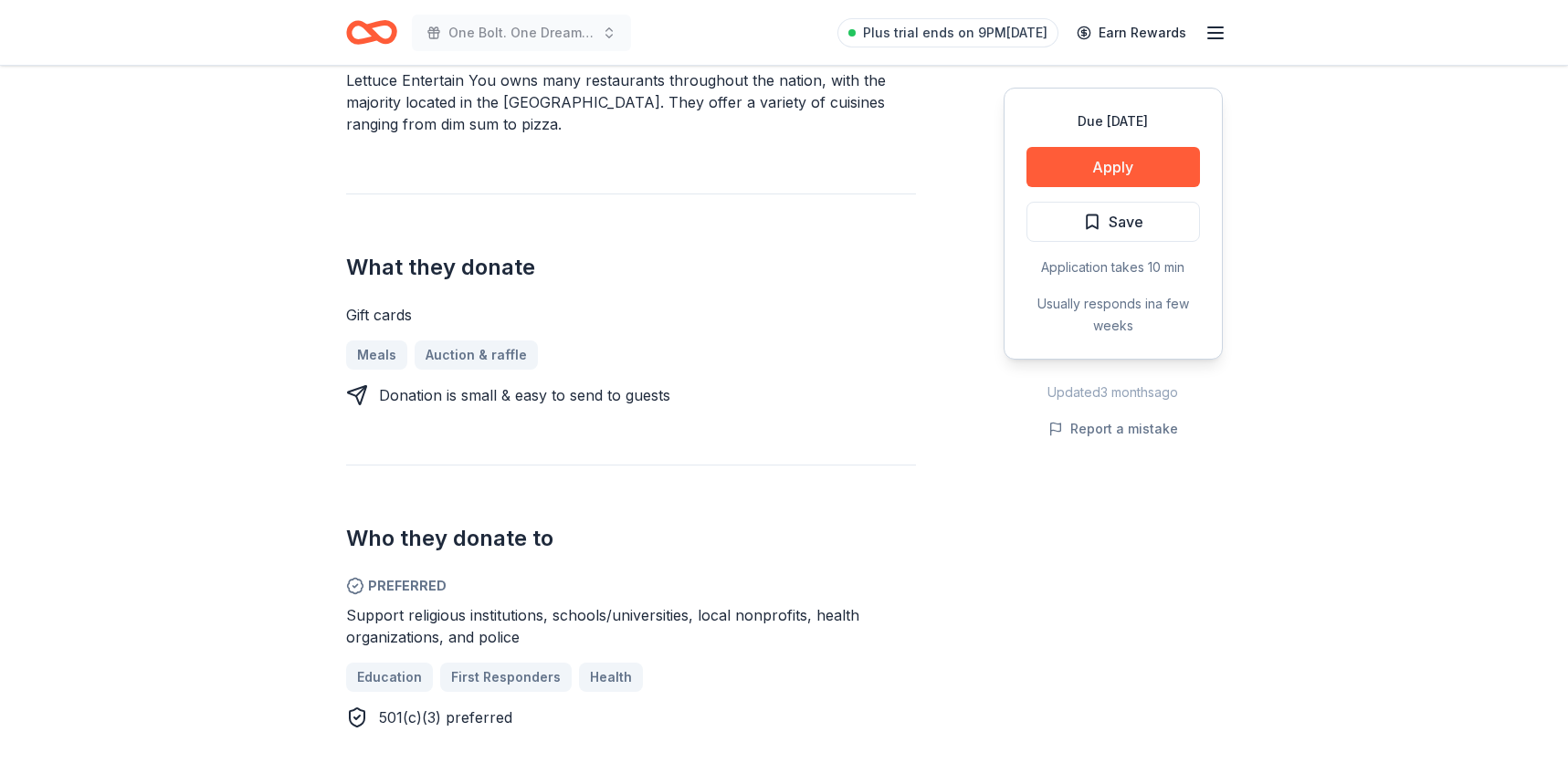
scroll to position [634, 0]
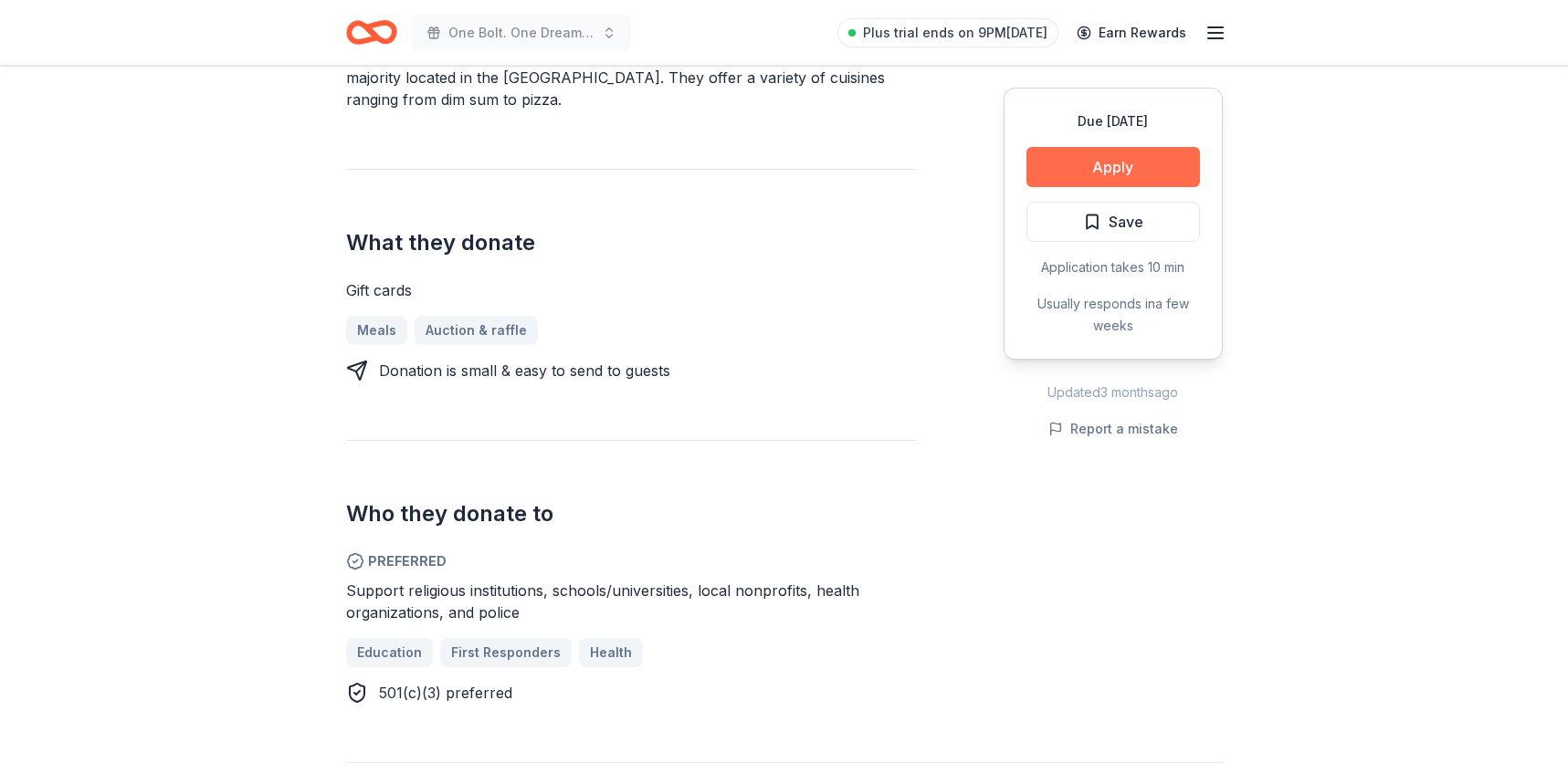
click at [1108, 167] on button "Apply" at bounding box center [1113, 166] width 173 height 40
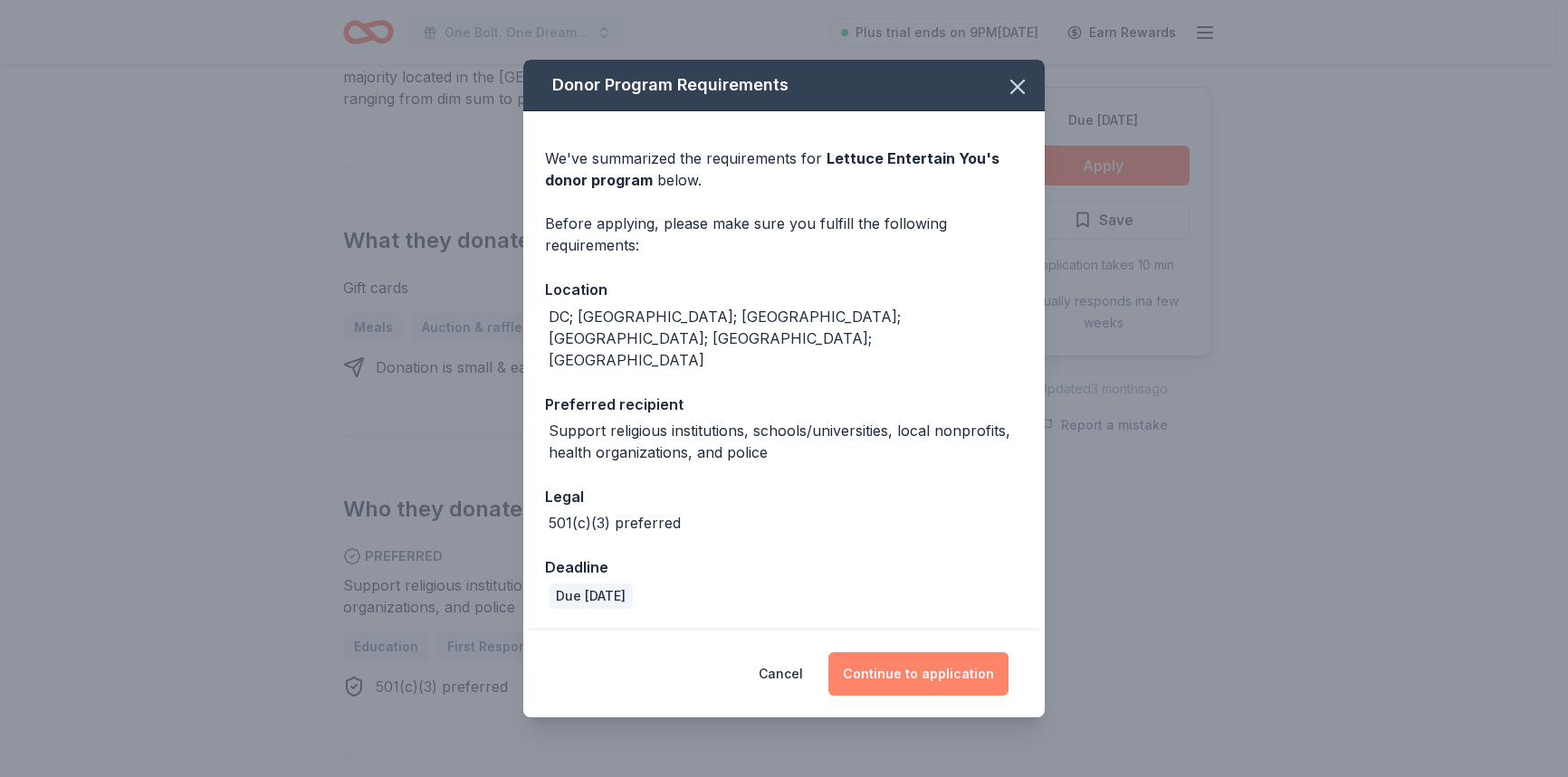
click at [929, 653] on button "Continue to application" at bounding box center [918, 674] width 180 height 43
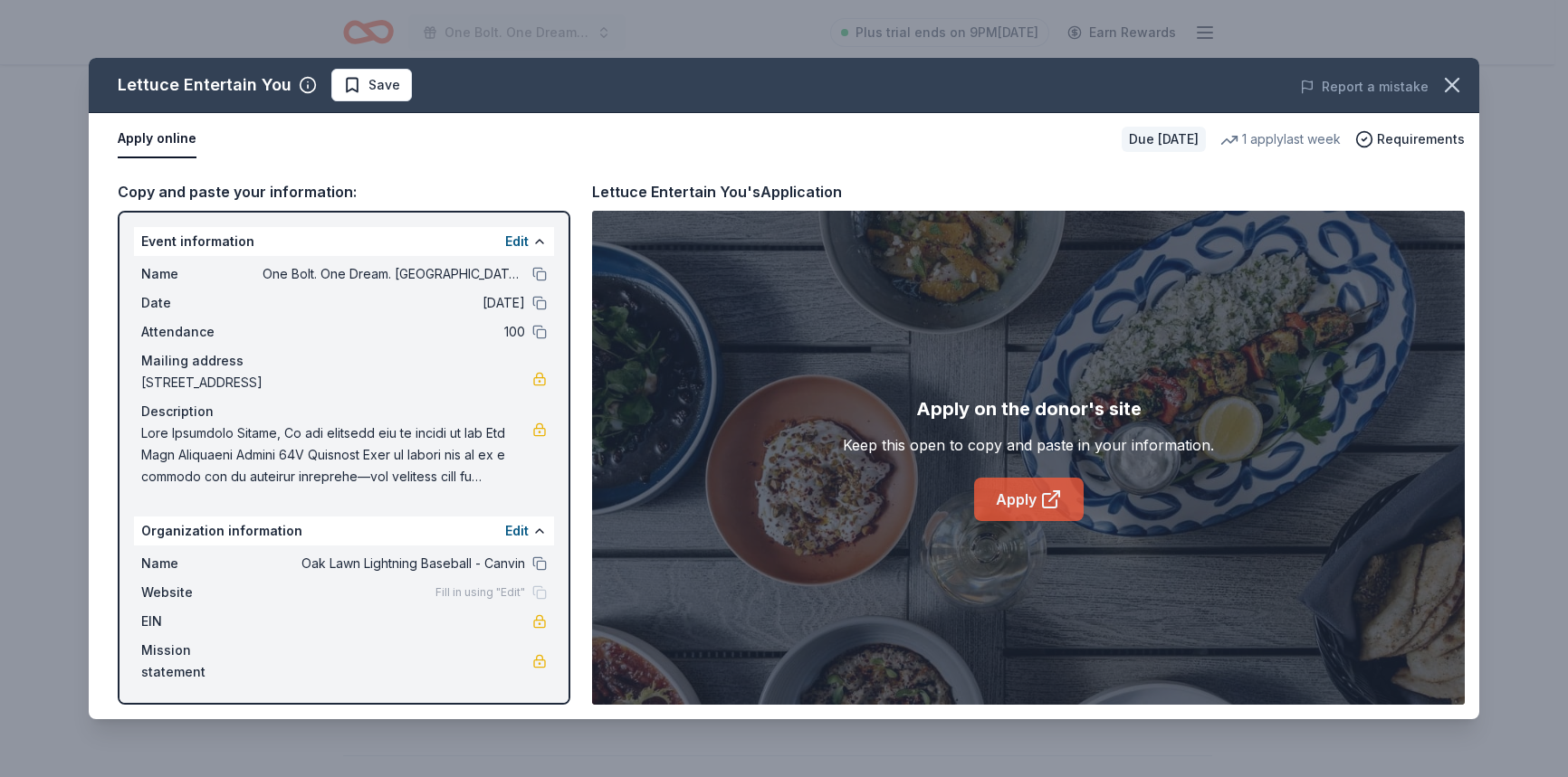
click at [1041, 494] on icon at bounding box center [1051, 499] width 22 height 22
click at [1449, 87] on icon "button" at bounding box center [1451, 85] width 13 height 13
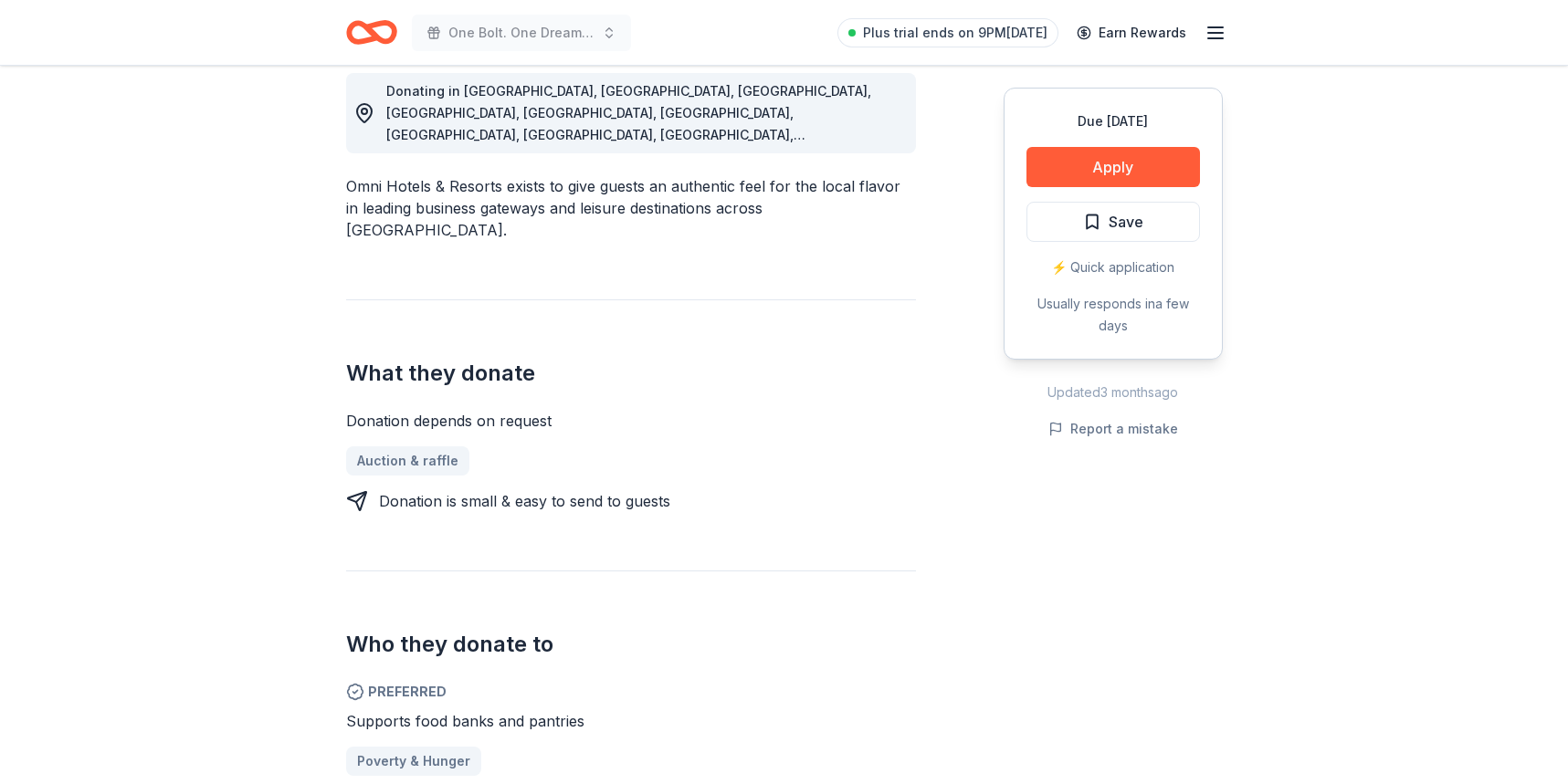
scroll to position [445, 0]
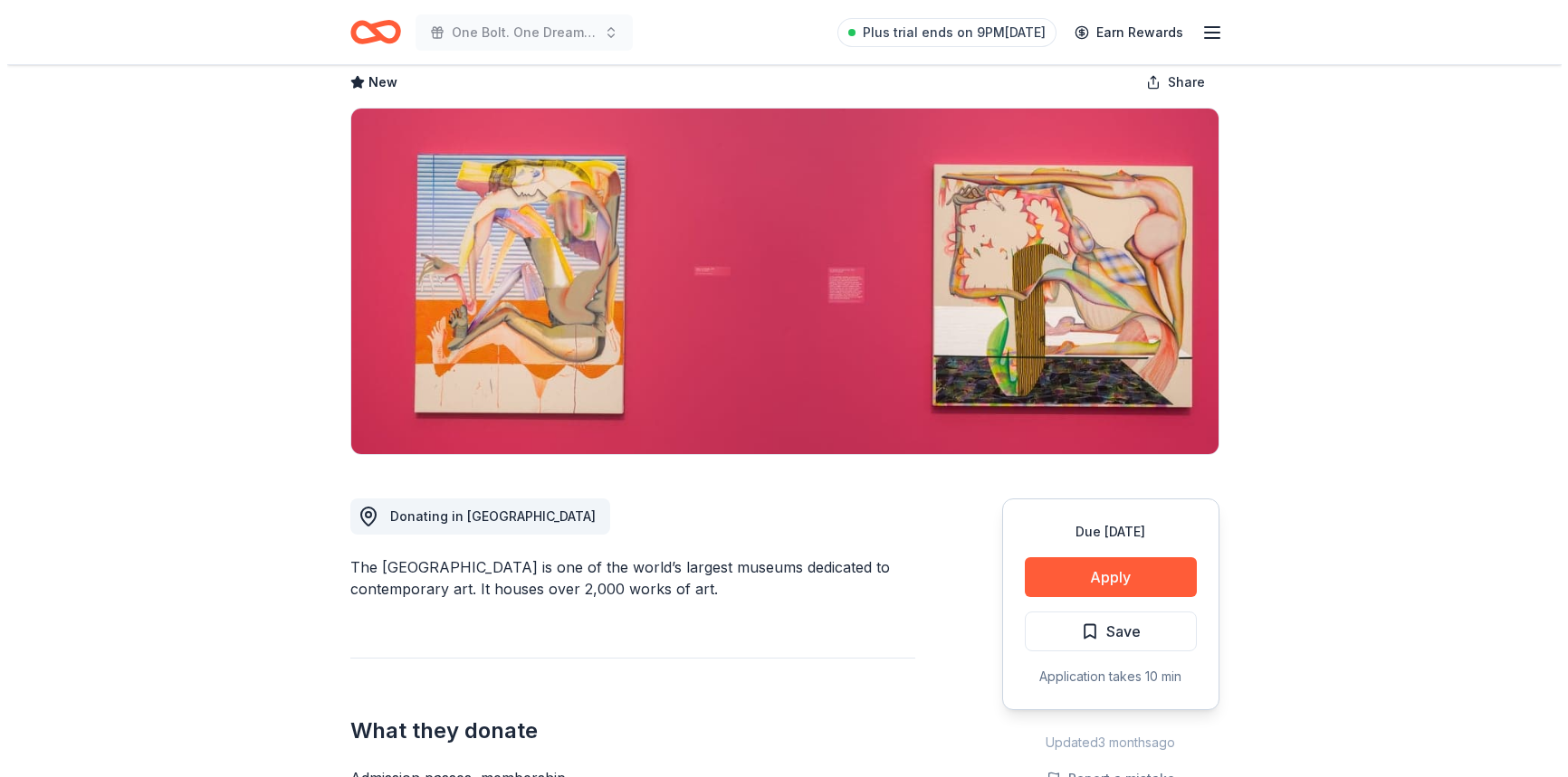
scroll to position [82, 0]
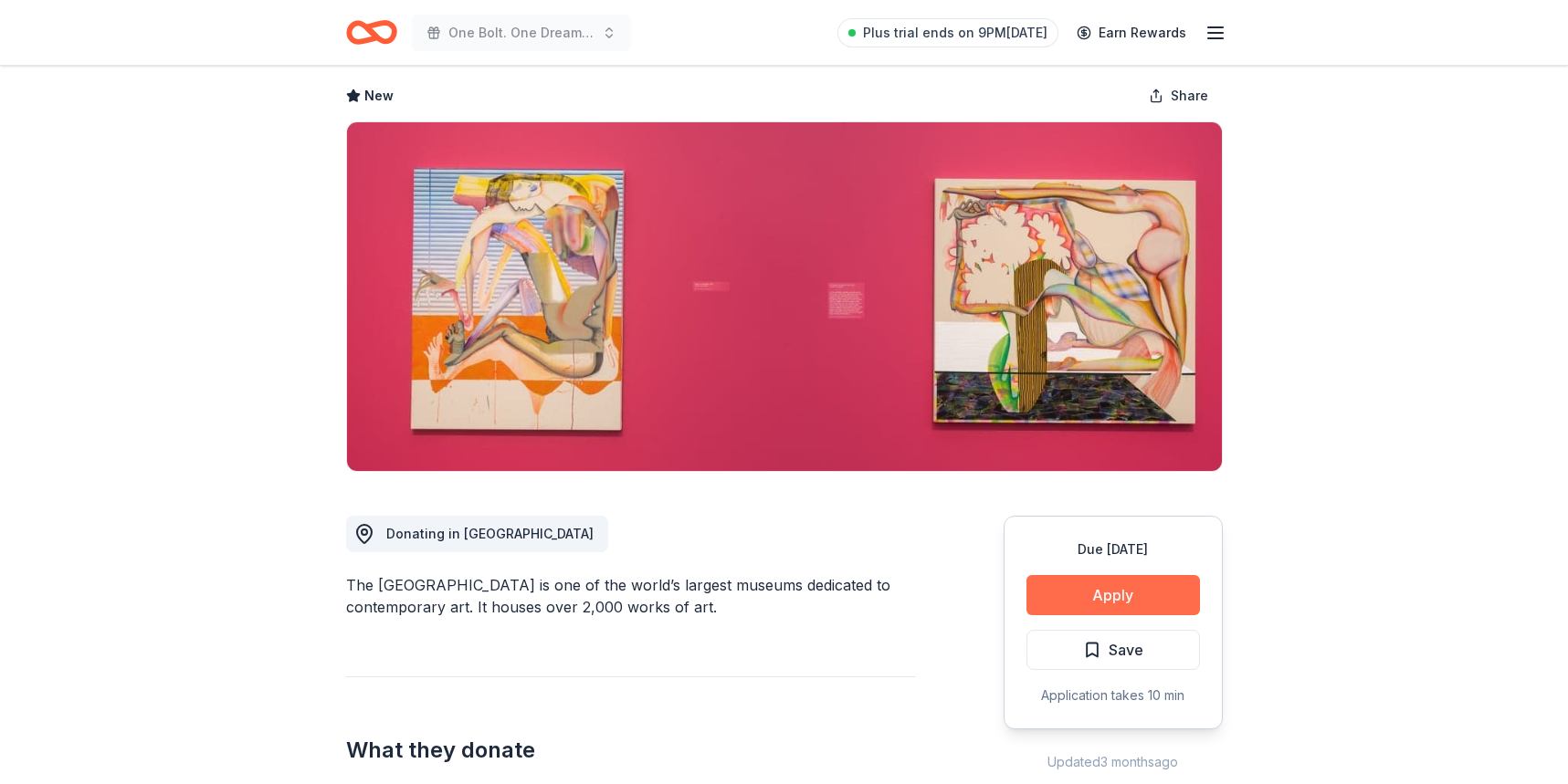
click at [1134, 600] on button "Apply" at bounding box center [1113, 594] width 173 height 40
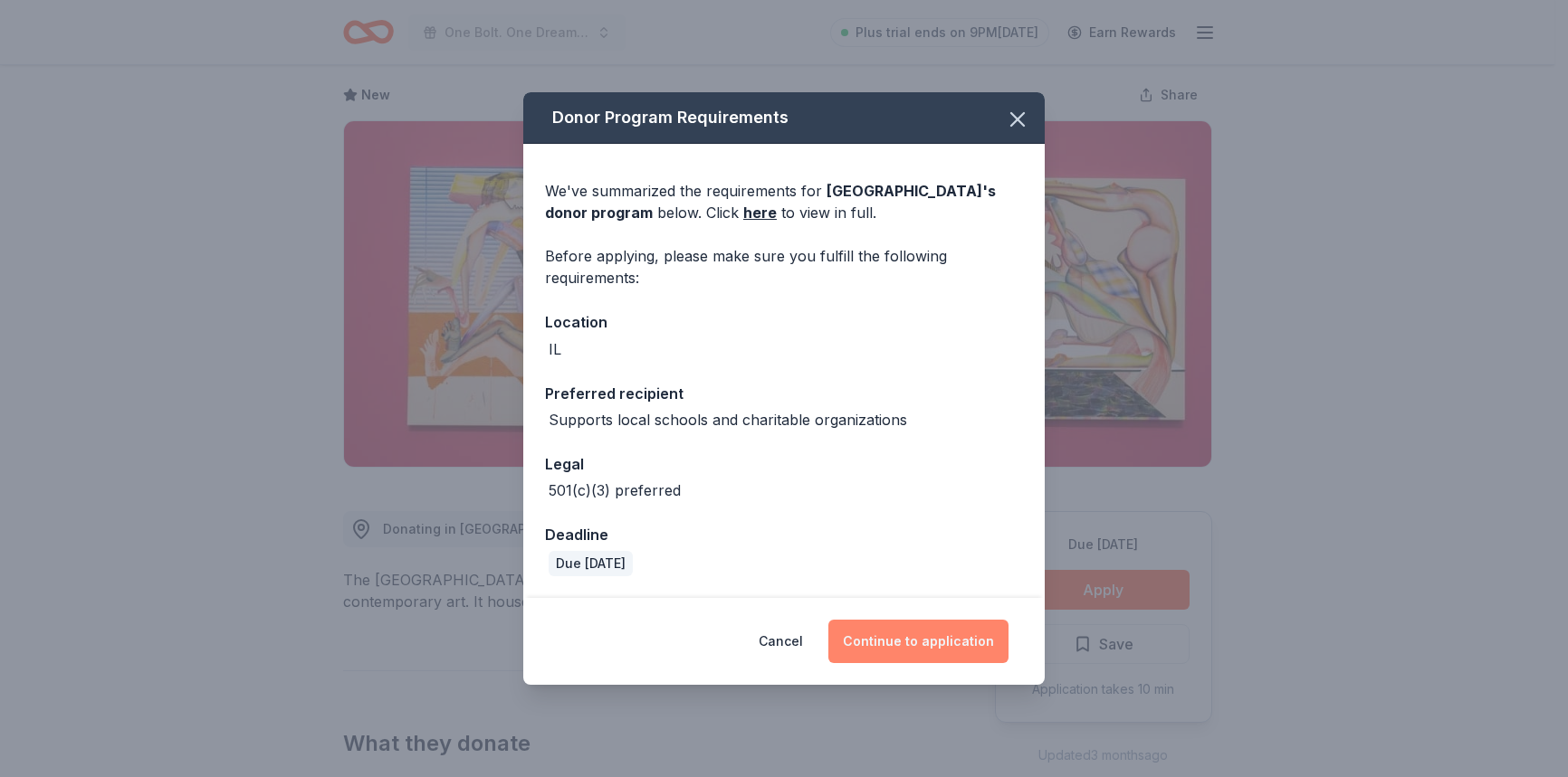
click at [906, 648] on button "Continue to application" at bounding box center [918, 641] width 180 height 43
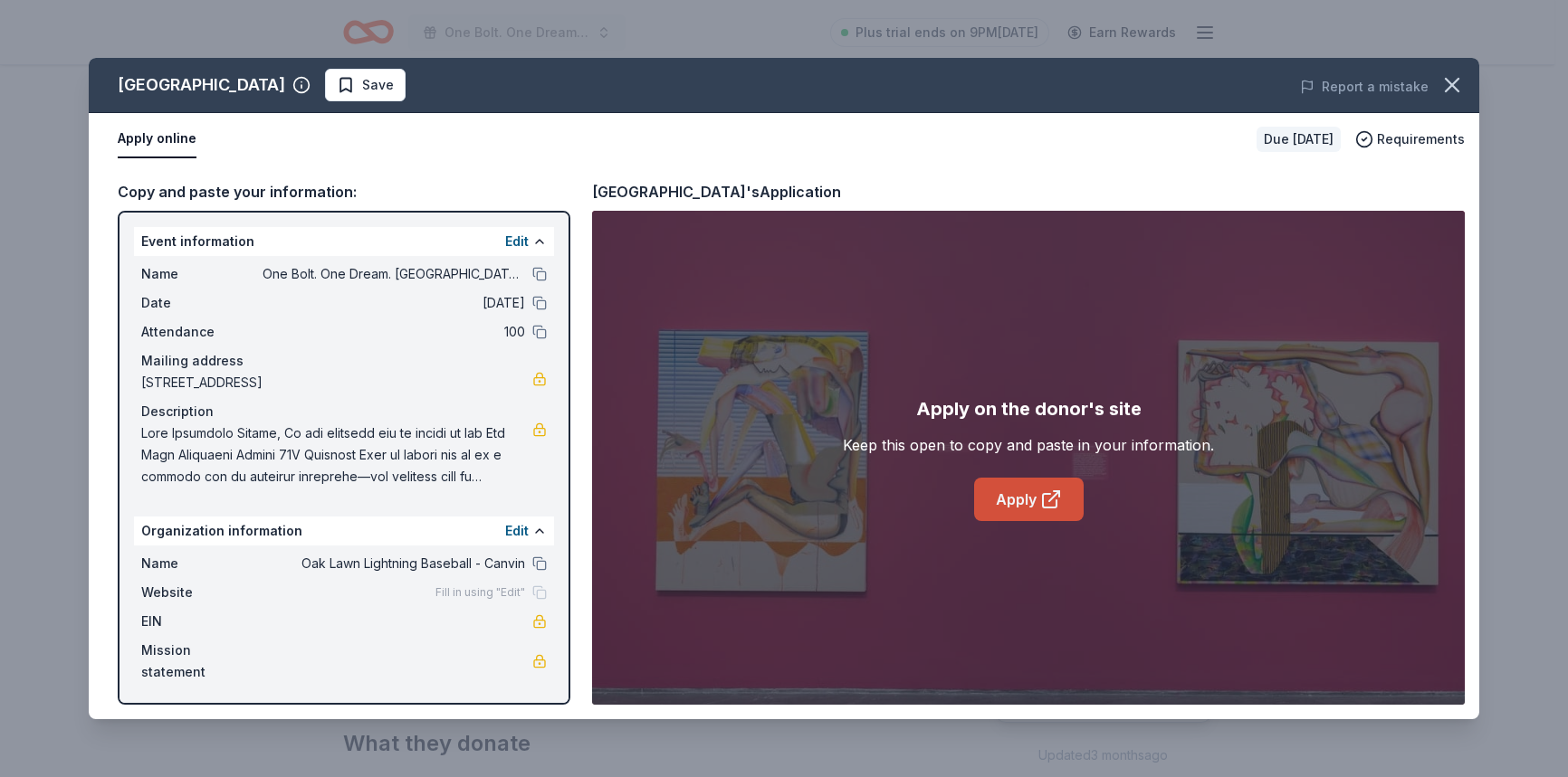
click at [1022, 505] on link "Apply" at bounding box center [1029, 499] width 110 height 43
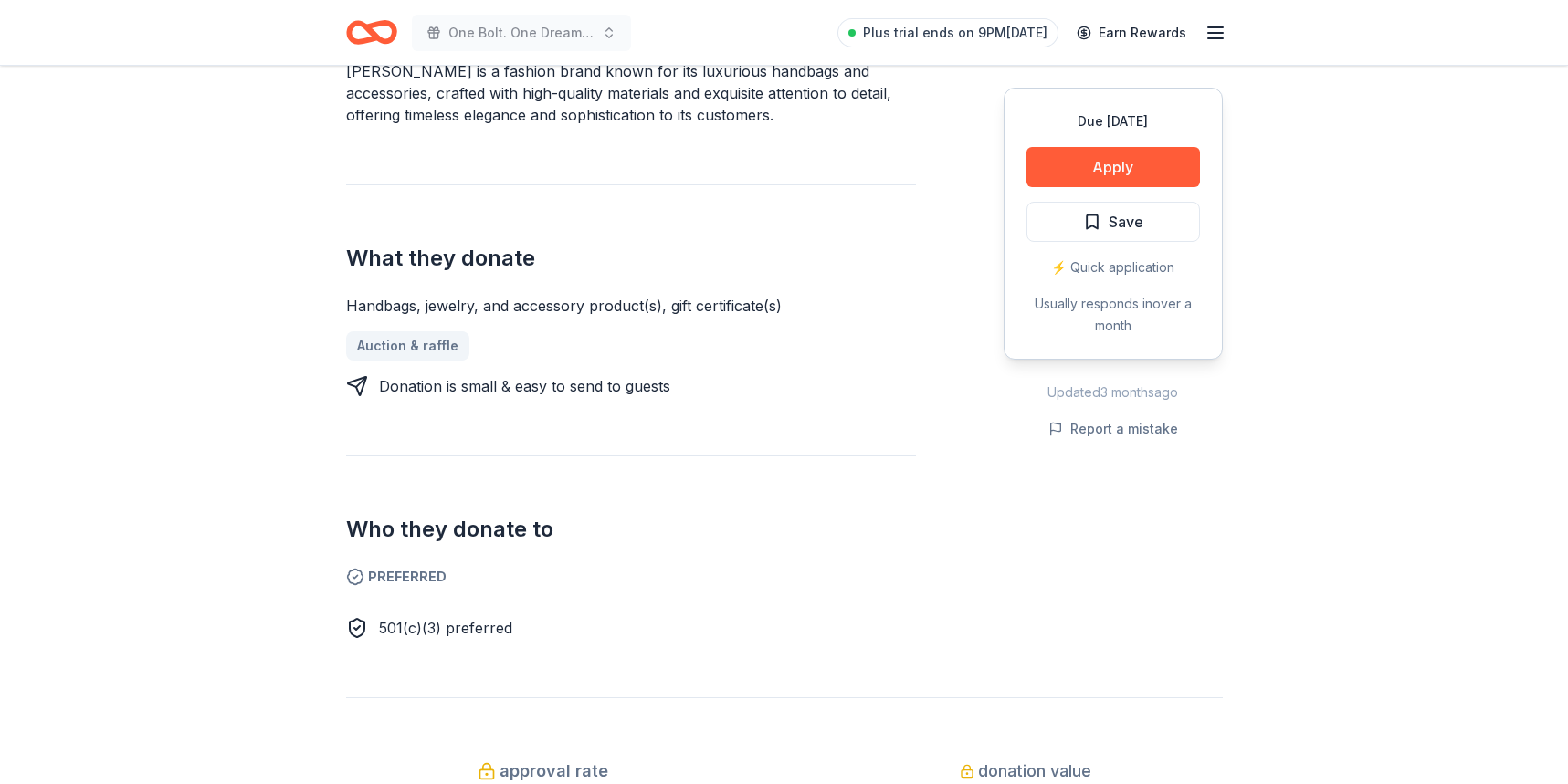
scroll to position [620, 0]
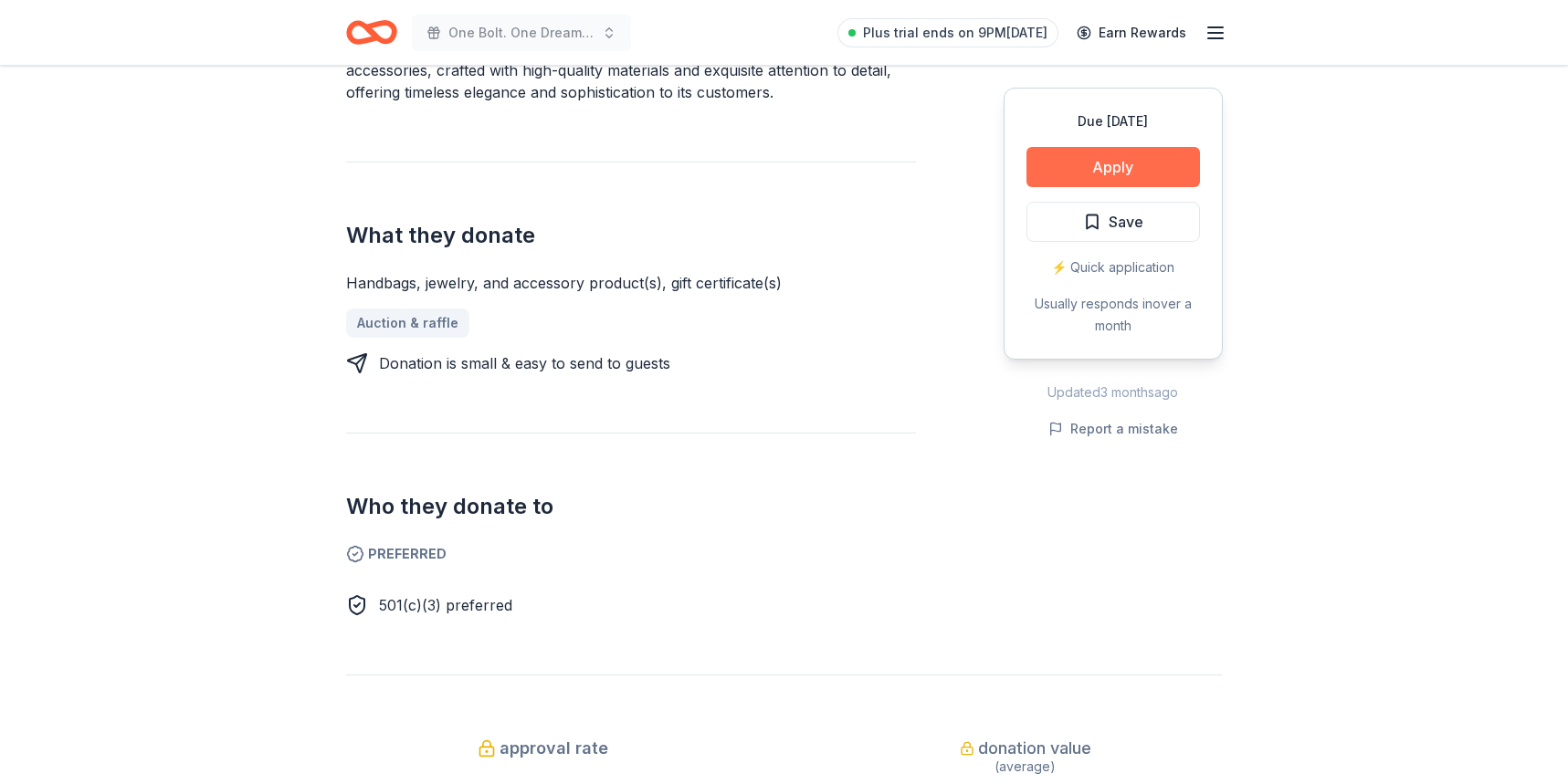
click at [1147, 157] on button "Apply" at bounding box center [1113, 166] width 173 height 40
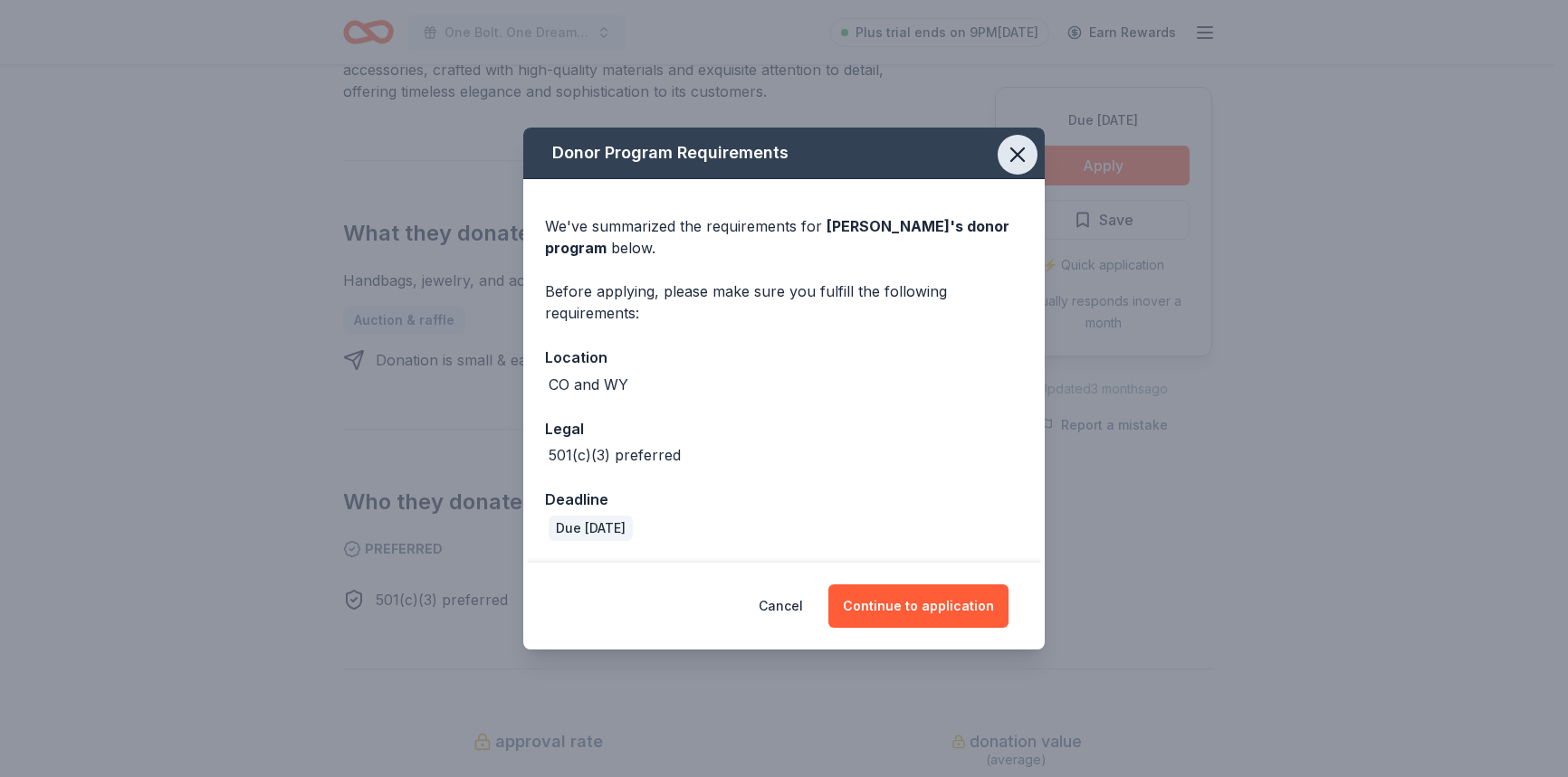
click at [1019, 149] on icon "button" at bounding box center [1017, 154] width 25 height 25
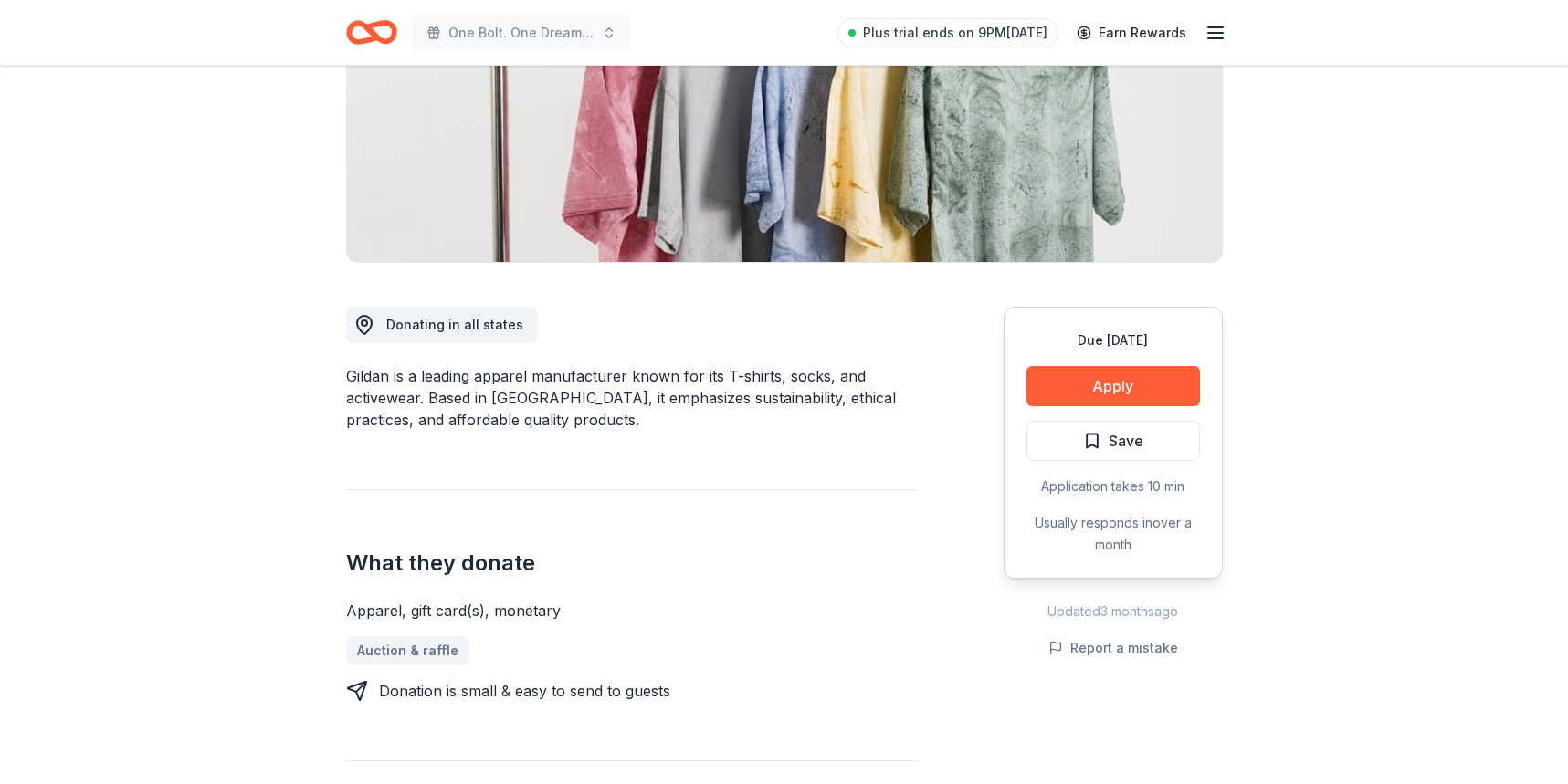
scroll to position [288, 0]
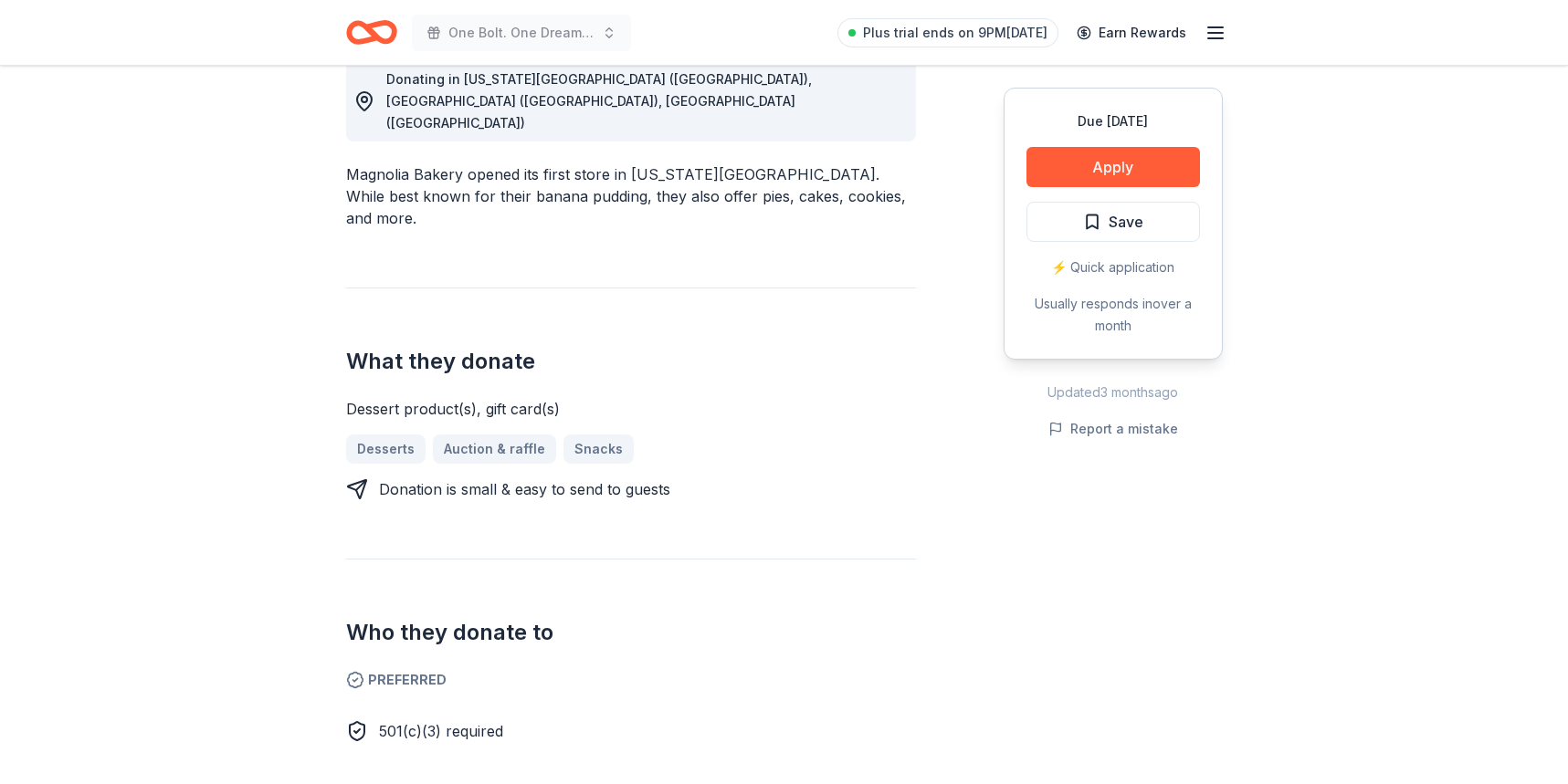
scroll to position [540, 0]
click at [1120, 159] on button "Apply" at bounding box center [1113, 166] width 173 height 40
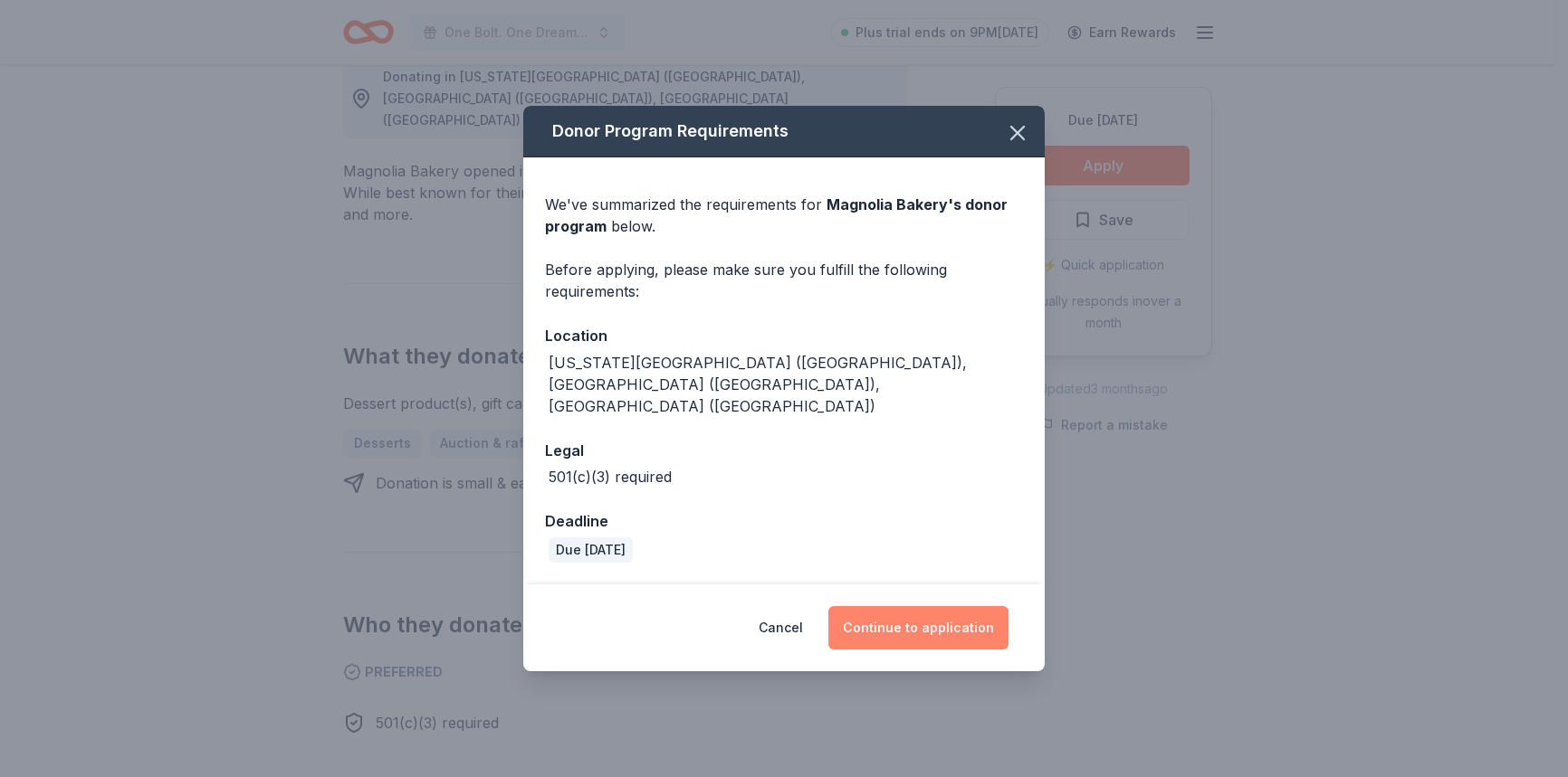
click at [914, 606] on button "Continue to application" at bounding box center [918, 628] width 180 height 43
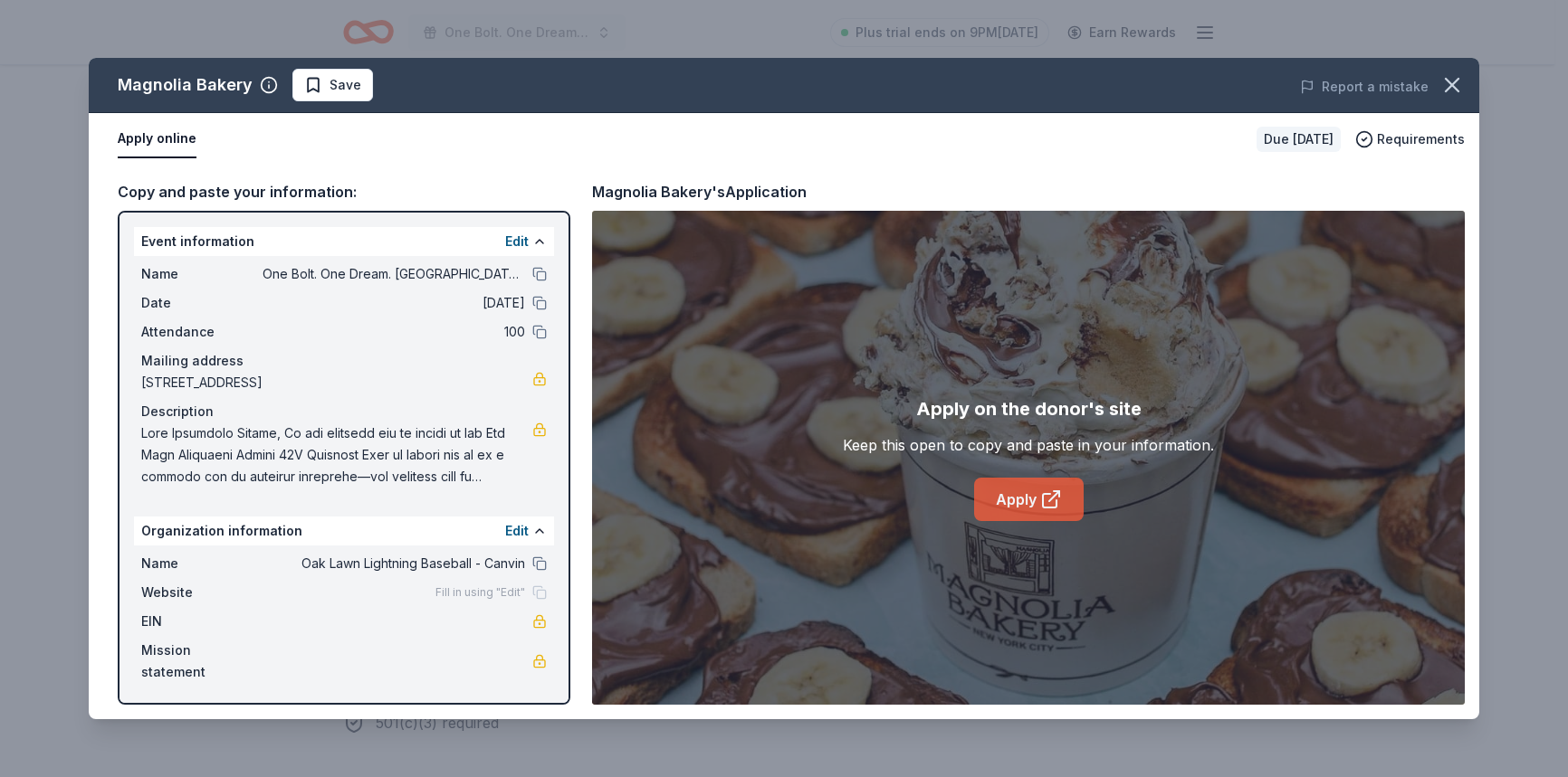
click at [1016, 518] on link "Apply" at bounding box center [1029, 499] width 110 height 43
click at [1034, 503] on link "Apply" at bounding box center [1029, 499] width 110 height 43
click at [1453, 91] on icon "button" at bounding box center [1452, 85] width 25 height 25
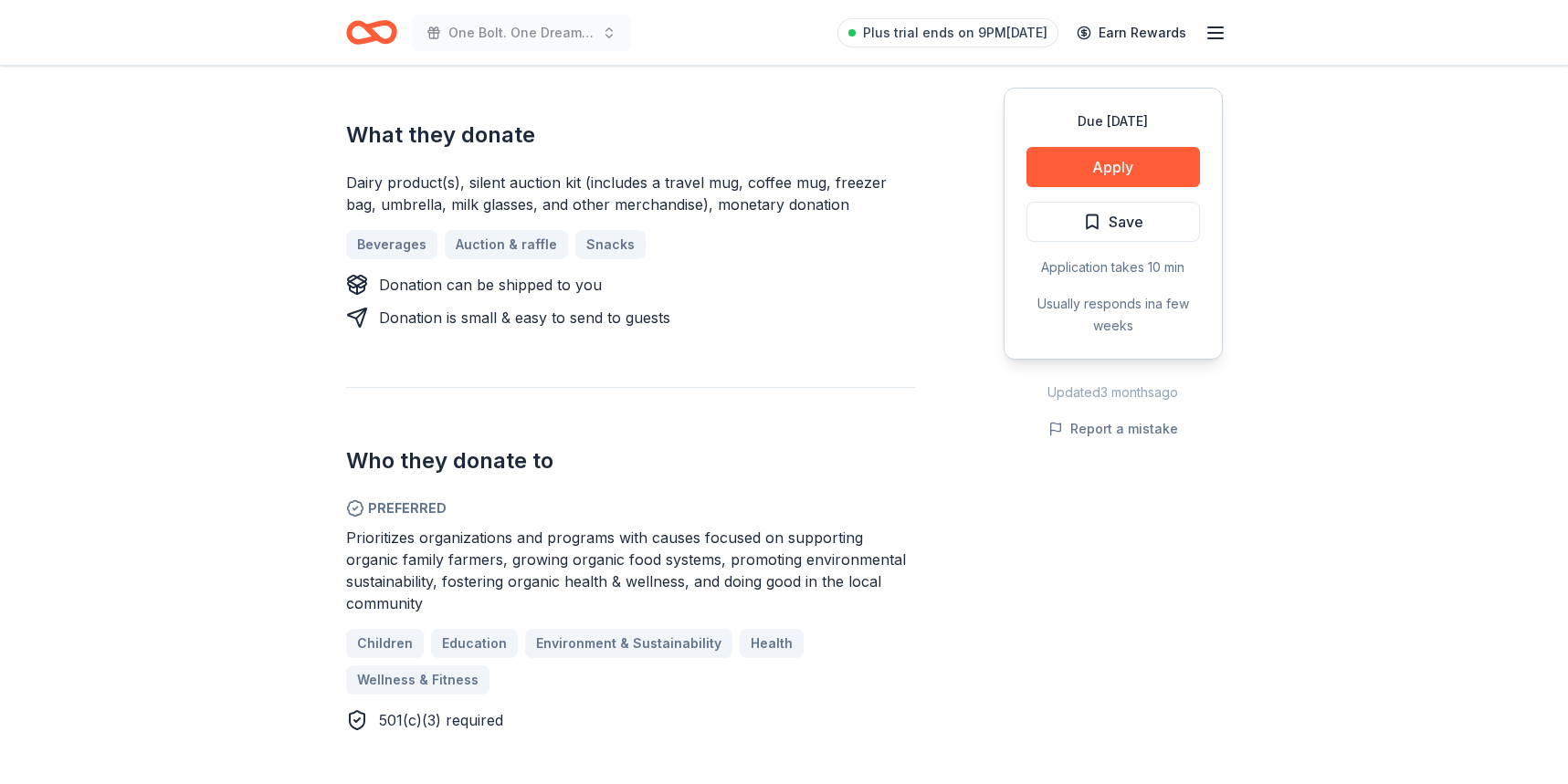
scroll to position [664, 0]
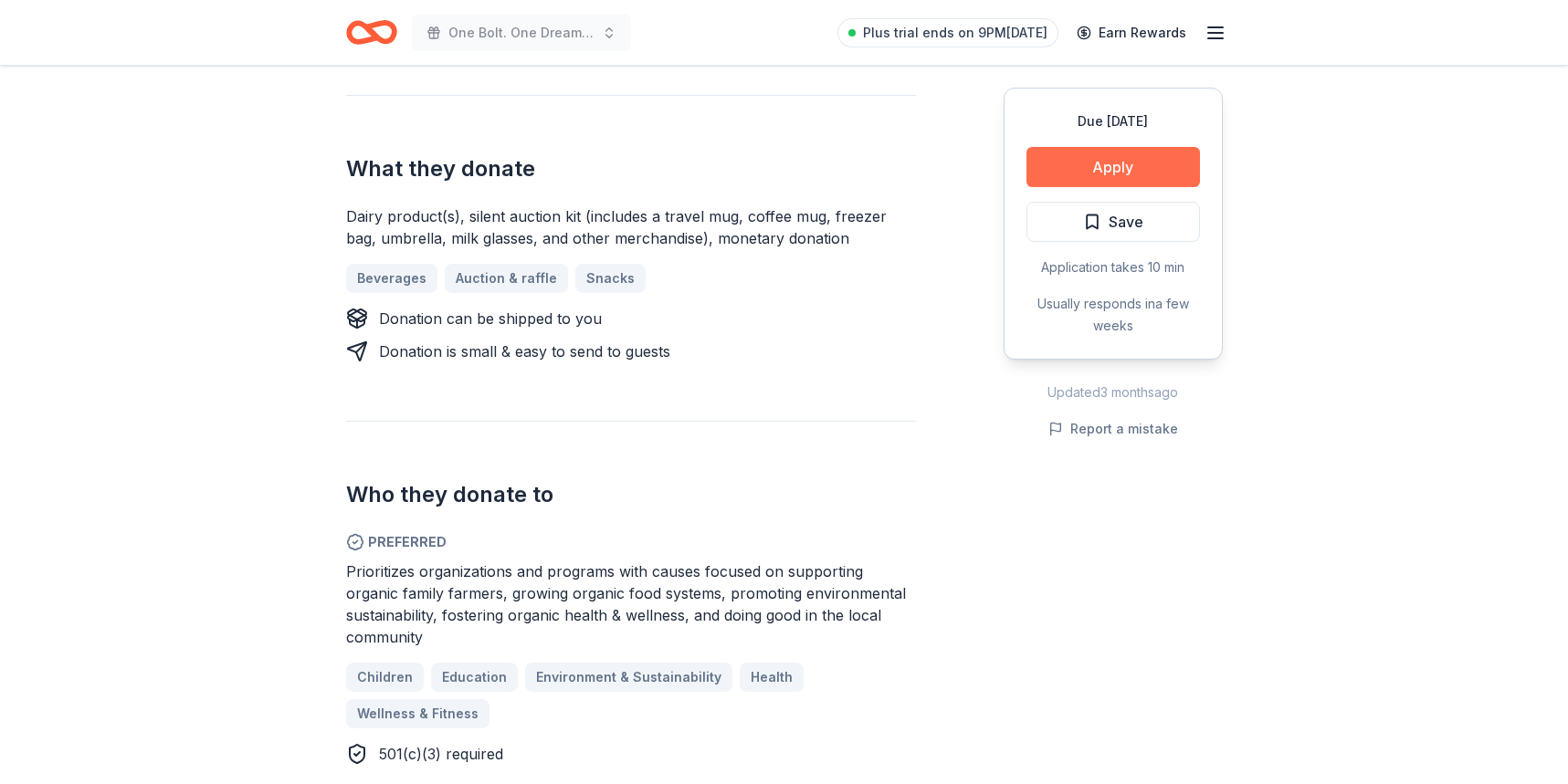
click at [1127, 164] on button "Apply" at bounding box center [1113, 166] width 173 height 40
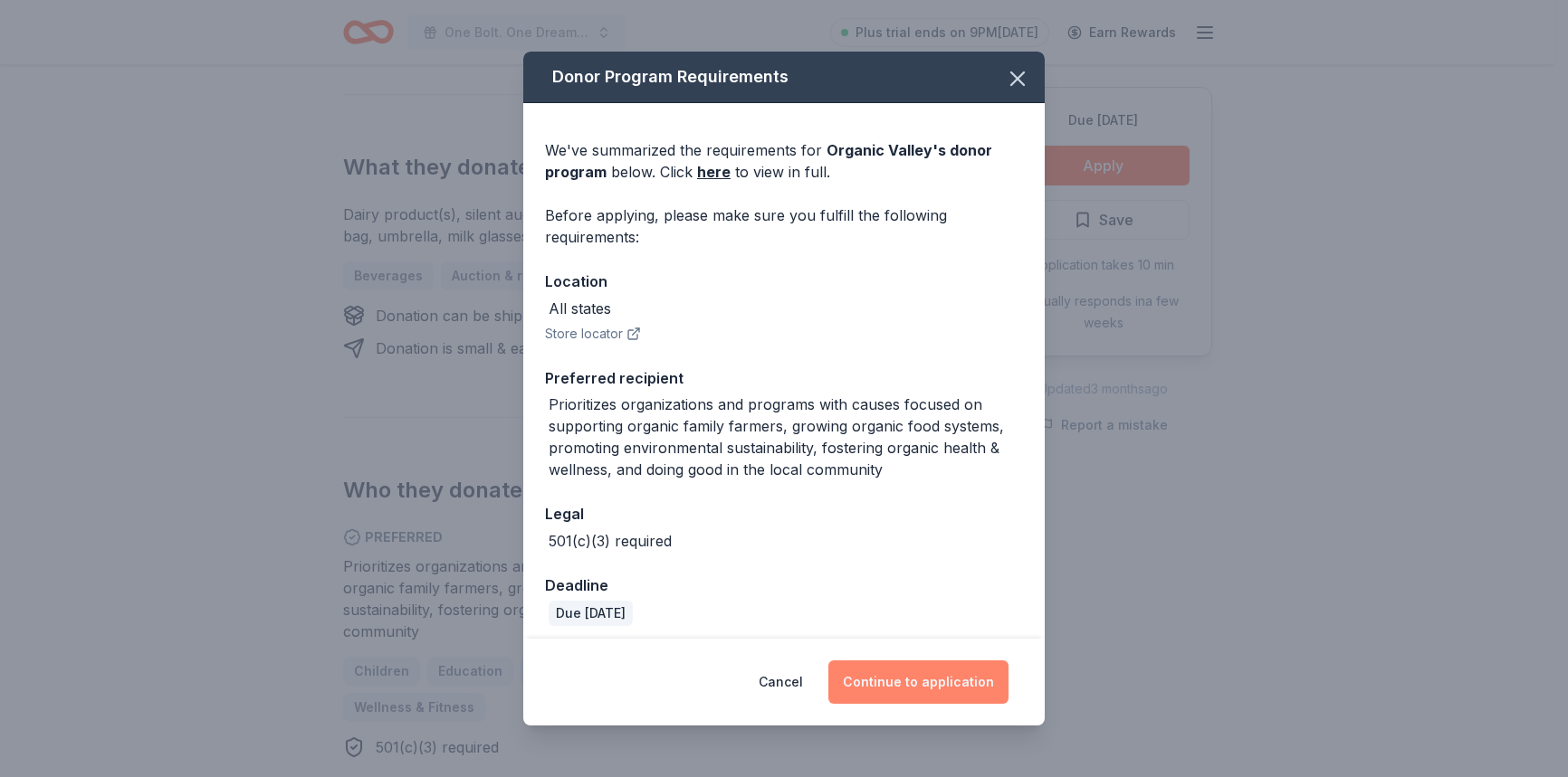
click at [939, 681] on button "Continue to application" at bounding box center [918, 682] width 180 height 43
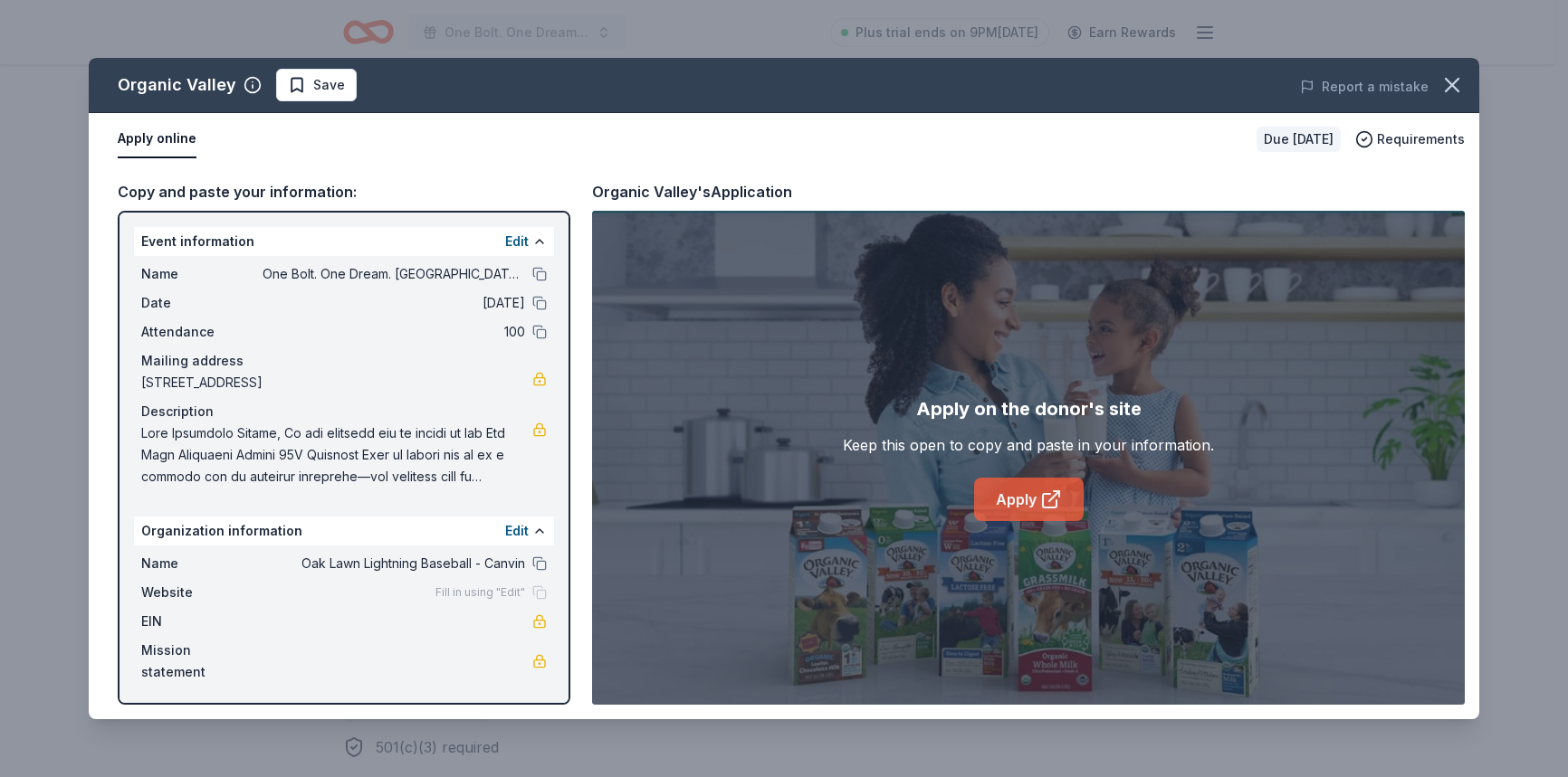
click at [1032, 501] on link "Apply" at bounding box center [1029, 499] width 110 height 43
click at [1450, 89] on icon "button" at bounding box center [1452, 85] width 25 height 25
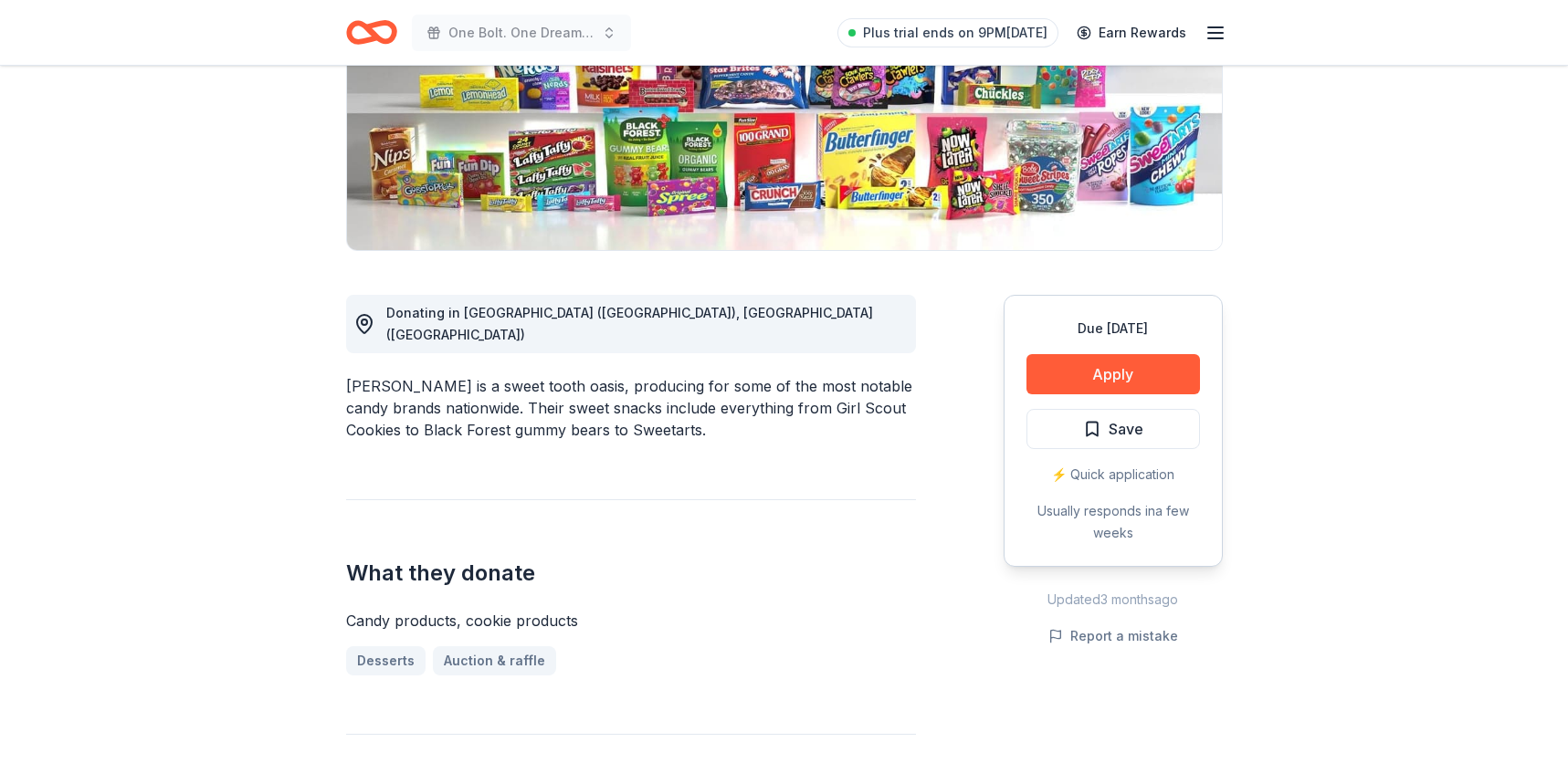
scroll to position [303, 0]
click at [1124, 371] on button "Apply" at bounding box center [1113, 374] width 173 height 40
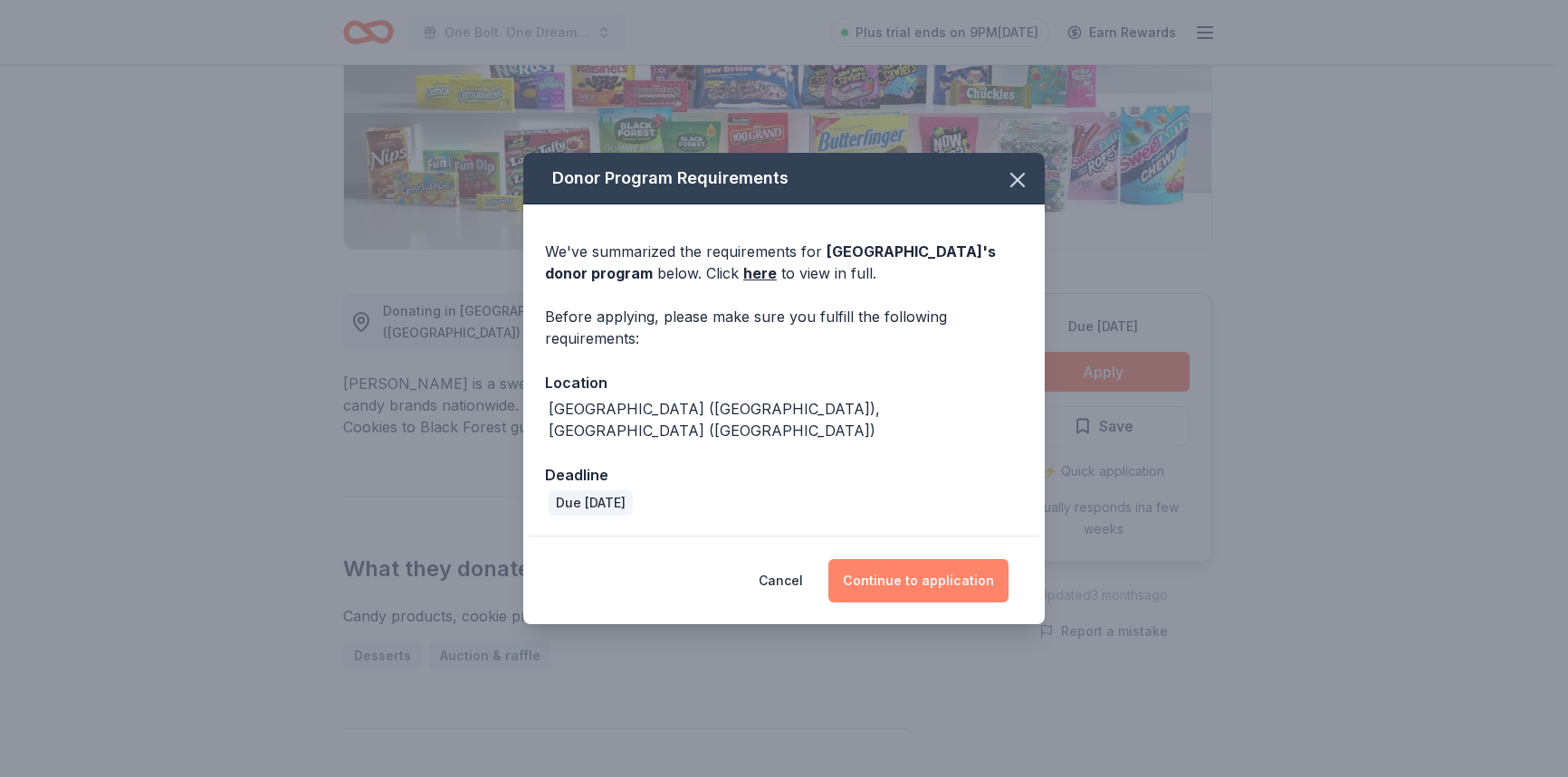
click at [946, 575] on button "Continue to application" at bounding box center [918, 580] width 180 height 43
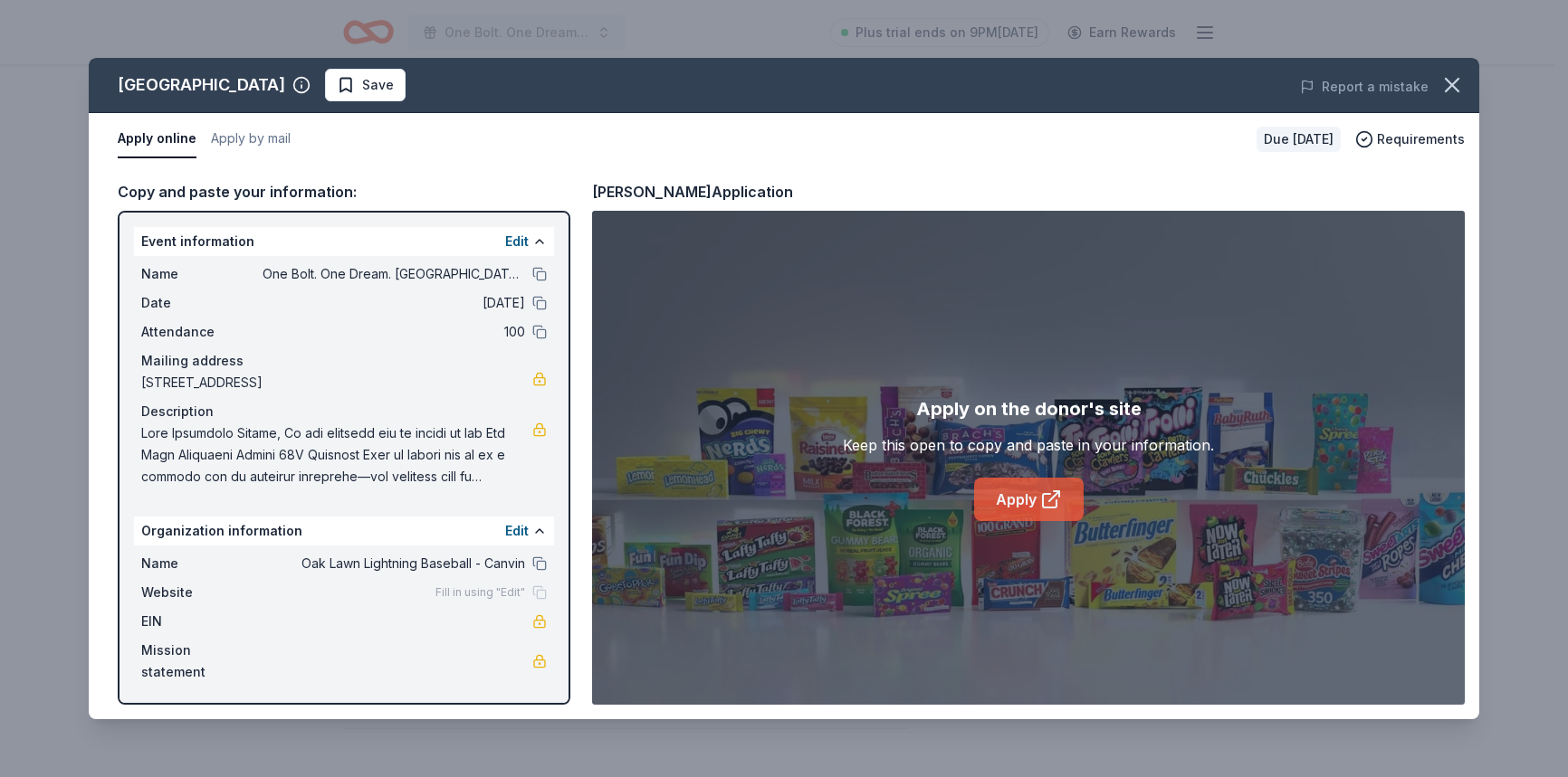
click at [1039, 493] on link "Apply" at bounding box center [1029, 499] width 110 height 43
click at [1446, 87] on icon "button" at bounding box center [1452, 85] width 25 height 25
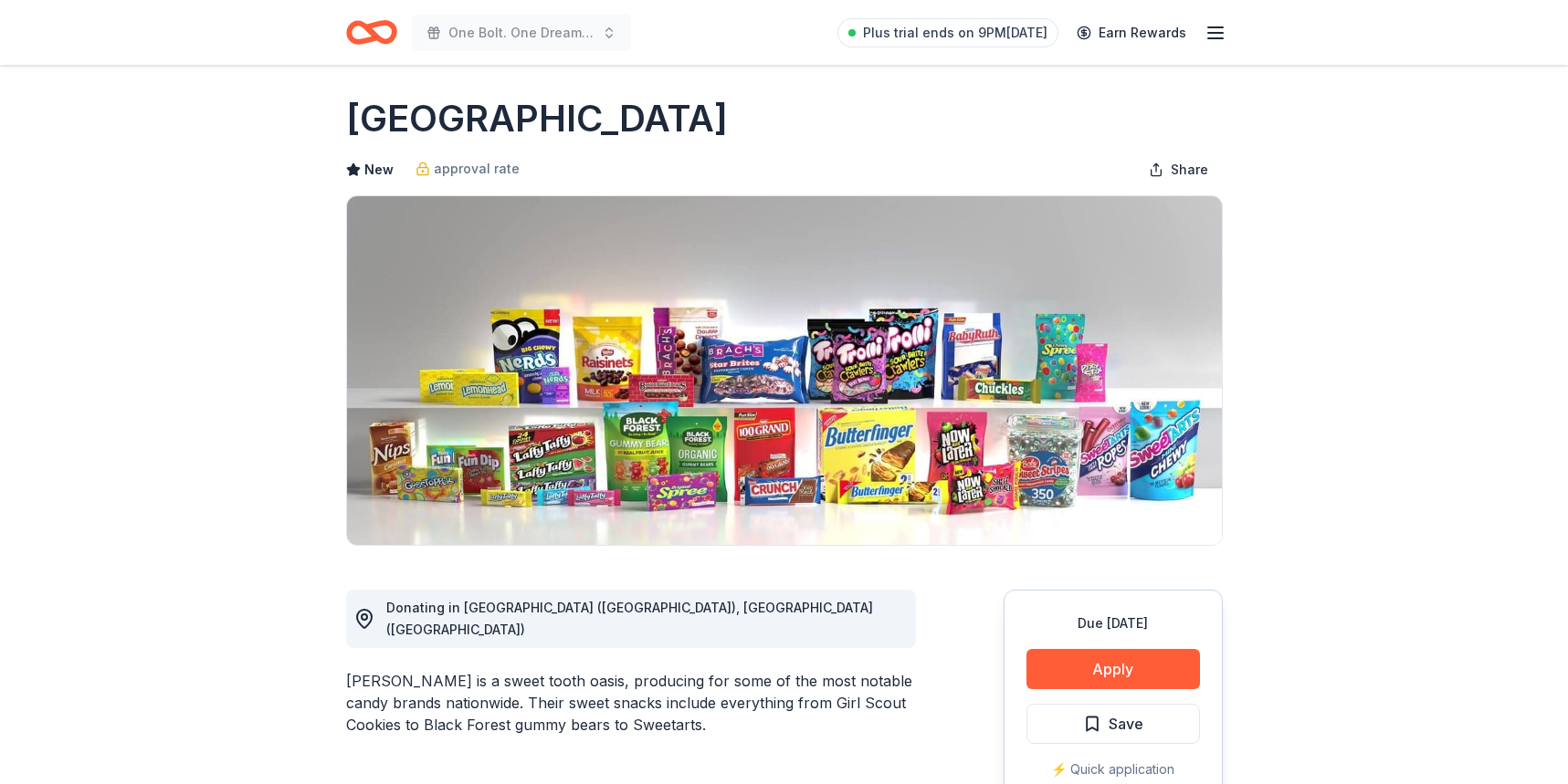
scroll to position [0, 0]
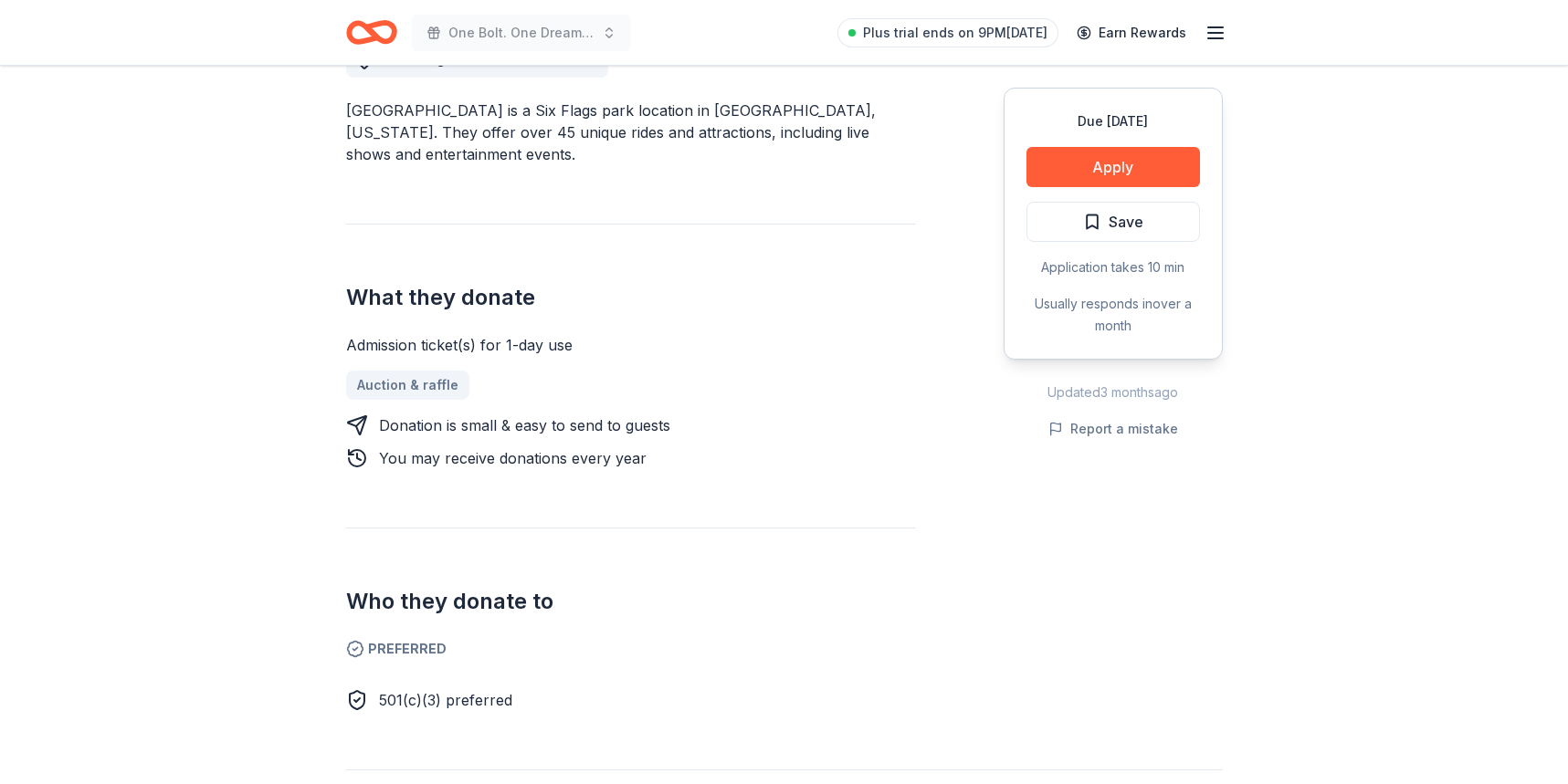
scroll to position [624, 0]
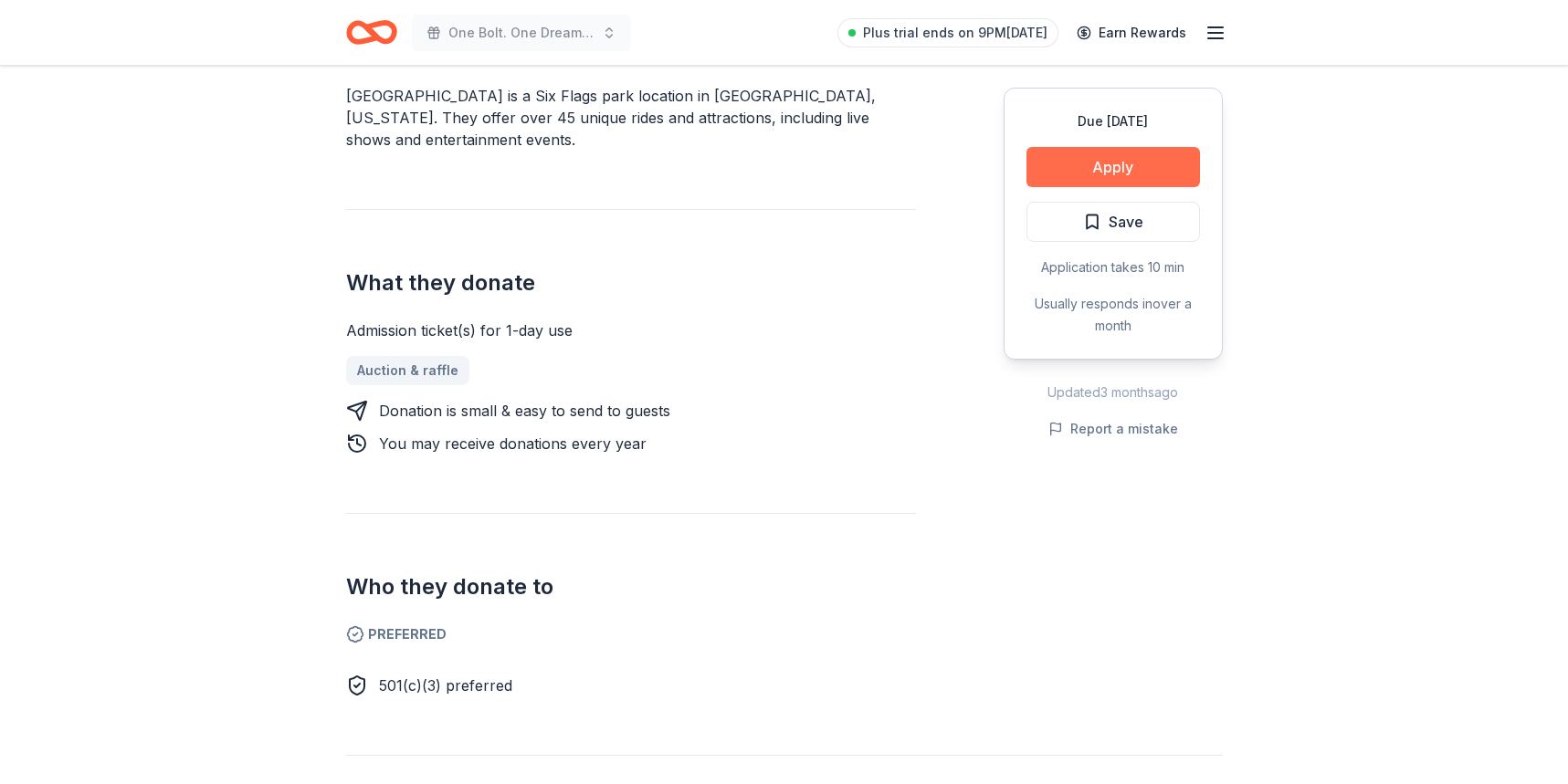
click at [1132, 164] on button "Apply" at bounding box center [1113, 166] width 173 height 40
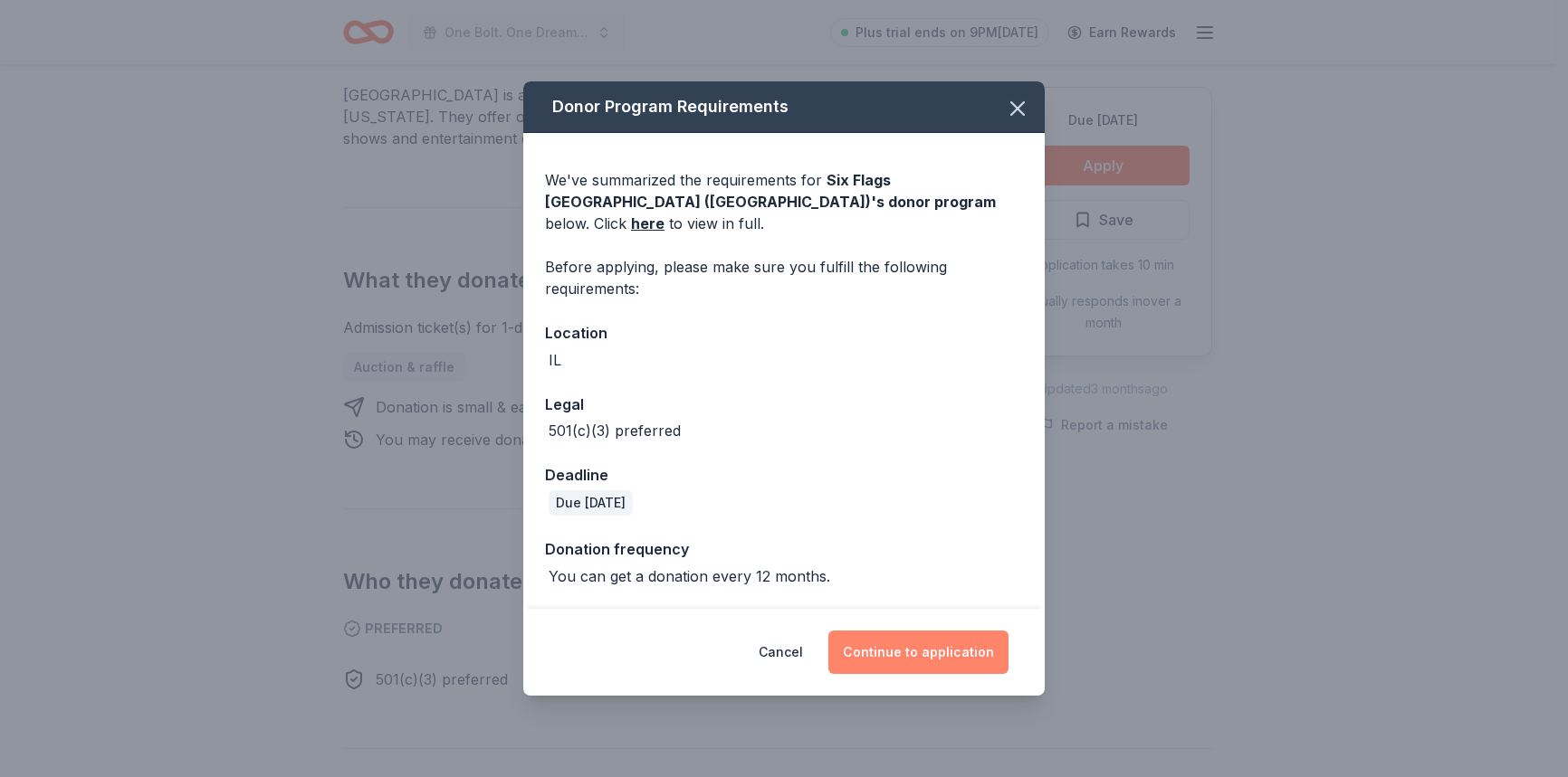
click at [919, 636] on button "Continue to application" at bounding box center [918, 652] width 180 height 43
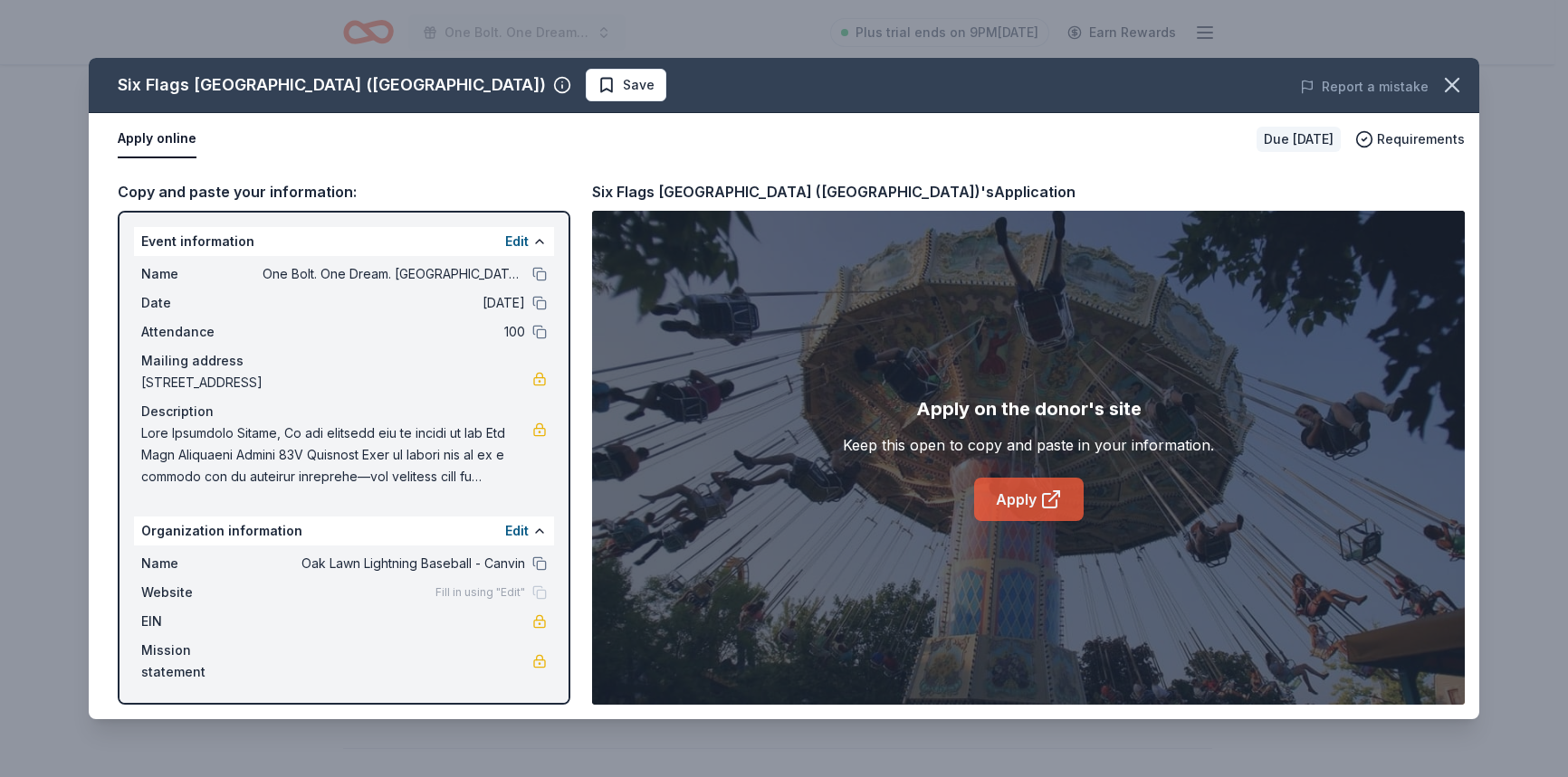
click at [1019, 494] on link "Apply" at bounding box center [1029, 499] width 110 height 43
click at [1446, 92] on icon "button" at bounding box center [1451, 85] width 13 height 13
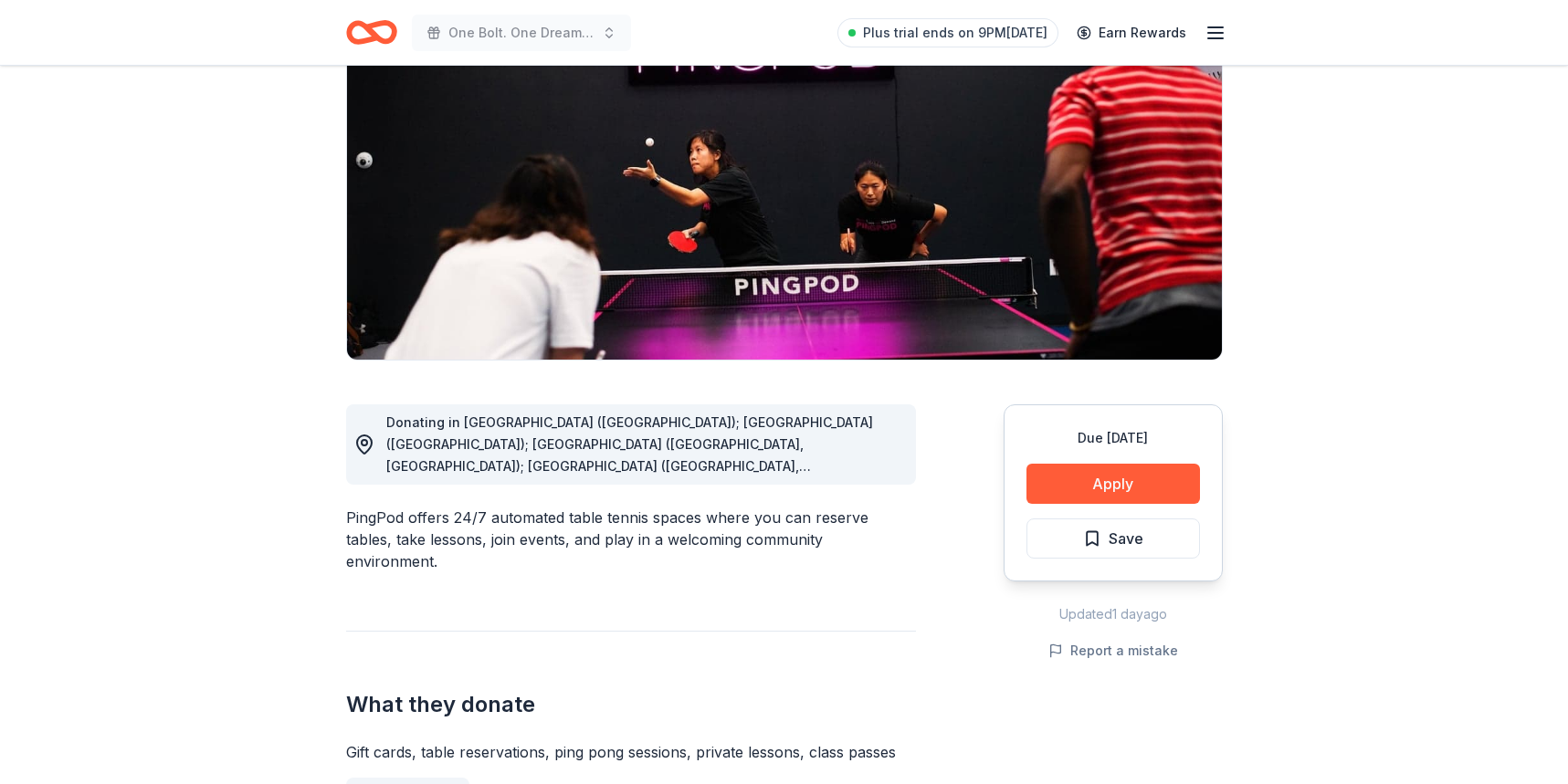
scroll to position [196, 0]
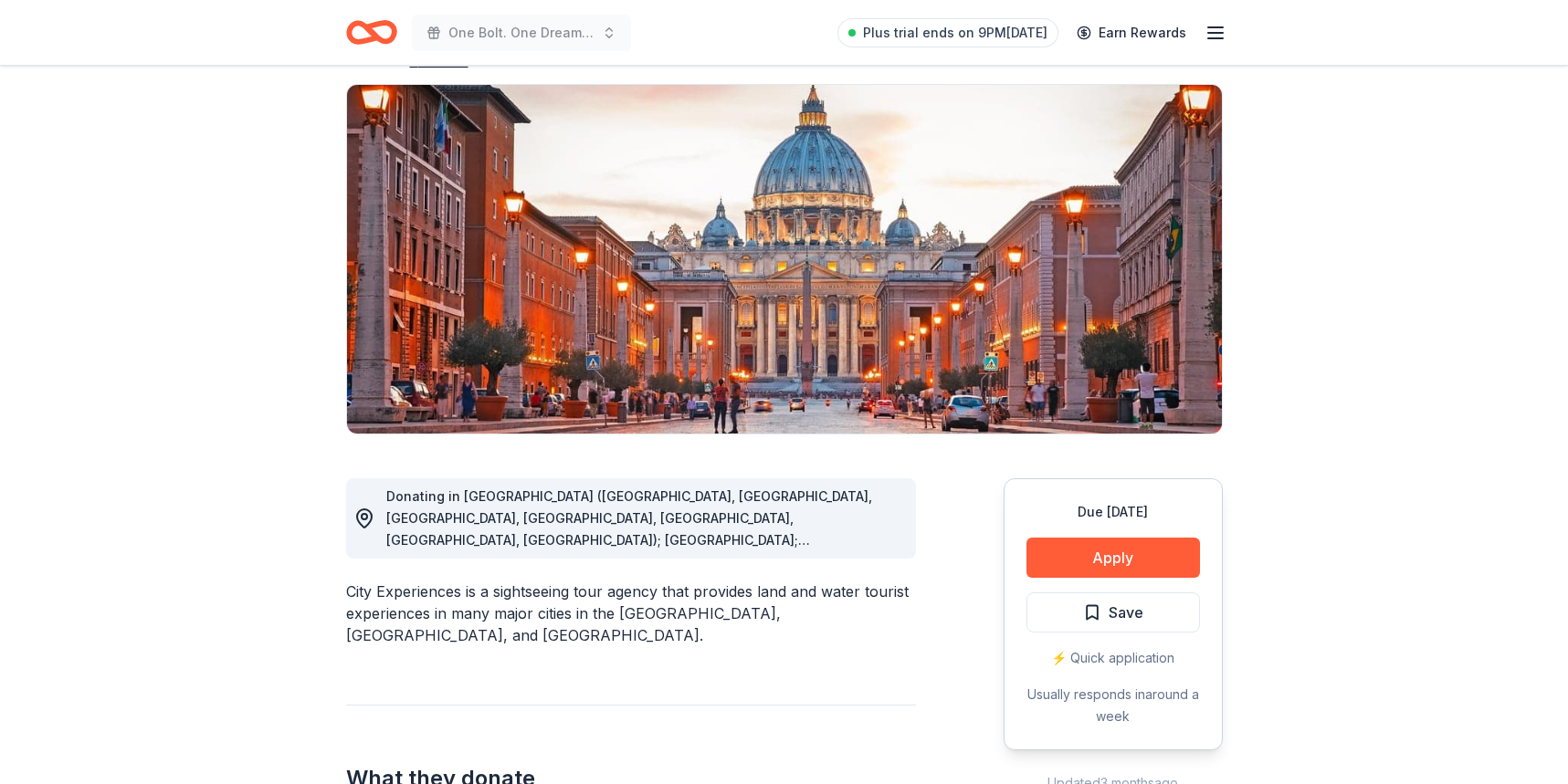
scroll to position [229, 0]
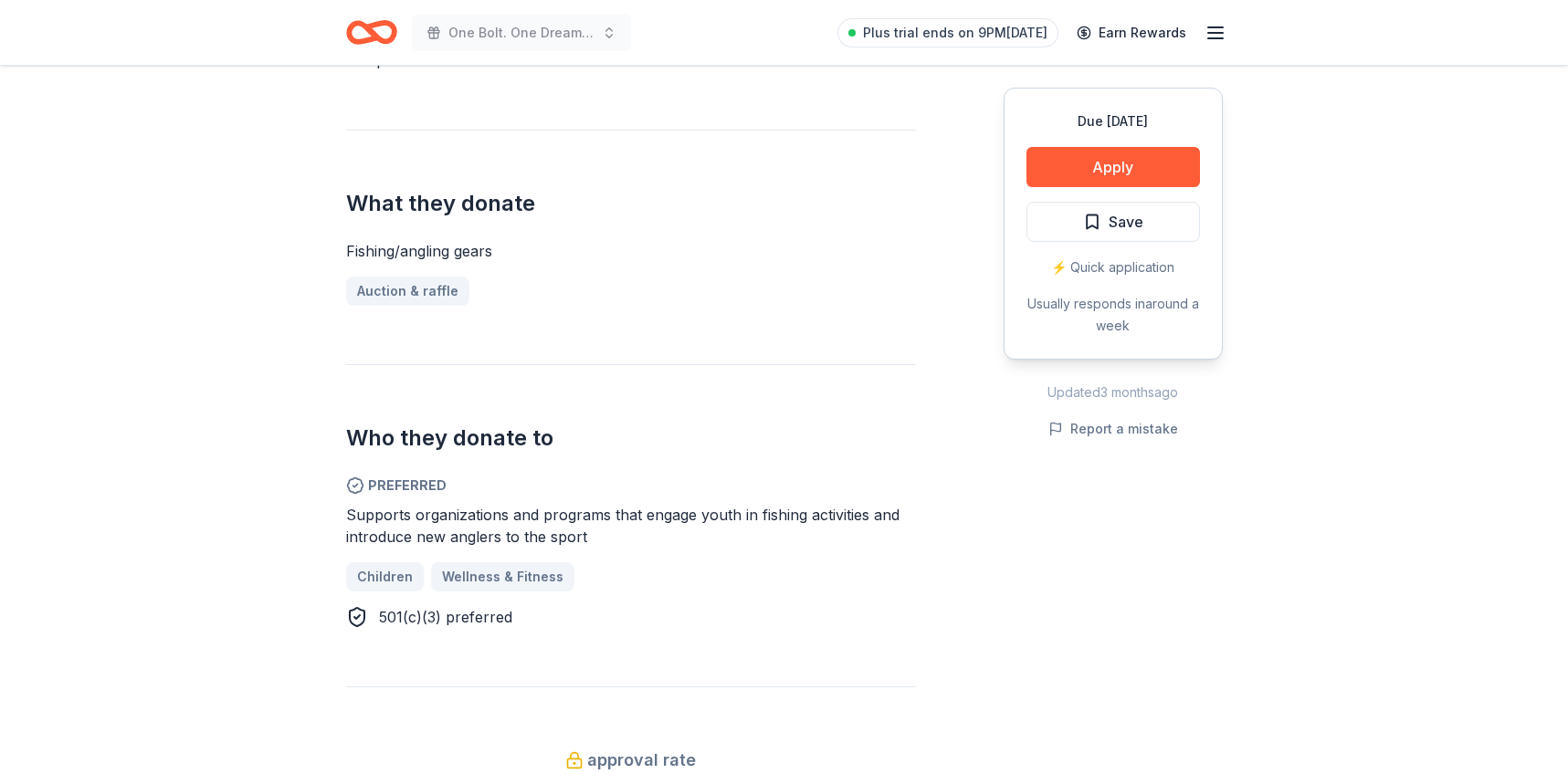
scroll to position [695, 0]
